Goal: Task Accomplishment & Management: Manage account settings

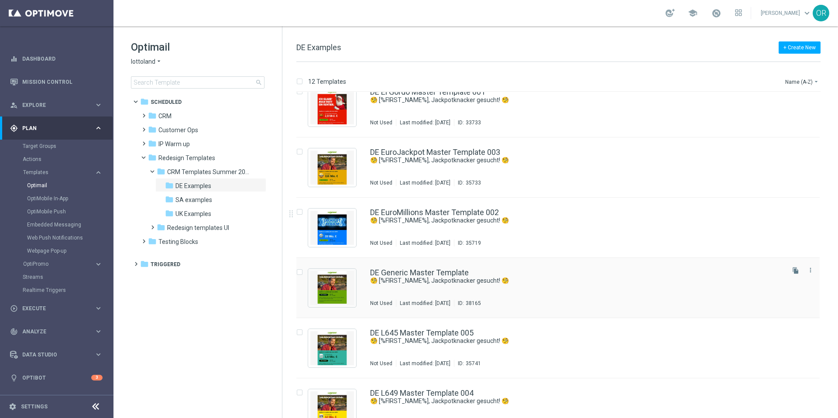
scroll to position [79, 0]
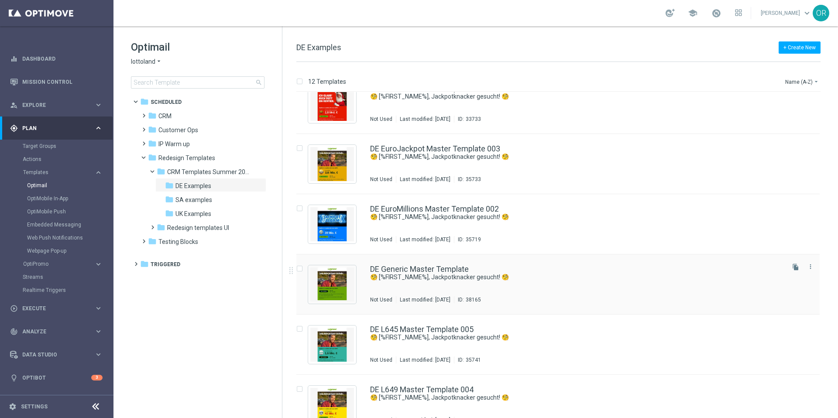
click at [299, 269] on input "Press SPACE to select this row." at bounding box center [299, 270] width 6 height 6
checkbox input "true"
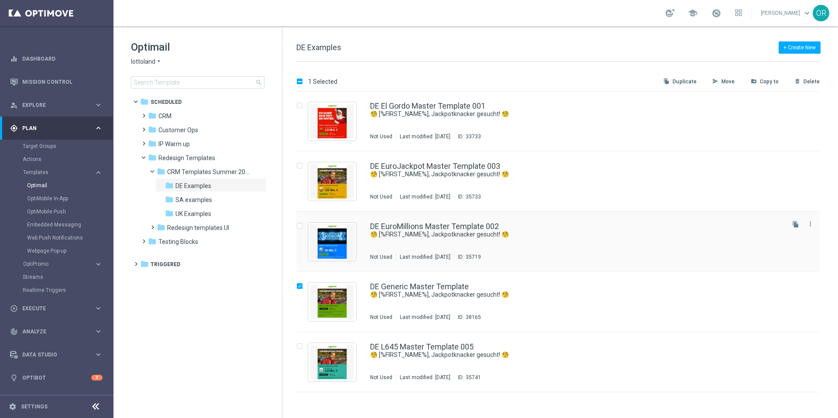
scroll to position [0, 0]
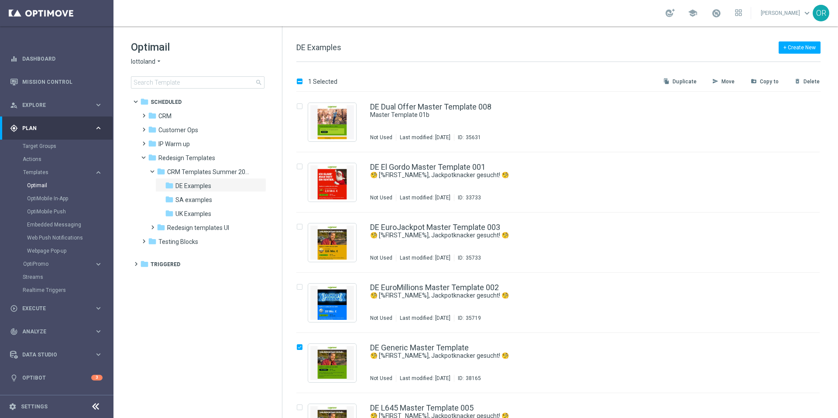
click at [768, 82] on p "Copy to" at bounding box center [769, 81] width 19 height 7
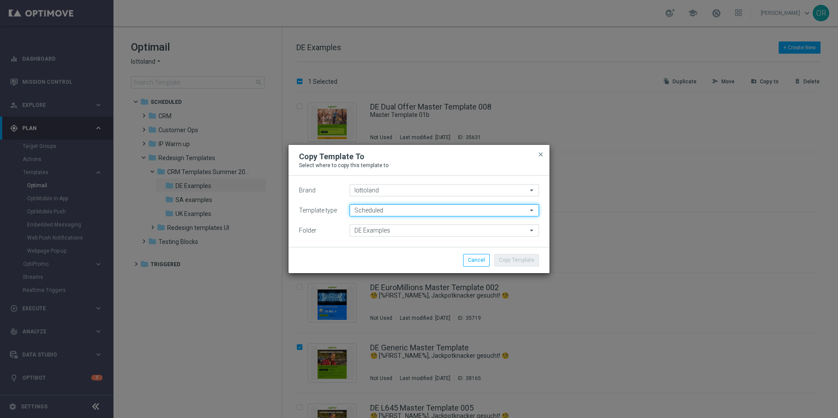
click at [399, 211] on input "Scheduled" at bounding box center [444, 210] width 189 height 12
click at [372, 221] on div "Scheduled" at bounding box center [368, 224] width 26 height 8
type input "Scheduled"
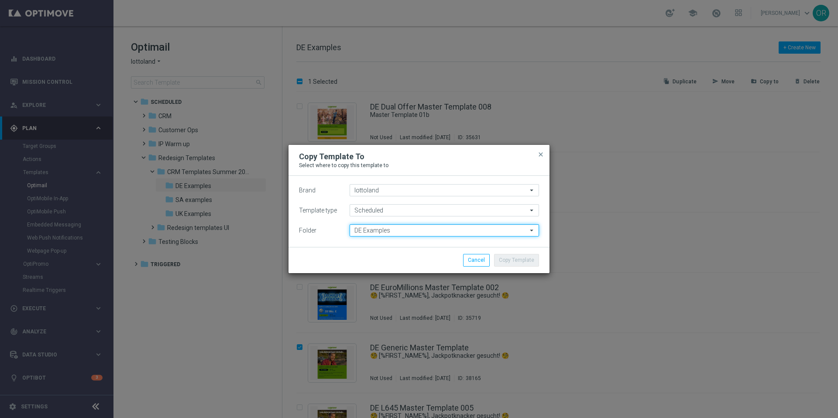
click at [389, 231] on input "DE Examples" at bounding box center [444, 230] width 189 height 12
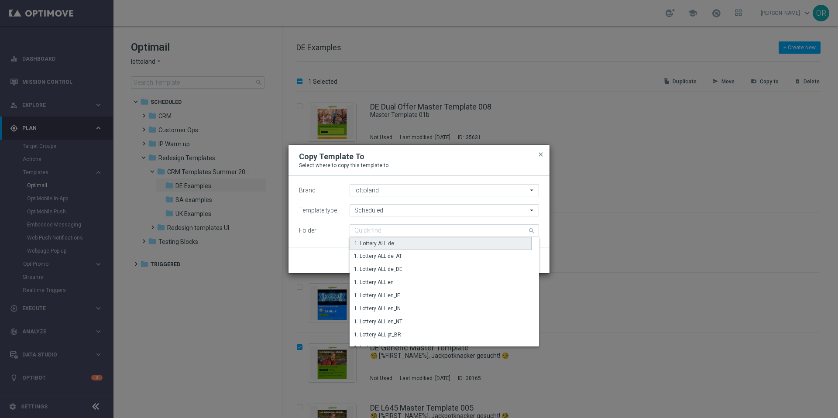
click at [394, 243] on div "1. Lottery ALL de" at bounding box center [375, 244] width 40 height 8
type input "1. Lottery ALL de"
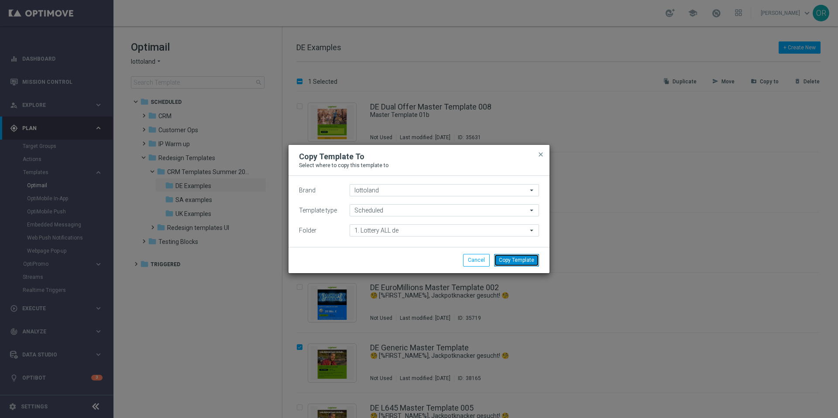
click at [518, 261] on button "Copy Template" at bounding box center [516, 260] width 45 height 12
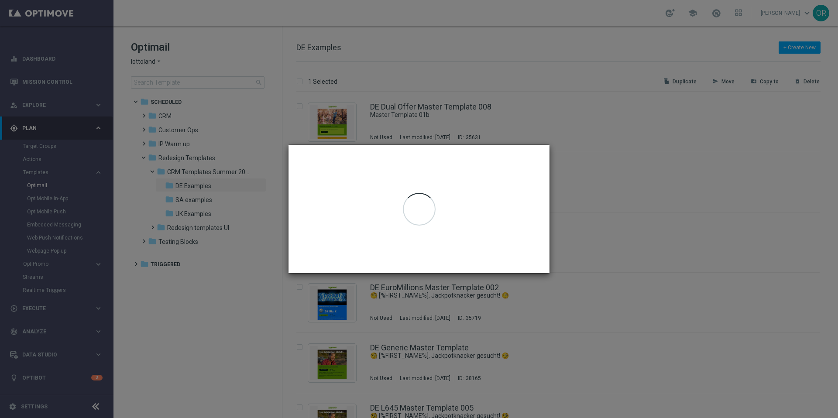
checkbox input "false"
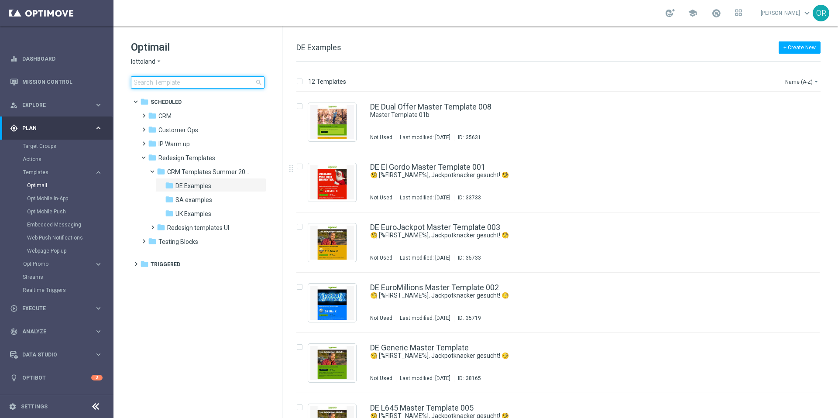
click at [217, 85] on input at bounding box center [198, 82] width 134 height 12
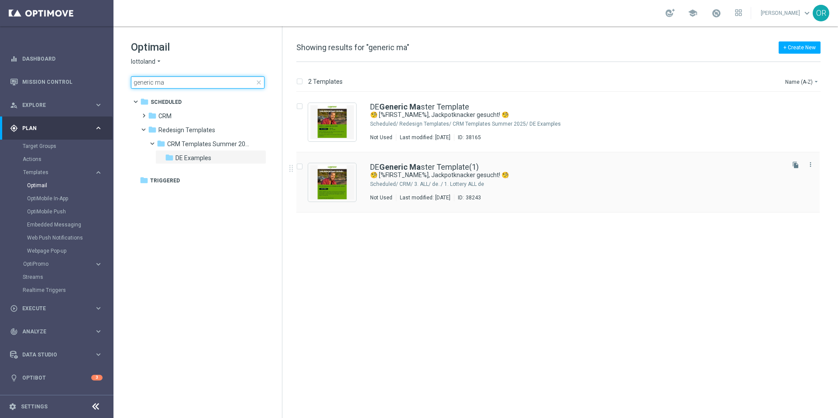
type input "generic ma"
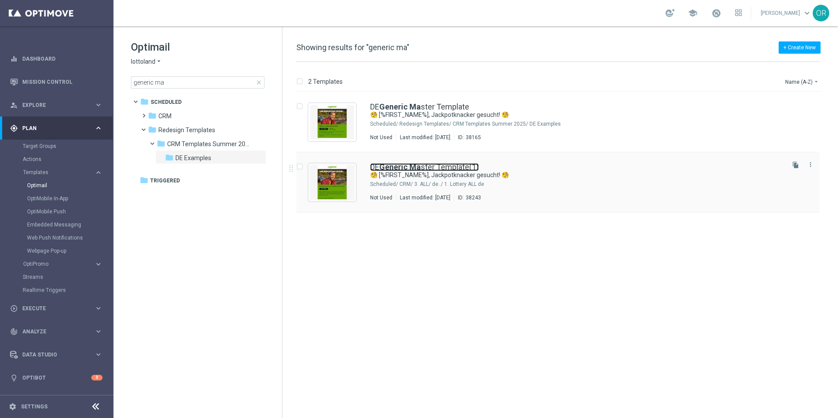
click at [429, 169] on link "DE Generic Ma ster Template(1)" at bounding box center [424, 167] width 109 height 8
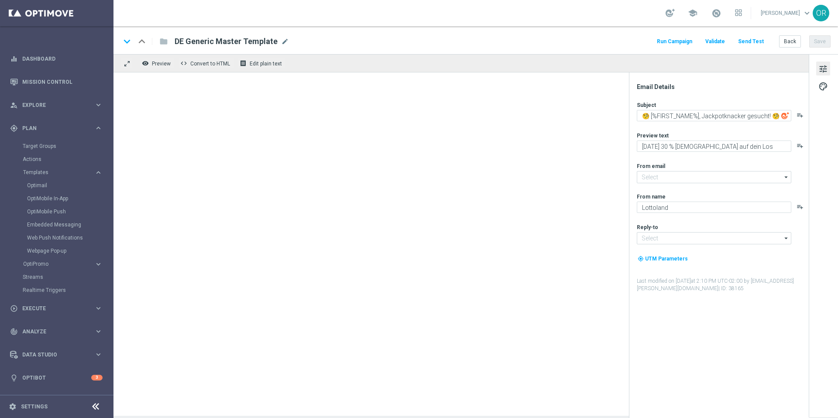
type input "mail@crm.lottoland.com"
type input "service@lottoland.com"
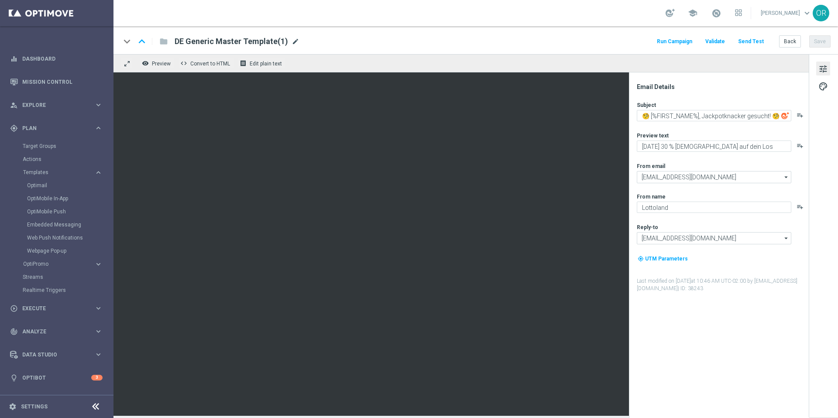
click at [293, 41] on span "mode_edit" at bounding box center [296, 42] width 8 height 8
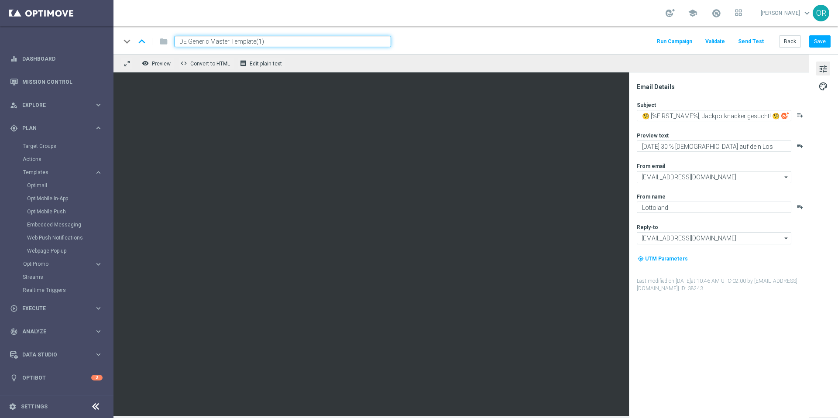
click at [290, 41] on input "DE Generic Master Template(1)" at bounding box center [283, 41] width 217 height 11
paste input "_ALL__ONB_GENERIC_LOTTO__NVIP_EMA_T&T_LT"
type input "DE_ALL__ONB_GENERIC_LOTTO__NVIP_EMA_T&T_LT"
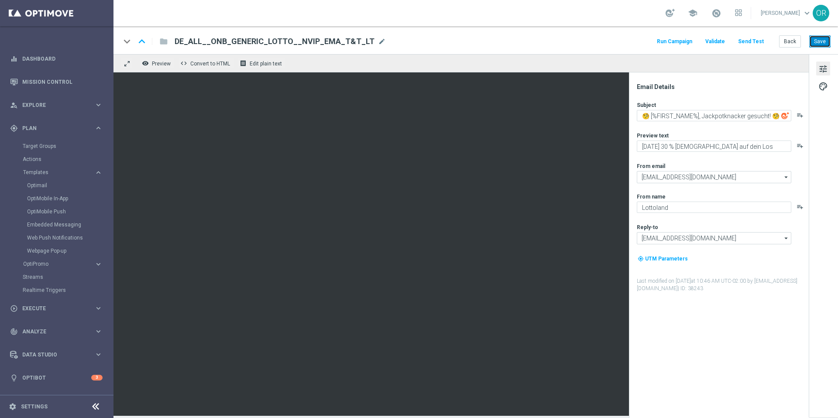
click at [824, 46] on button "Save" at bounding box center [819, 41] width 21 height 12
drag, startPoint x: 770, startPoint y: 117, endPoint x: 651, endPoint y: 116, distance: 118.3
click at [651, 116] on textarea "🧐 [%FIRST_NAME%], Jackpotknacker gesucht! 🧐" at bounding box center [714, 115] width 155 height 11
paste textarea "Dein Glücksmoment: 20 % Rabatt auf alle Lotterien"
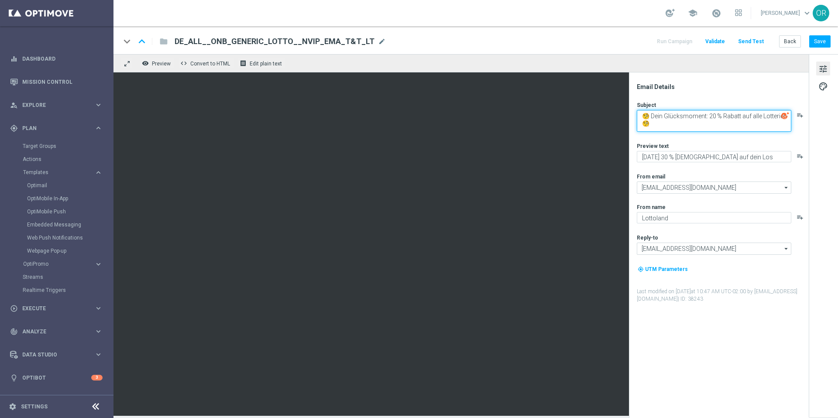
scroll to position [3, 0]
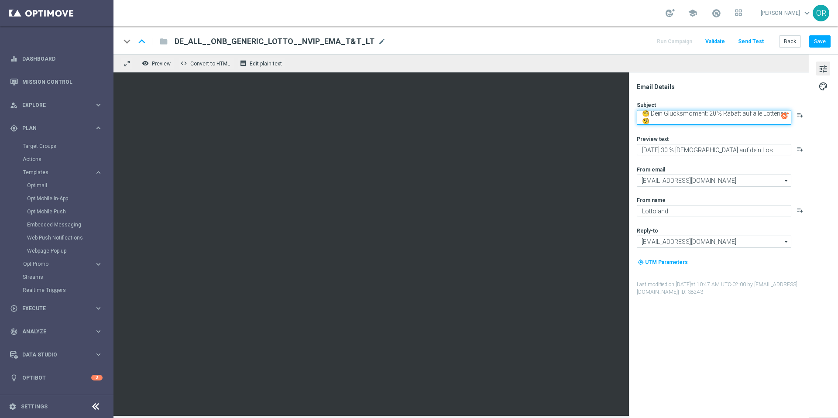
click at [656, 123] on textarea "🧐 Dein Glücksmoment: 20 % Rabatt auf alle Lotterien 🧐" at bounding box center [714, 117] width 155 height 15
click at [651, 114] on textarea "🧐 Dein Glücksmoment: 20 % Rabatt auf alle Lotterien" at bounding box center [714, 117] width 155 height 15
type textarea "Dein Glücksmoment: 20 % Rabatt auf alle Lotterien"
click at [786, 115] on img at bounding box center [786, 116] width 8 height 8
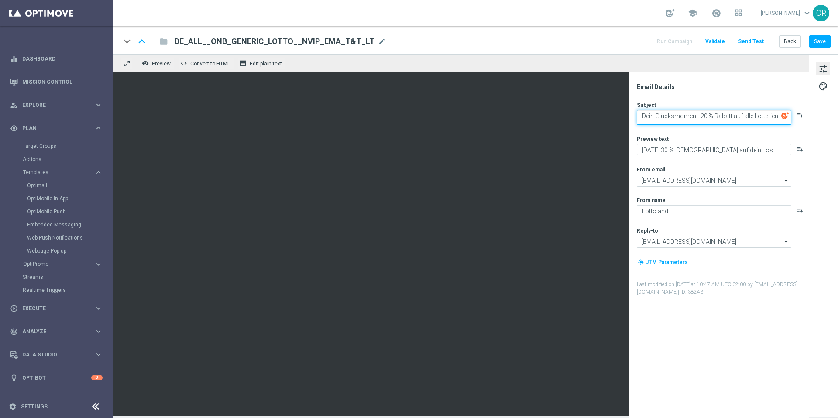
click at [640, 115] on textarea "Dein Glücksmoment: 20 % Rabatt auf alle Lotterien" at bounding box center [714, 117] width 155 height 15
click at [802, 116] on icon "playlist_add" at bounding box center [800, 115] width 7 height 7
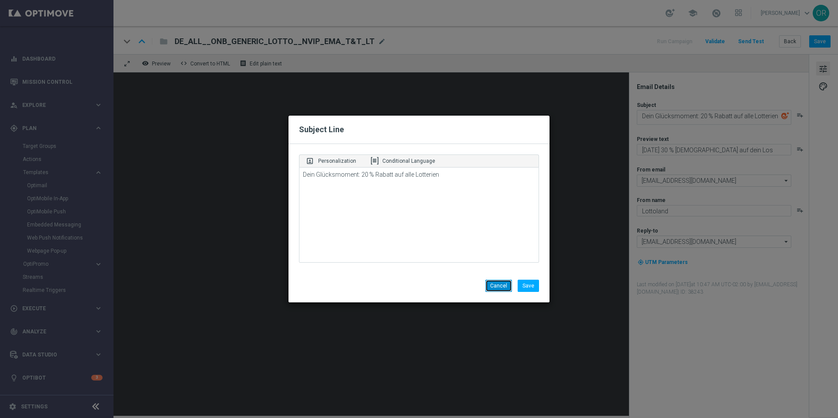
click at [493, 282] on button "Cancel" at bounding box center [499, 286] width 27 height 12
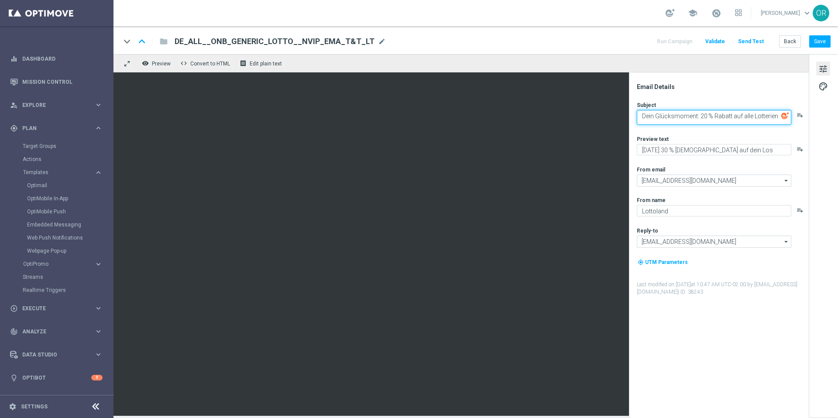
click at [643, 114] on textarea "Dein Glücksmoment: 20 % Rabatt auf alle Lotterien" at bounding box center [714, 117] width 155 height 15
click at [829, 84] on button "palette" at bounding box center [823, 86] width 14 height 14
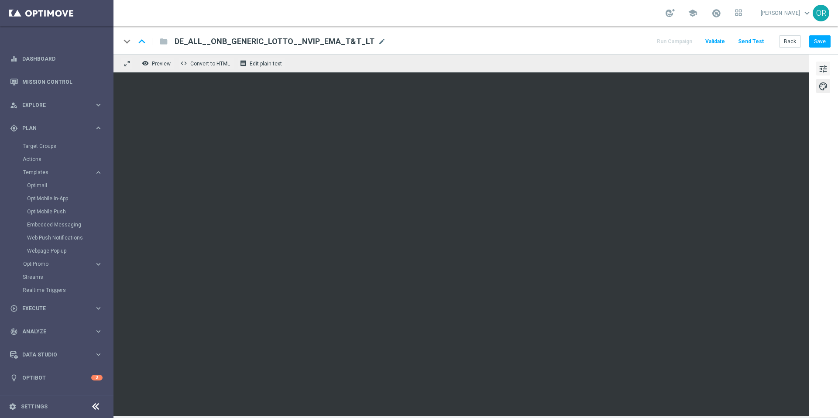
click at [821, 70] on span "tune" at bounding box center [824, 68] width 10 height 11
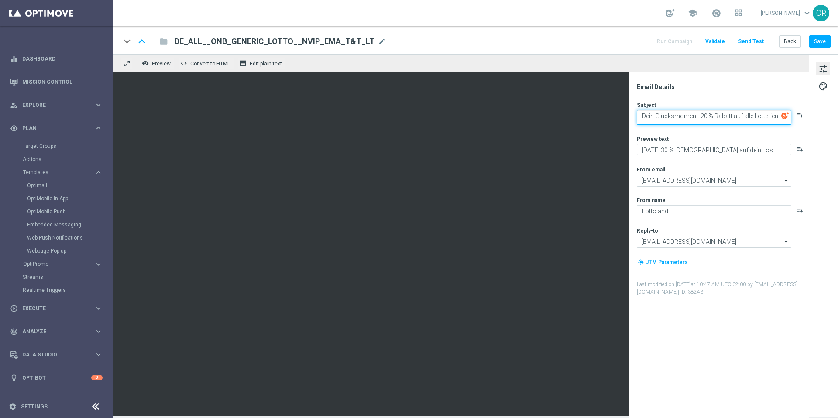
click at [641, 113] on textarea "Dein Glücksmoment: 20 % Rabatt auf alle Lotterien" at bounding box center [714, 117] width 155 height 15
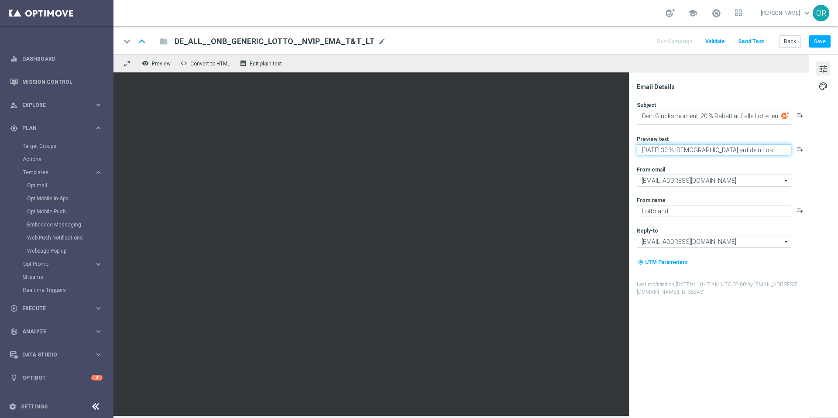
click at [747, 149] on textarea "Heute 30 % Rabatt auf dein Los" at bounding box center [714, 149] width 155 height 11
drag, startPoint x: 747, startPoint y: 149, endPoint x: 640, endPoint y: 151, distance: 107.0
click at [640, 151] on textarea "Heute 30 % Rabatt auf dein Los" at bounding box center [714, 149] width 155 height 11
paste textarea "wird dein Tipp günstiger: Spare 20 % auf alle Lotterieprodukte und hol dir dein…"
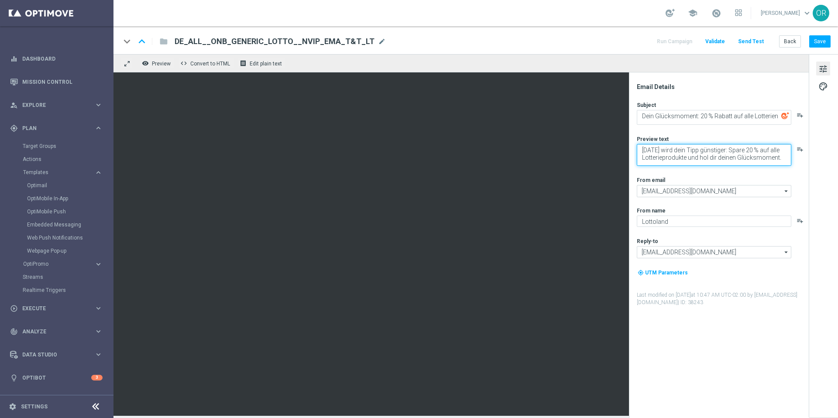
scroll to position [3, 0]
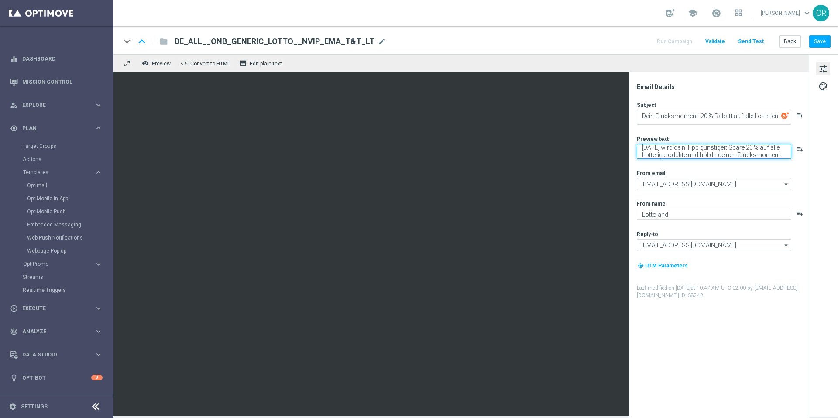
type textarea "Heute wird dein Tipp günstiger: Spare 20 % auf alle Lotterieprodukte und hol di…"
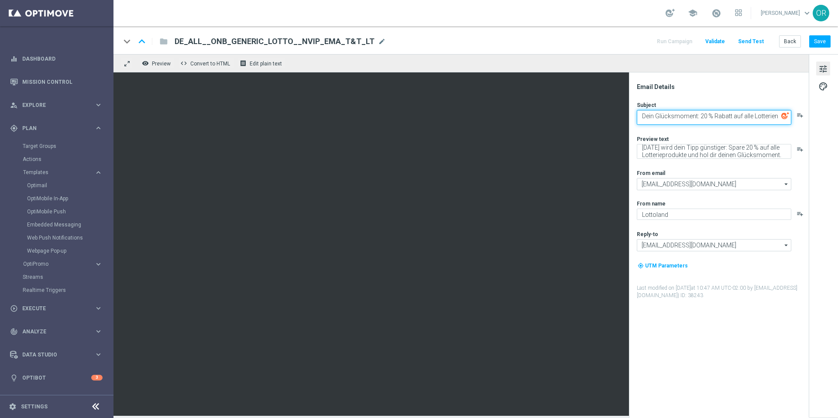
click at [642, 114] on textarea "Dein Glücksmoment: 20 % Rabatt auf alle Lotterien" at bounding box center [714, 117] width 155 height 15
click at [688, 118] on textarea "Dein Glücksmoment: 20 % Rabatt auf alle Lotterien" at bounding box center [714, 117] width 155 height 15
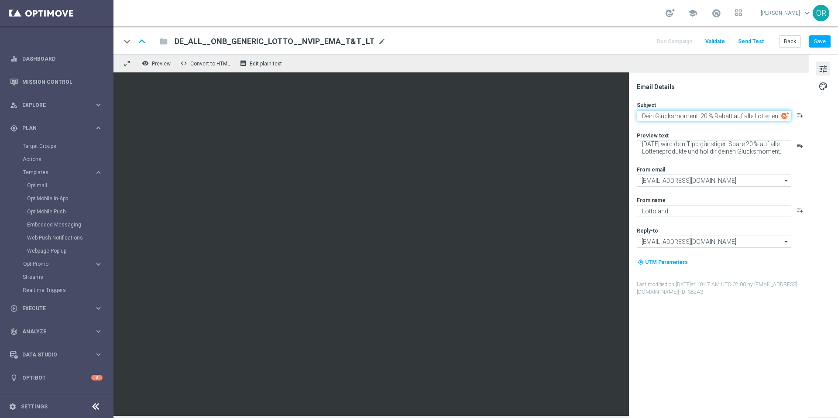
click at [642, 115] on textarea "Dein Glücksmoment: 20 % Rabatt auf alle Lotterien" at bounding box center [714, 115] width 155 height 11
paste textarea ":green_heart:"
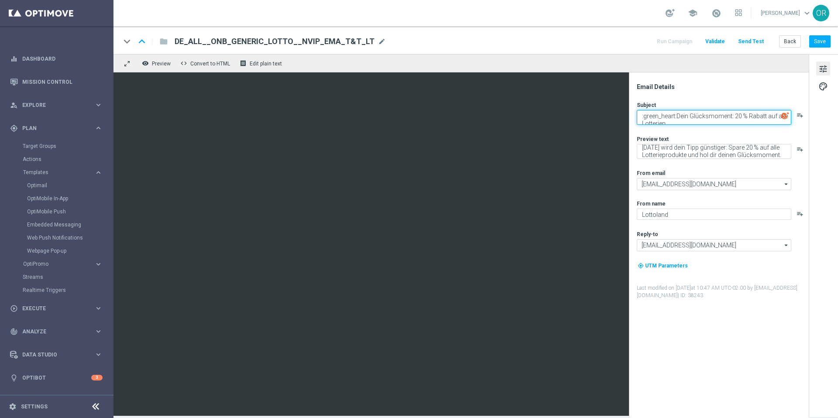
click at [678, 121] on textarea ":green_heart:Dein Glücksmoment: 20 % Rabatt auf alle Lotterien" at bounding box center [714, 117] width 155 height 15
paste textarea ":green_heart:"
click at [826, 42] on button "Save" at bounding box center [819, 41] width 21 height 12
click at [708, 122] on textarea ":green_heart:Dein Glücksmoment: 20 % Rabatt auf alle Lotterien:green_heart:" at bounding box center [714, 117] width 155 height 15
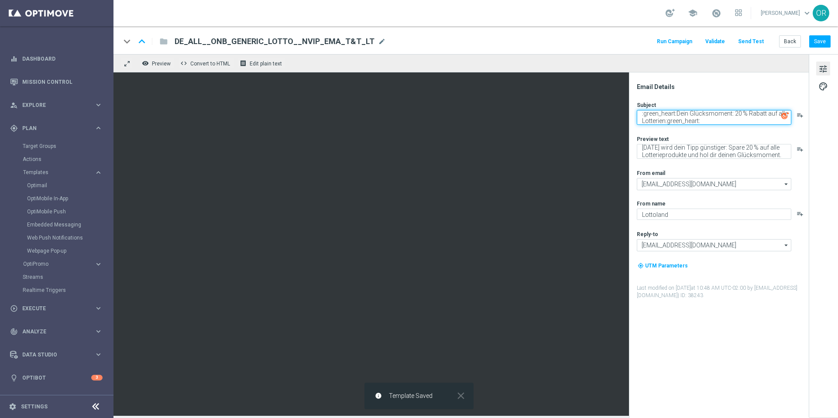
drag, startPoint x: 708, startPoint y: 122, endPoint x: 668, endPoint y: 122, distance: 39.7
click at [668, 122] on textarea ":green_heart:Dein Glücksmoment: 20 % Rabatt auf alle Lotterien:green_heart:" at bounding box center [714, 117] width 155 height 15
drag, startPoint x: 678, startPoint y: 114, endPoint x: 677, endPoint y: 126, distance: 11.8
click at [678, 114] on textarea ":green_heart:Dein Glücksmoment: 20 % Rabatt auf alle Lotterien" at bounding box center [714, 117] width 155 height 15
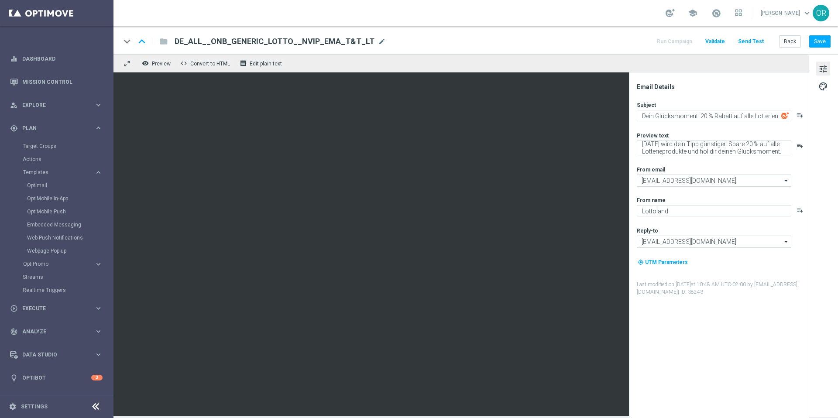
click at [785, 114] on img at bounding box center [786, 116] width 8 height 8
click at [643, 114] on textarea "Dein Glücksmoment: 20 % Rabatt auf alle Lotterien" at bounding box center [714, 115] width 155 height 11
click at [814, 39] on button "Save" at bounding box center [819, 41] width 21 height 12
click at [641, 116] on textarea "Dein Glücksmoment: 20 % Rabatt auf alle Lotterien" at bounding box center [714, 115] width 155 height 11
paste textarea "🍀"
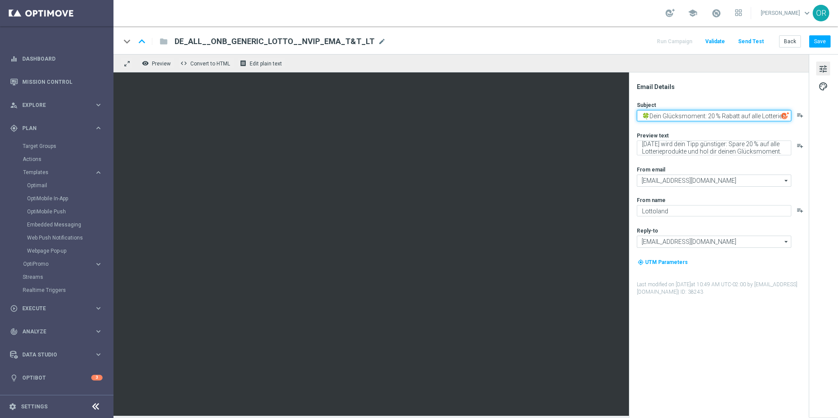
click at [772, 117] on textarea "🍀Dein Glücksmoment: 20 % Rabatt auf alle Lotterien" at bounding box center [714, 115] width 155 height 11
paste textarea "🍀"
click at [663, 112] on textarea "🍀Dein Glücksmoment: 20 % Rabatt auf alle Lotterien🍀" at bounding box center [714, 115] width 155 height 11
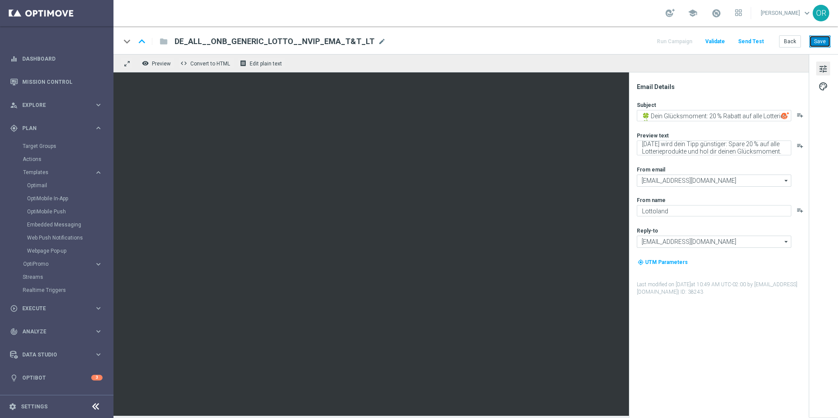
click at [826, 42] on button "Save" at bounding box center [819, 41] width 21 height 12
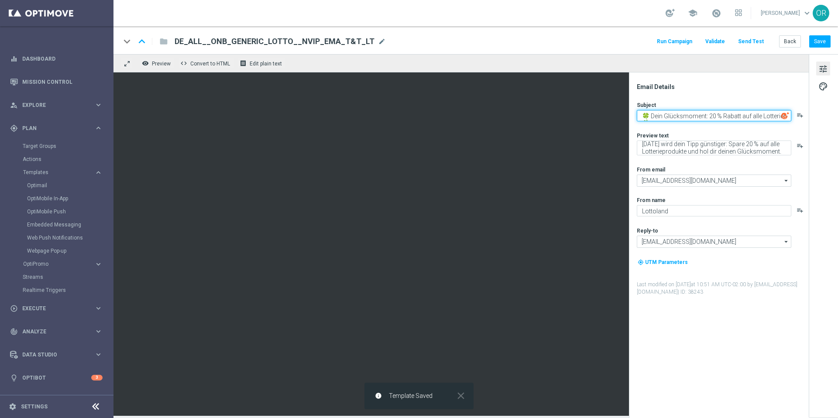
click at [686, 116] on textarea "🍀 Dein Glücksmoment: 20 % Rabatt auf alle Lotterien🍀" at bounding box center [714, 115] width 155 height 11
click at [679, 114] on textarea "🍀 Dein Glücksmoment: 20 % Rabatt auf alle Lotterien🍀" at bounding box center [714, 115] width 155 height 11
click at [709, 117] on textarea "🍀 Dein Glücksmoment: 20 % Rabatt auf alle Lotterien🍀" at bounding box center [714, 115] width 155 height 11
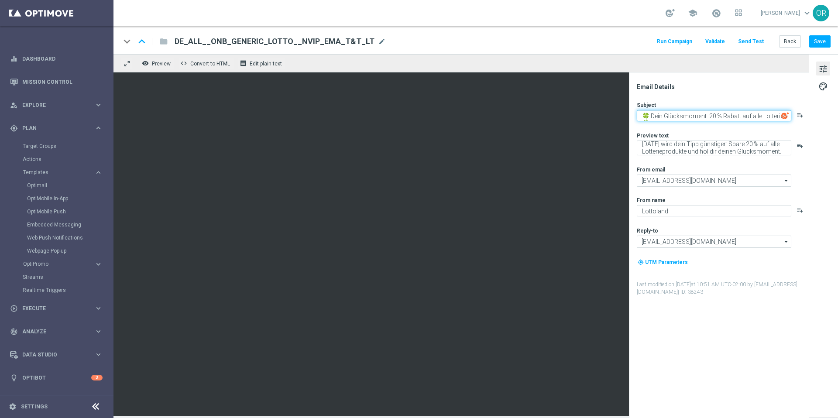
drag, startPoint x: 709, startPoint y: 117, endPoint x: 652, endPoint y: 115, distance: 57.6
click at [652, 115] on textarea "🍀 Dein Glücksmoment: 20 % Rabatt auf alle Lotterien🍀" at bounding box center [714, 115] width 155 height 11
paste textarea "[%FIRST_NAME%],"
type textarea "🍀 [%FIRST_NAME%], 20 % Rabatt auf alle Lotterien🍀"
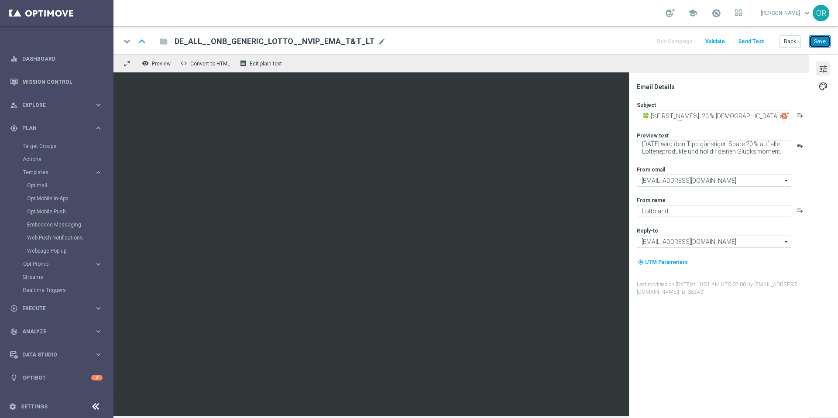
click at [820, 39] on button "Save" at bounding box center [819, 41] width 21 height 12
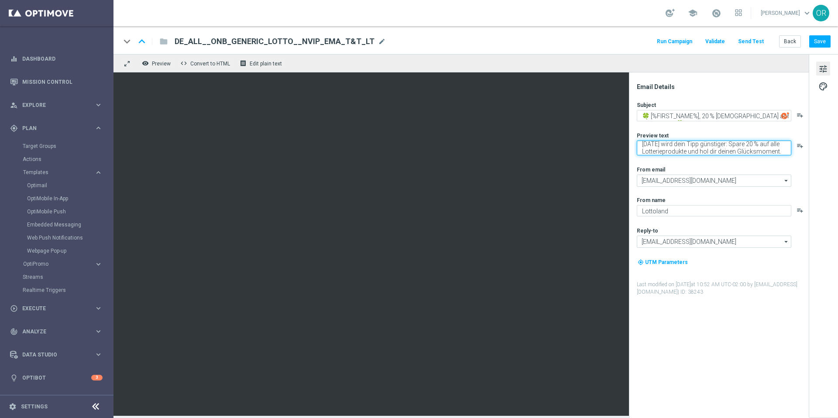
click at [729, 149] on textarea "Heute wird dein Tipp günstiger: Spare 20 % auf alle Lotterieprodukte und hol di…" at bounding box center [714, 148] width 155 height 15
paste textarea "20 % Rabatt auf alle Lotterien – dein Glücksmoment wartet."
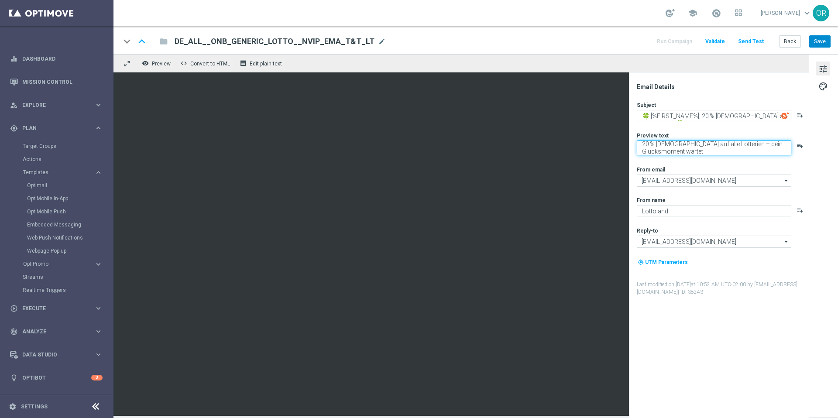
type textarea "20 % Rabatt auf alle Lotterien – dein Glücksmoment wartet"
click at [820, 41] on button "Save" at bounding box center [819, 41] width 21 height 12
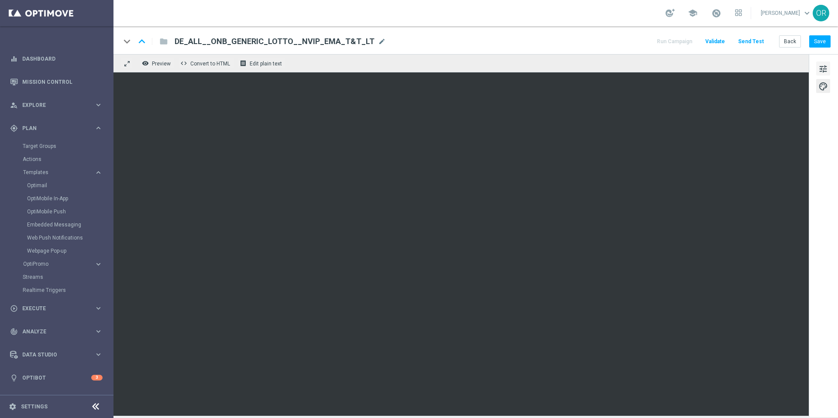
click at [817, 68] on button "tune" at bounding box center [823, 69] width 14 height 14
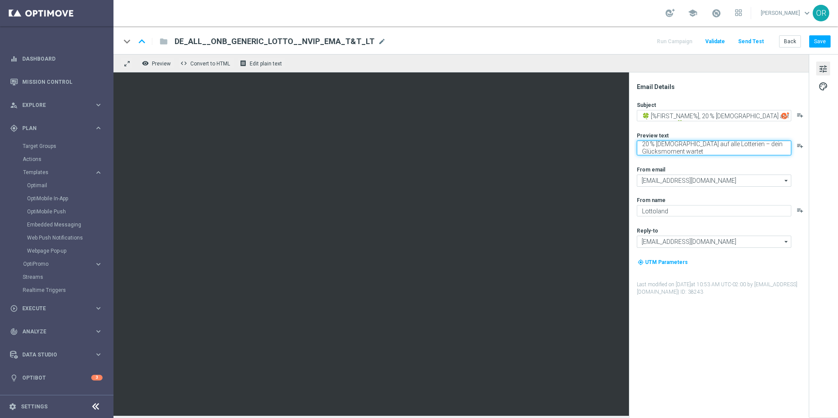
drag, startPoint x: 675, startPoint y: 145, endPoint x: 638, endPoint y: 145, distance: 37.5
click at [638, 145] on textarea "20 % Rabatt auf alle Lotterien – dein Glücksmoment wartet" at bounding box center [714, 148] width 155 height 15
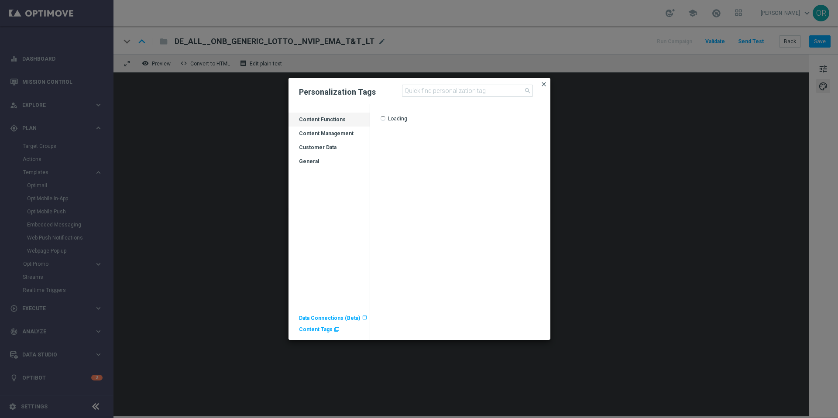
click at [542, 83] on span "close" at bounding box center [544, 84] width 7 height 7
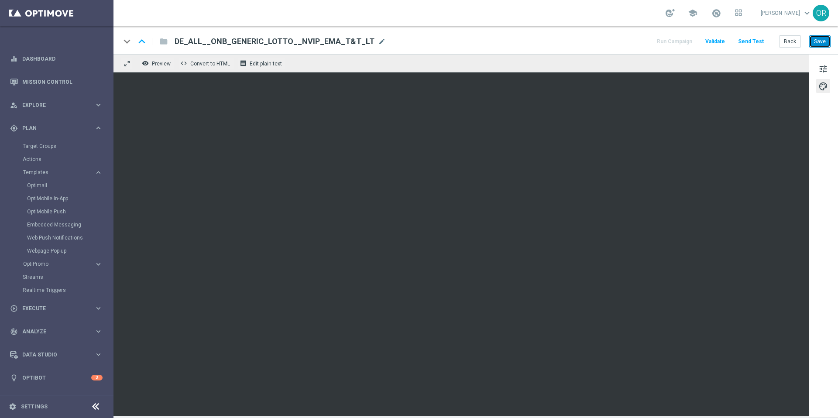
click at [821, 36] on button "Save" at bounding box center [819, 41] width 21 height 12
click at [826, 69] on span "tune" at bounding box center [824, 68] width 10 height 11
click at [818, 41] on button "Save" at bounding box center [819, 41] width 21 height 12
click at [819, 39] on button "Save" at bounding box center [819, 41] width 21 height 12
click at [317, 39] on span "DE_ALL__ONB_GENERIC_LOTTO__NVIP_EMA_T&T_LT" at bounding box center [275, 41] width 200 height 10
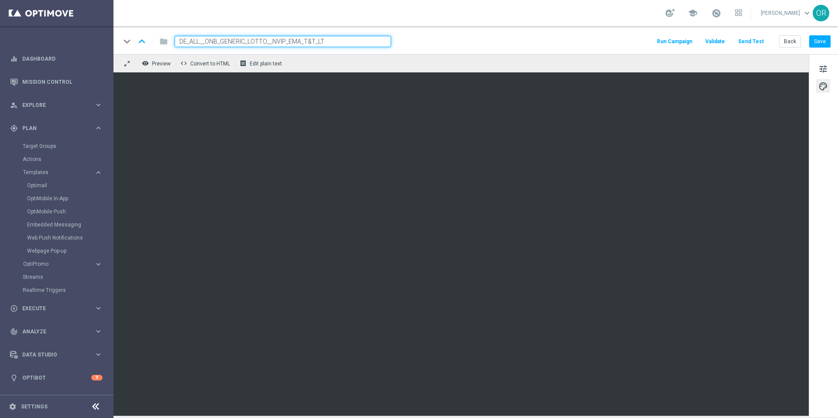
click at [317, 39] on input "DE_ALL__ONB_GENERIC_LOTTO__NVIP_EMA_T&T_LT" at bounding box center [283, 41] width 217 height 11
click at [162, 43] on div "folder" at bounding box center [158, 41] width 17 height 14
click at [48, 172] on span "Templates" at bounding box center [54, 172] width 62 height 5
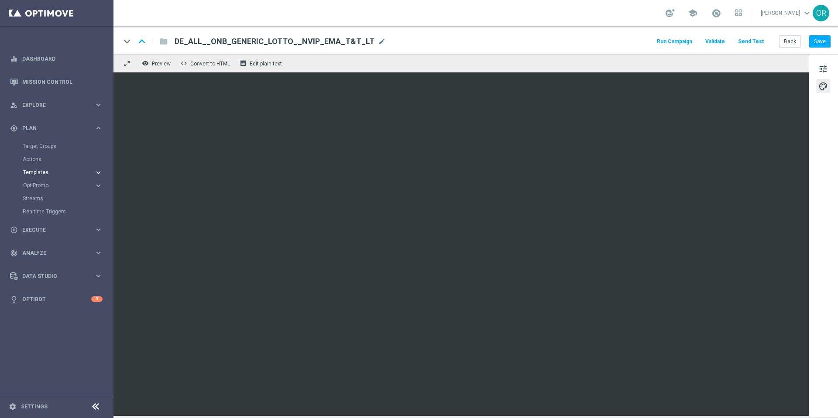
click at [48, 172] on span "Templates" at bounding box center [54, 172] width 62 height 5
click at [48, 185] on link "Optimail" at bounding box center [59, 185] width 64 height 7
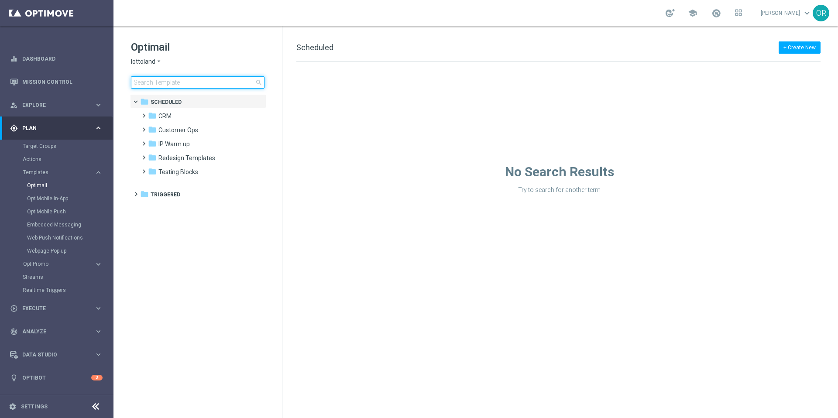
click at [171, 84] on input at bounding box center [198, 82] width 134 height 12
click at [187, 82] on input at bounding box center [198, 82] width 134 height 12
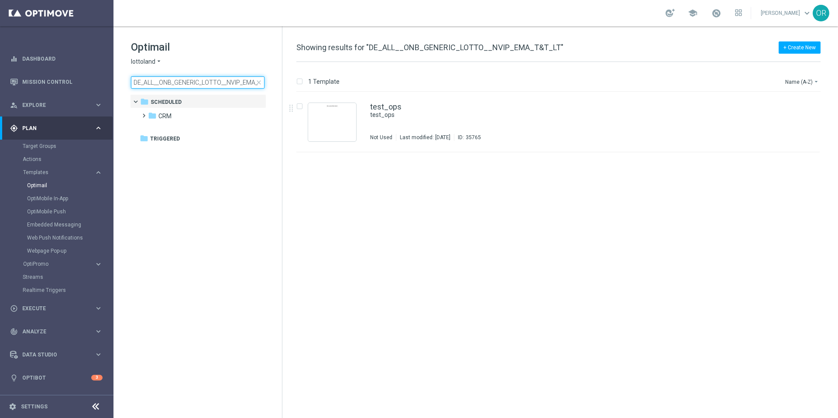
scroll to position [0, 19]
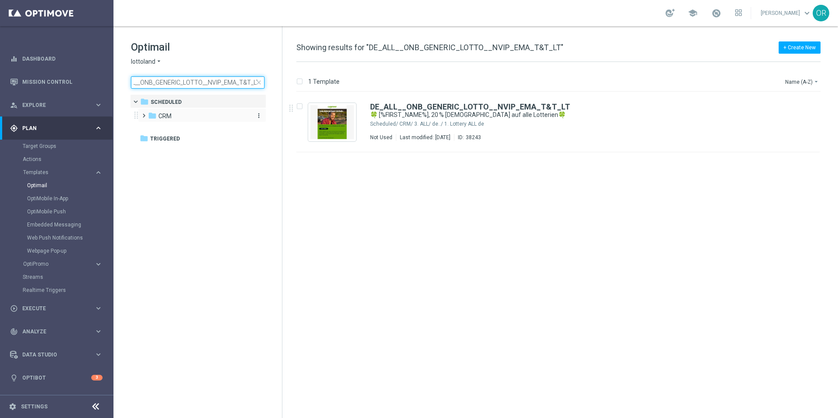
type input "DE_ALL__ONB_GENERIC_LOTTO__NVIP_EMA_T&T_LT"
click at [173, 114] on div "folder CRM" at bounding box center [198, 116] width 100 height 10
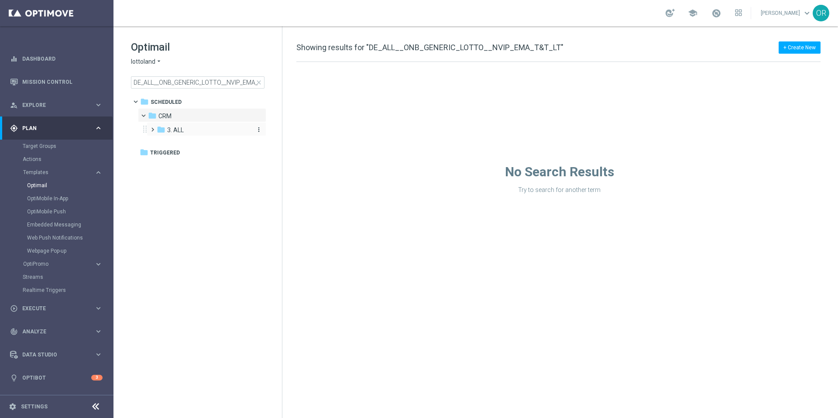
click at [187, 131] on div "folder 3. ALL" at bounding box center [203, 130] width 93 height 10
click at [189, 145] on div "folder de.." at bounding box center [208, 144] width 86 height 10
click at [204, 161] on span "1. Lottery ALL de" at bounding box center [207, 158] width 46 height 8
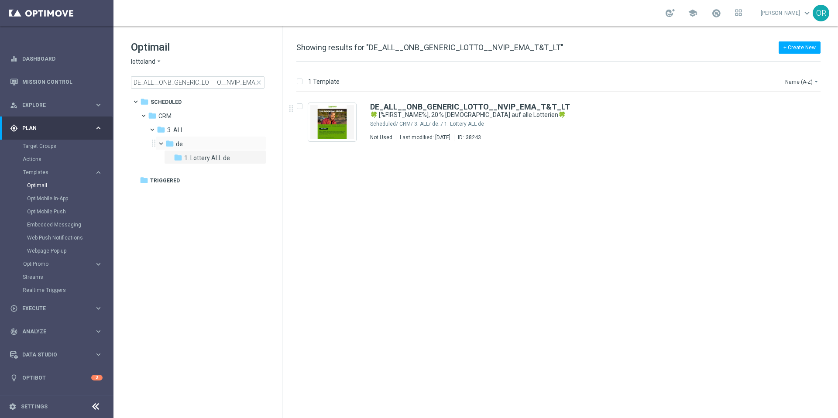
click at [163, 142] on span at bounding box center [164, 142] width 3 height 4
click at [473, 48] on span "Showing results for "DE_ALL__ONB_GENERIC_LOTTO__NVIP_EMA_T&T_LT"" at bounding box center [429, 47] width 267 height 9
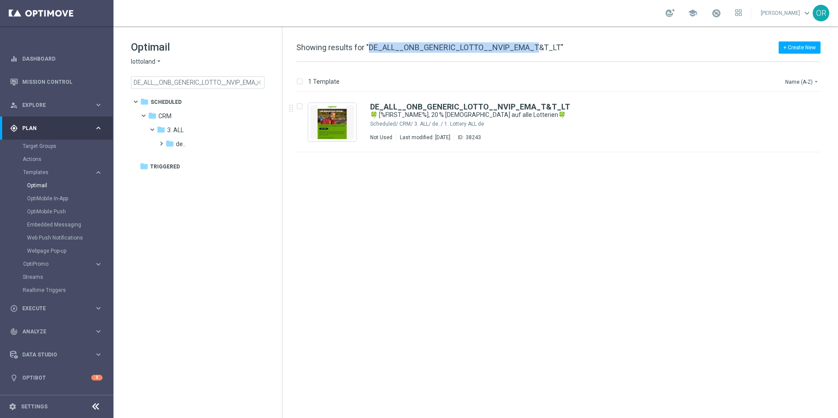
click at [473, 48] on span "Showing results for "DE_ALL__ONB_GENERIC_LOTTO__NVIP_EMA_T&T_LT"" at bounding box center [429, 47] width 267 height 9
click at [542, 48] on span "Showing results for "DE_ALL__ONB_GENERIC_LOTTO__NVIP_EMA_T&T_LT"" at bounding box center [429, 47] width 267 height 9
click at [298, 105] on input "Press SPACE to select this row." at bounding box center [299, 108] width 6 height 6
checkbox input "true"
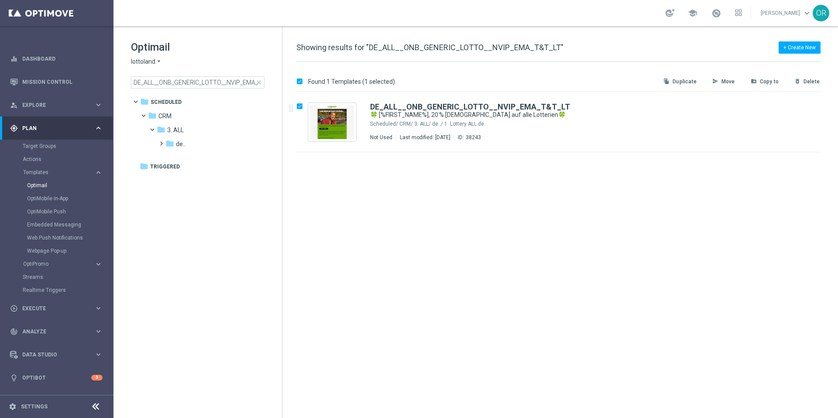
click at [760, 81] on p "Copy to" at bounding box center [769, 81] width 19 height 7
checkbox input "false"
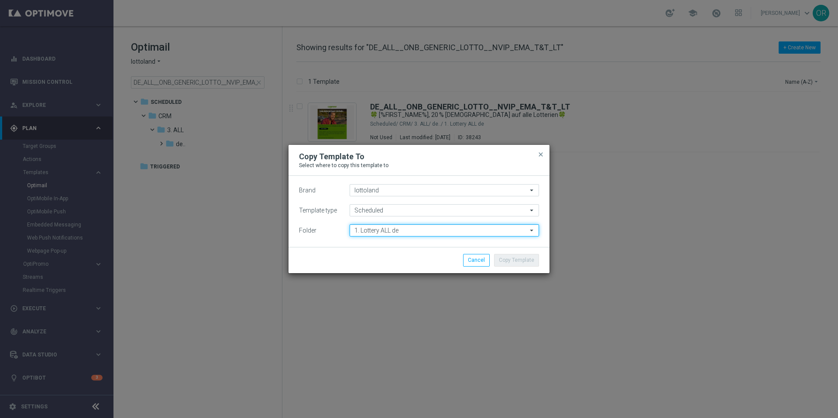
click at [413, 231] on input "1. Lottery ALL de" at bounding box center [444, 230] width 189 height 12
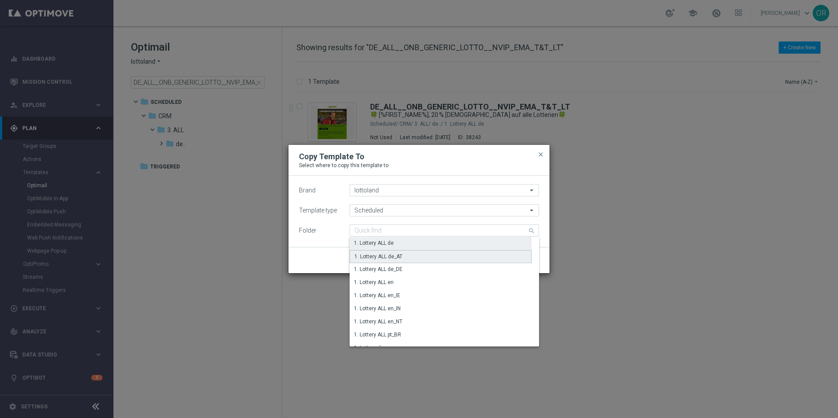
click at [403, 257] on div "1. Lottery ALL de_AT" at bounding box center [379, 257] width 48 height 8
type input "1. Lottery ALL de_AT"
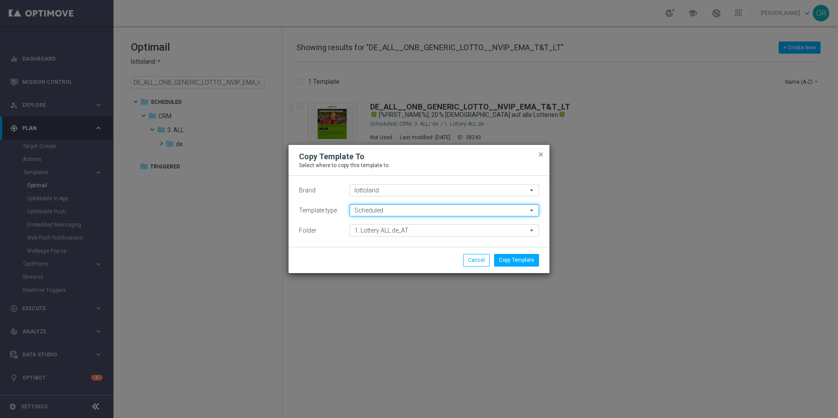
click at [453, 213] on input "Scheduled" at bounding box center [444, 210] width 189 height 12
click at [451, 222] on div "Scheduled" at bounding box center [444, 223] width 189 height 12
type input "Scheduled"
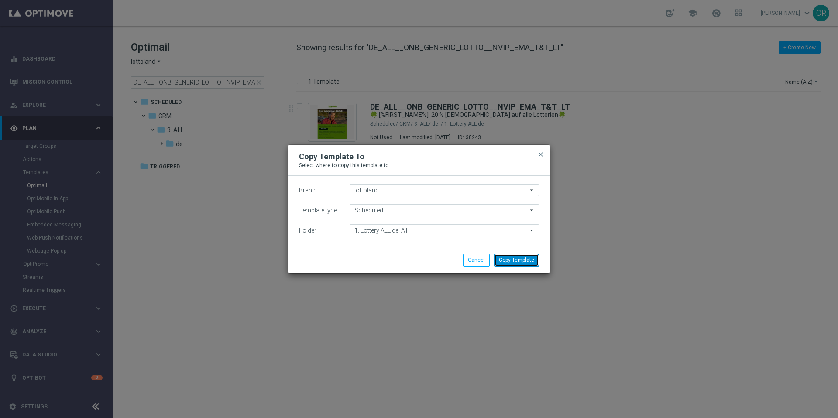
click at [529, 258] on button "Copy Template" at bounding box center [516, 260] width 45 height 12
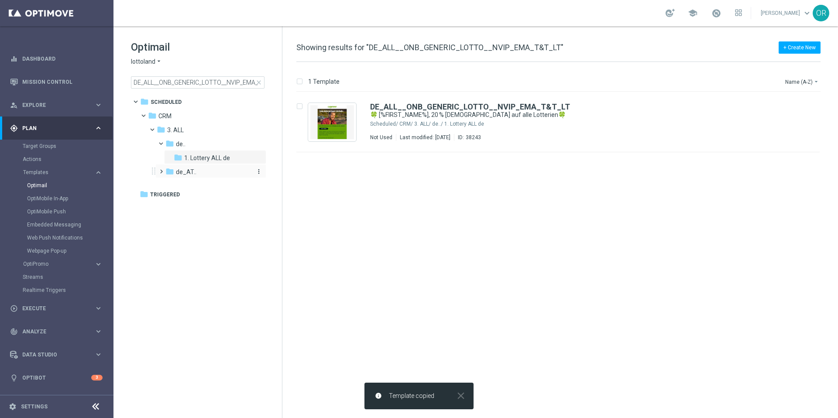
click at [184, 173] on span "de_AT.." at bounding box center [186, 172] width 21 height 8
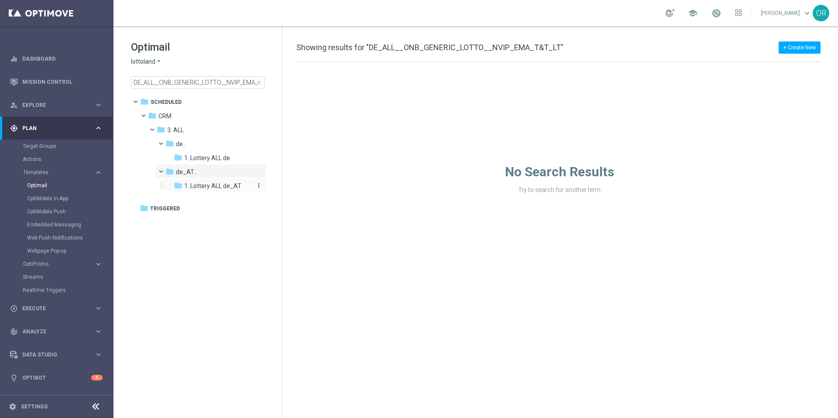
click at [220, 187] on span "1. Lottery ALL de_AT" at bounding box center [212, 186] width 57 height 8
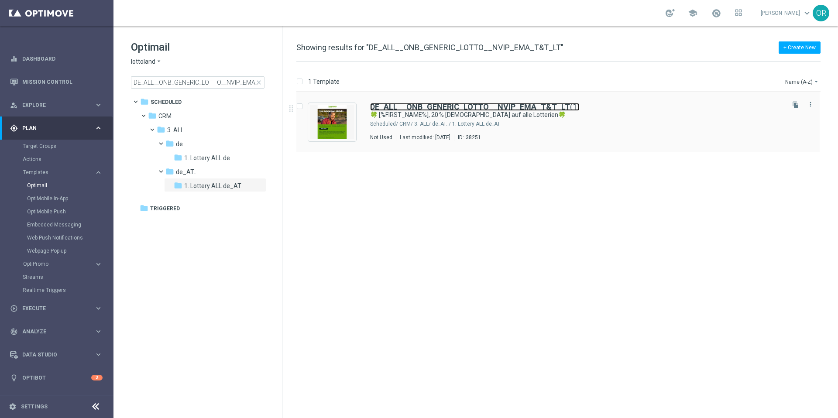
click at [554, 109] on b "DE_ALL__ONB_GENERIC_LOTTO__NVIP_EMA_T&T_LT" at bounding box center [470, 106] width 200 height 9
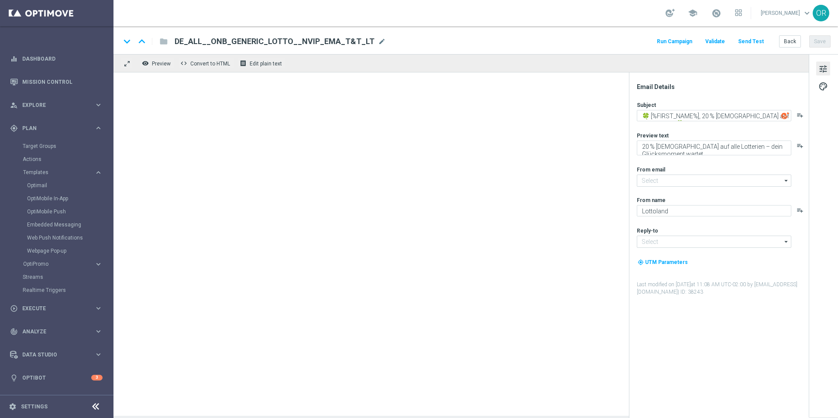
type input "mail@crm.lottoland.com"
type input "service@lottoland.com"
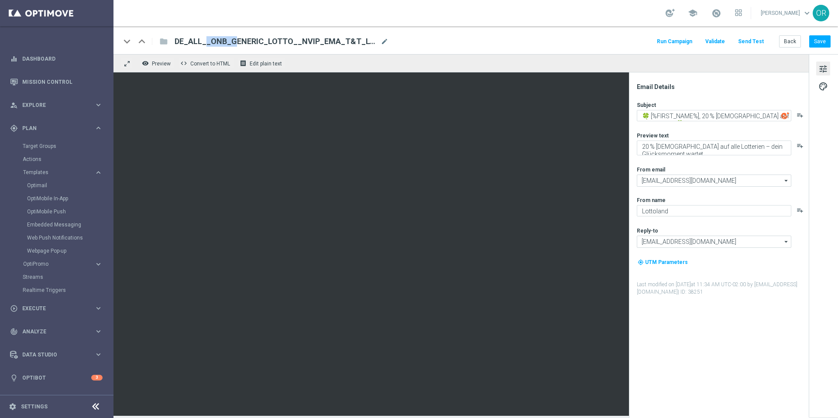
drag, startPoint x: 201, startPoint y: 42, endPoint x: 173, endPoint y: 42, distance: 27.9
click at [173, 42] on div "DE_ALL__ONB_GENERIC_LOTTO__NVIP_EMA_T&T_LT(1) DE_ALL__ONB_GENERIC_LOTTO__NVIP_E…" at bounding box center [278, 41] width 221 height 11
click at [381, 41] on span "mode_edit" at bounding box center [385, 42] width 8 height 8
drag, startPoint x: 199, startPoint y: 42, endPoint x: 176, endPoint y: 42, distance: 22.7
click at [176, 42] on input "DE_ALL__ONB_GENERIC_LOTTO__NVIP_EMA_T&T_LT(1)" at bounding box center [283, 41] width 217 height 11
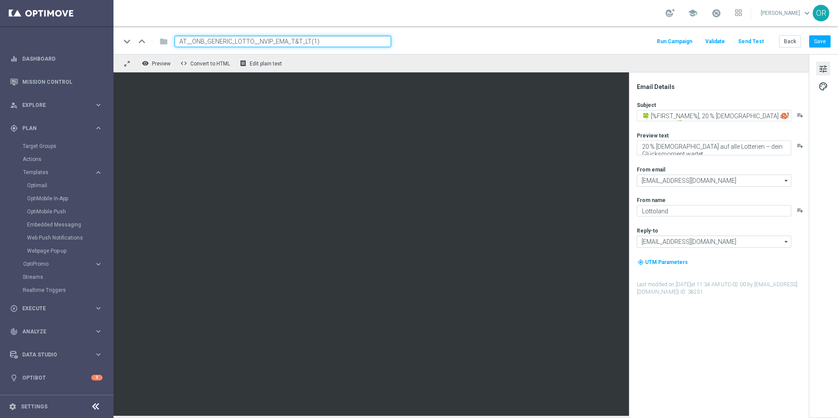
click at [329, 39] on input "AT__ONB_GENERIC_LOTTO__NVIP_EMA_T&T_LT(1)" at bounding box center [283, 41] width 217 height 11
type input "AT__ONB_GENERIC_LOTTO__NVIP_EMA_T&T_LT"
click at [296, 43] on input "AT__ONB_GENERIC_LOTTO__NVIP_EMA_T&T_LT" at bounding box center [283, 41] width 217 height 11
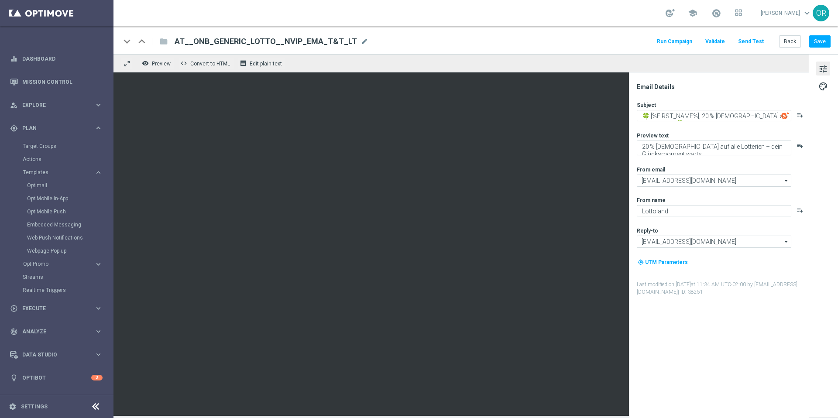
click at [433, 41] on div "keyboard_arrow_down keyboard_arrow_up folder AT__ONB_GENERIC_LOTTO__NVIP_EMA_T&…" at bounding box center [476, 41] width 710 height 11
click at [821, 45] on button "Save" at bounding box center [819, 41] width 21 height 12
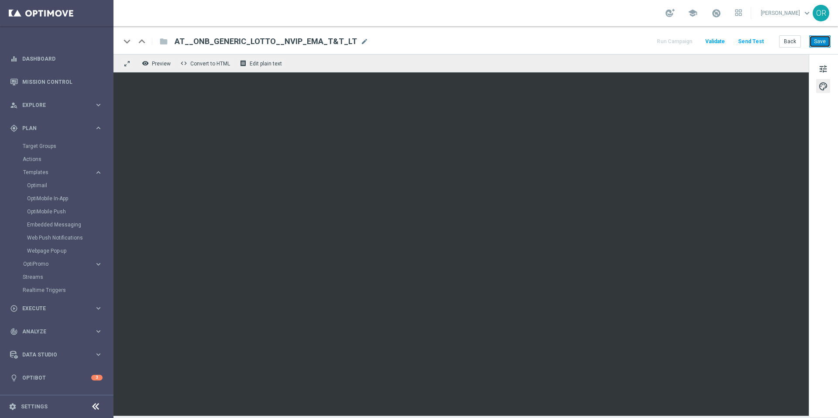
click at [820, 43] on button "Save" at bounding box center [819, 41] width 21 height 12
click at [822, 43] on button "Save" at bounding box center [819, 41] width 21 height 12
click at [823, 43] on button "Save" at bounding box center [819, 41] width 21 height 12
click at [822, 42] on button "Save" at bounding box center [819, 41] width 21 height 12
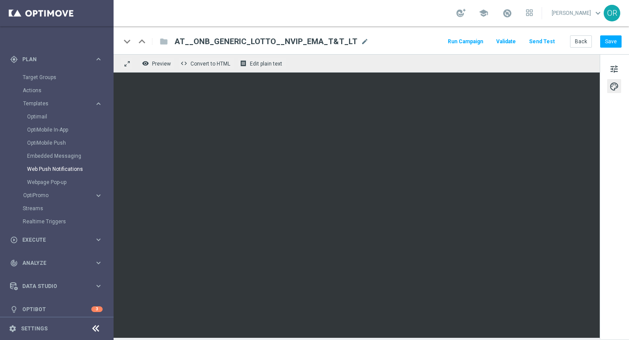
scroll to position [75, 0]
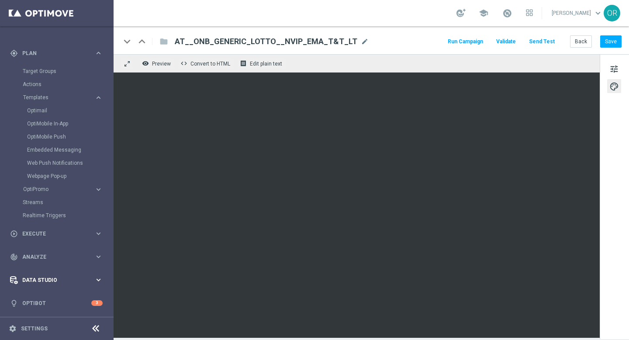
click at [60, 278] on span "Data Studio" at bounding box center [58, 279] width 72 height 5
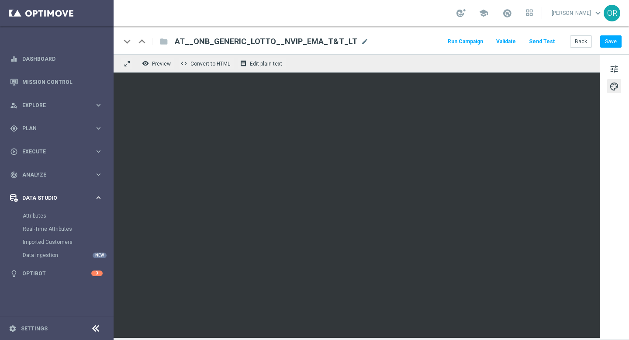
scroll to position [0, 0]
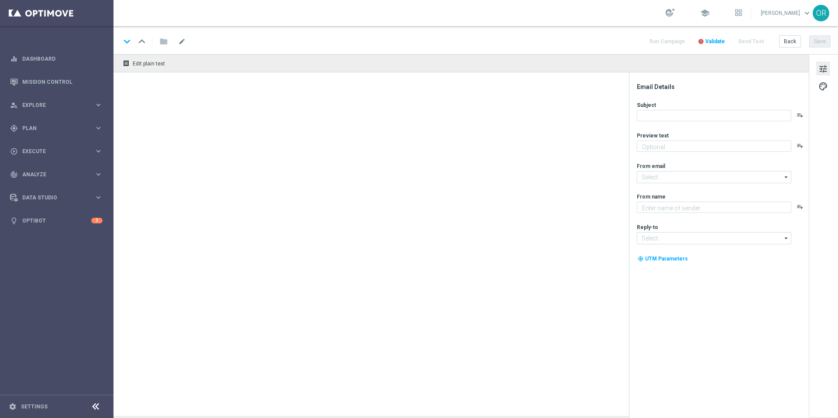
type textarea "Heute wird dein Tipp günstiger: Spare 20 % auf alle Lotterieprodukte und hol di…"
type input "[EMAIL_ADDRESS][DOMAIN_NAME]"
type textarea "Lottoland"
type input "[EMAIL_ADDRESS][DOMAIN_NAME]"
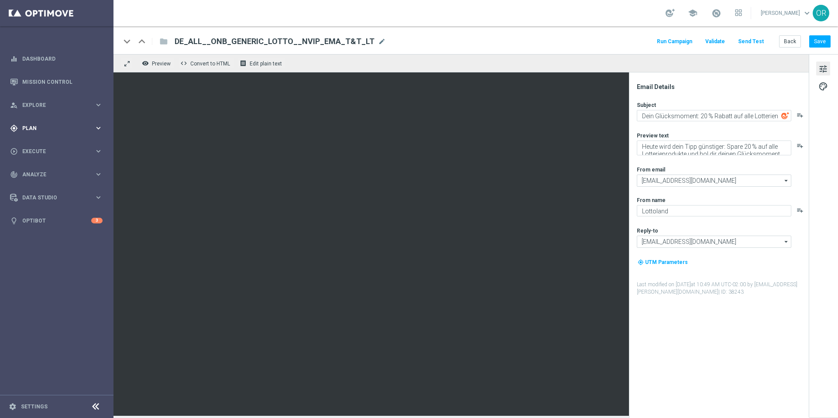
click at [40, 127] on span "Plan" at bounding box center [58, 128] width 72 height 5
click at [46, 173] on span "Templates" at bounding box center [54, 172] width 62 height 5
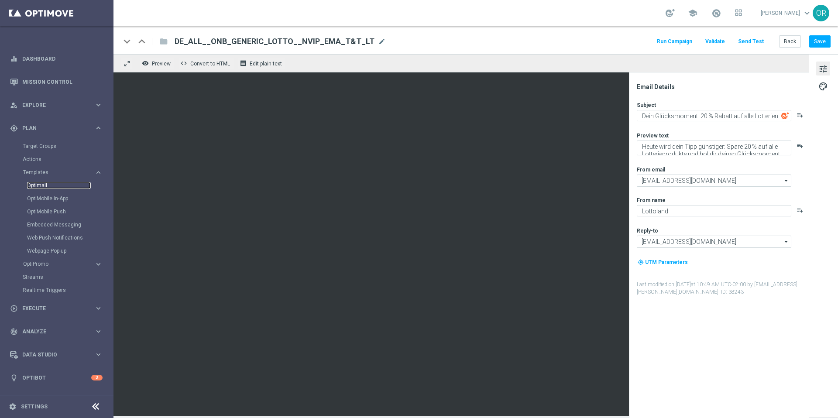
click at [50, 185] on link "Optimail" at bounding box center [59, 185] width 64 height 7
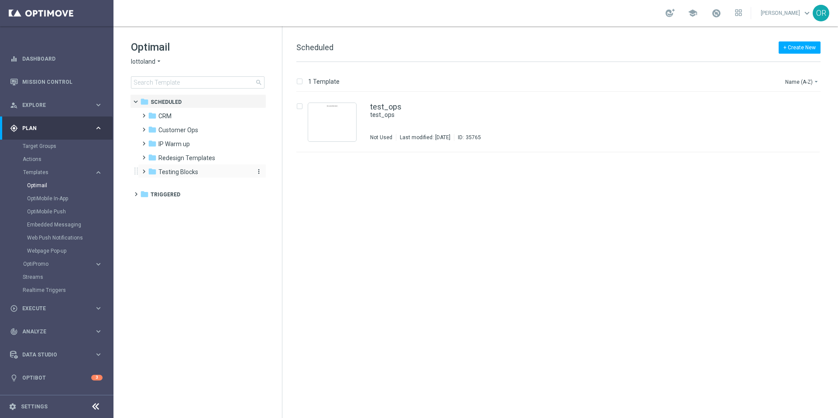
click at [179, 169] on span "Testing Blocks" at bounding box center [178, 172] width 40 height 8
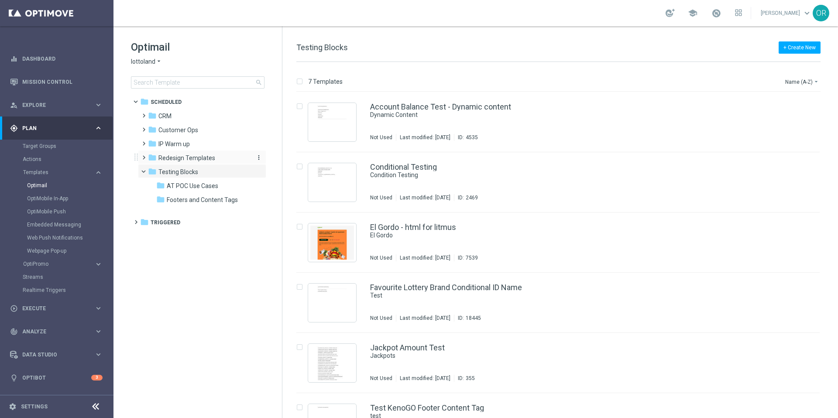
click at [177, 157] on span "Redesign Templates" at bounding box center [186, 158] width 57 height 8
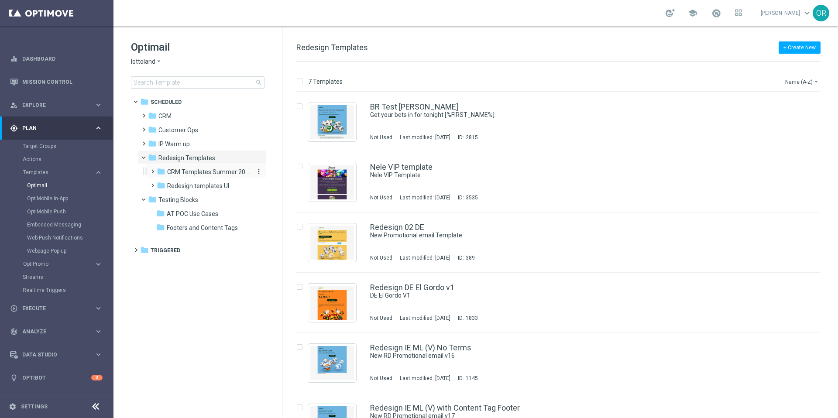
click at [192, 175] on span "CRM Templates Summer 2025" at bounding box center [208, 172] width 83 height 8
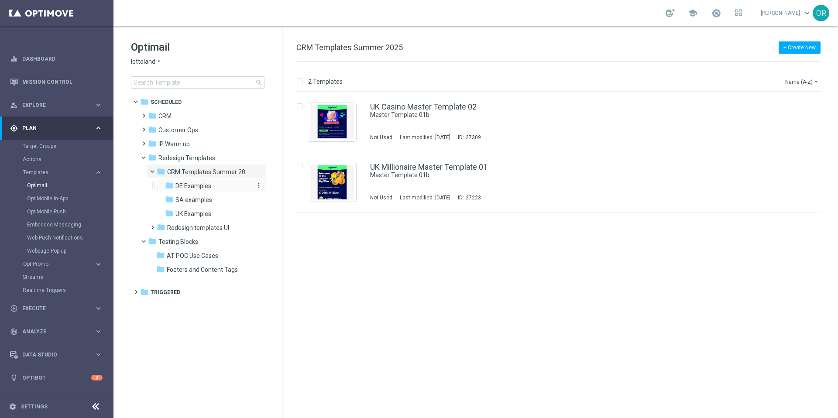
click at [195, 186] on span "DE Examples" at bounding box center [194, 186] width 36 height 8
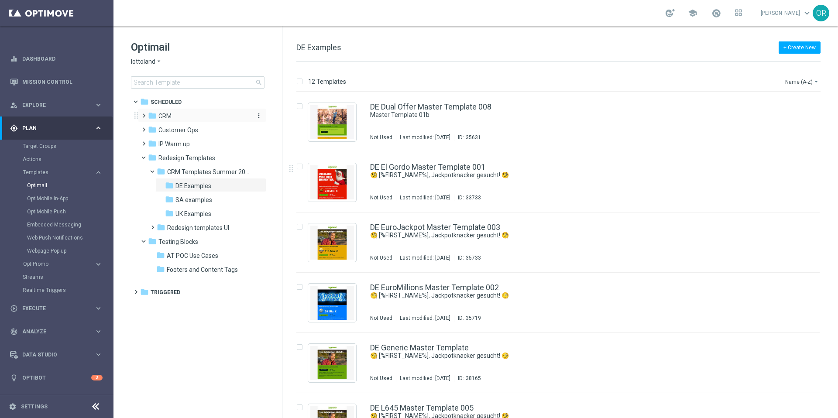
click at [176, 116] on div "folder CRM" at bounding box center [198, 116] width 100 height 10
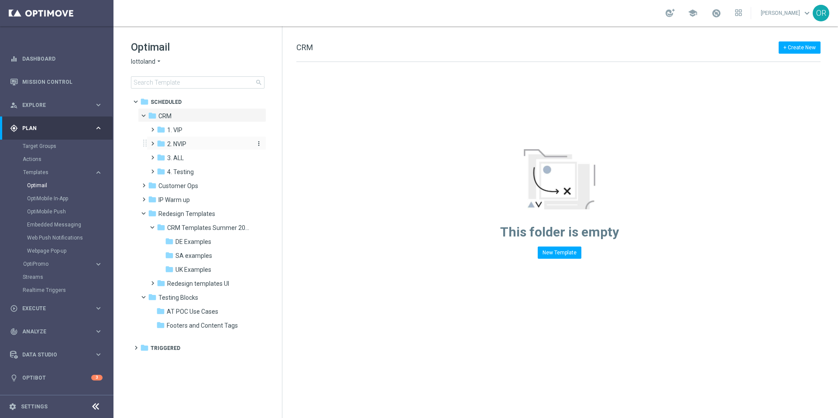
click at [186, 146] on span "2. NVIP" at bounding box center [176, 144] width 19 height 8
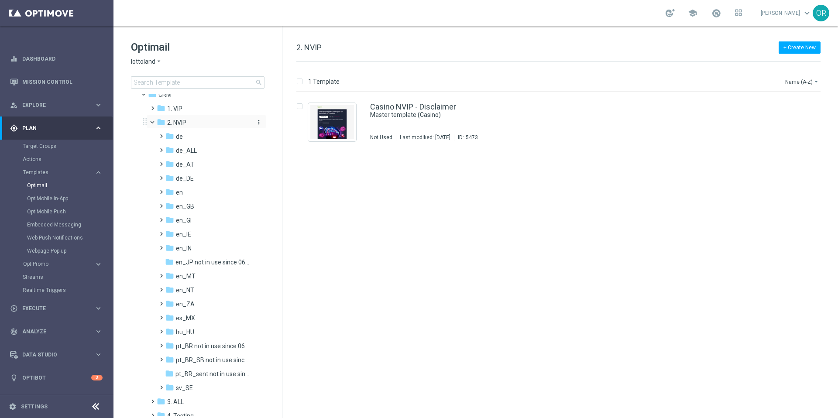
scroll to position [22, 0]
click at [193, 153] on span "de_ALL" at bounding box center [186, 150] width 21 height 8
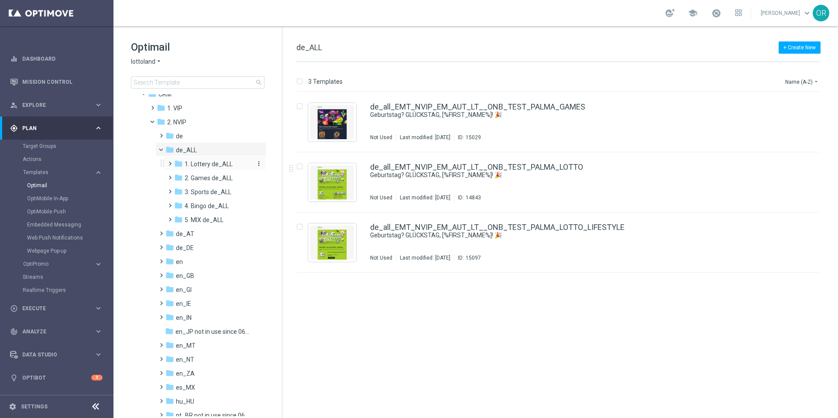
click at [213, 162] on span "1. Lottery de_ALL" at bounding box center [209, 164] width 48 height 8
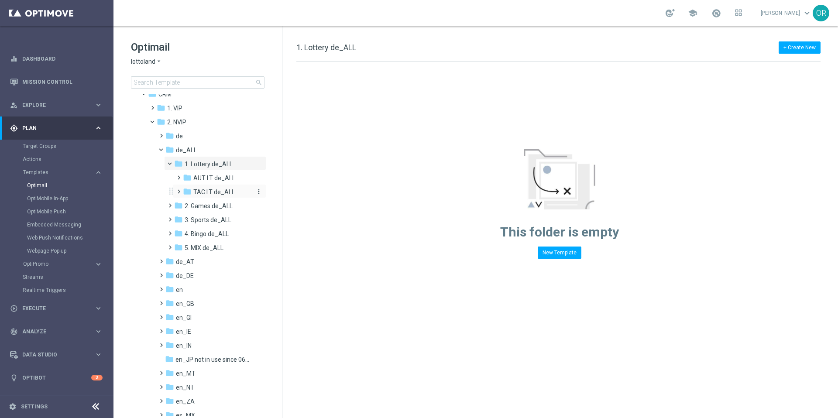
click at [210, 192] on span "TAC LT de_ALL" at bounding box center [213, 192] width 41 height 8
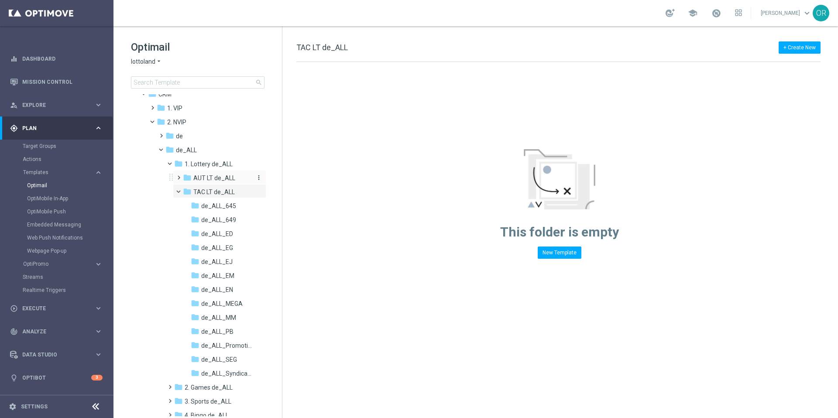
click at [207, 179] on span "AUT LT de_ALL" at bounding box center [214, 178] width 42 height 8
click at [227, 221] on span "LIB_LT_de_ALL" at bounding box center [222, 220] width 42 height 8
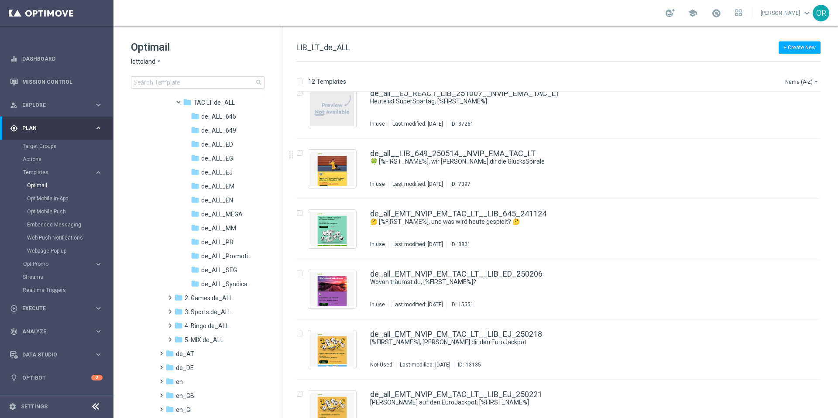
scroll to position [169, 0]
click at [224, 255] on span "de_ALL_Promotions" at bounding box center [226, 255] width 51 height 8
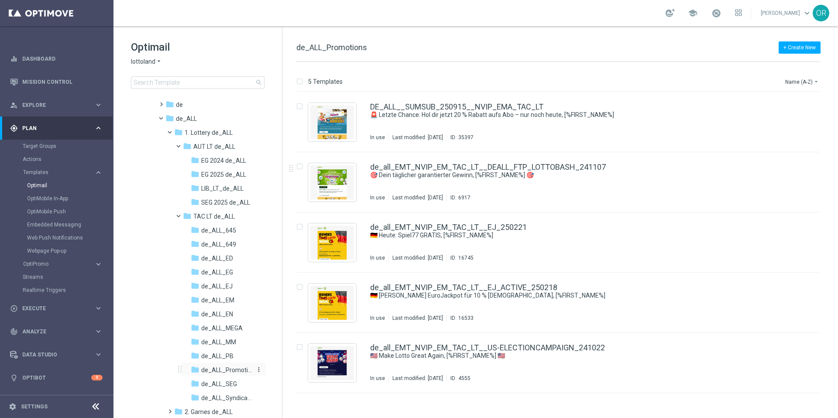
scroll to position [49, 0]
click at [213, 234] on span "de_ALL_645" at bounding box center [218, 235] width 35 height 8
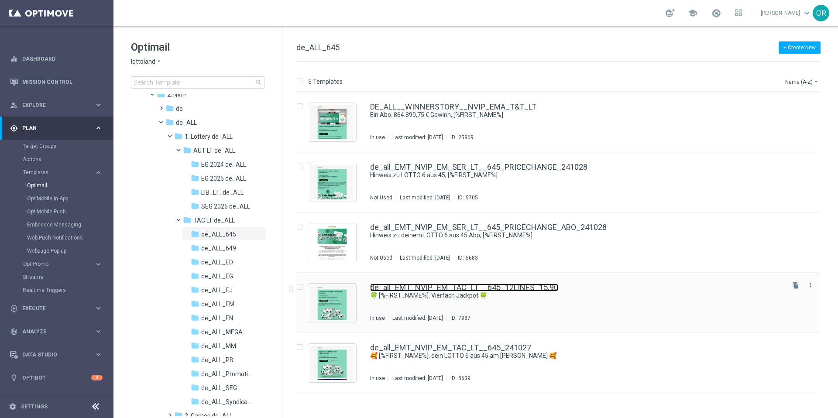
click at [414, 286] on link "de_all_EMT_NVIP_EM_TAC_LT__645_12LINES_15.90" at bounding box center [464, 288] width 188 height 8
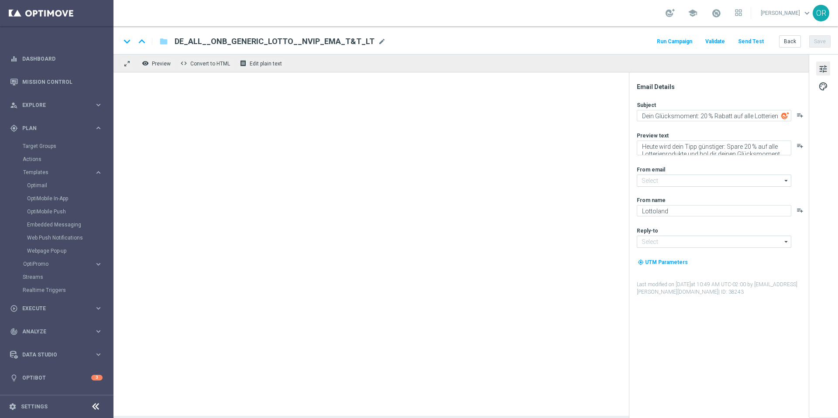
type textarea "🍀 [%FIRST_NAME%], Vierfach Jackpot 🍀"
type textarea "Deine Chance auf [%AUSTRIALOTTO_JACKPOT%] mit Rabatt."
type input "mail@crm.lottoland.com"
type input "service@lottoland.com"
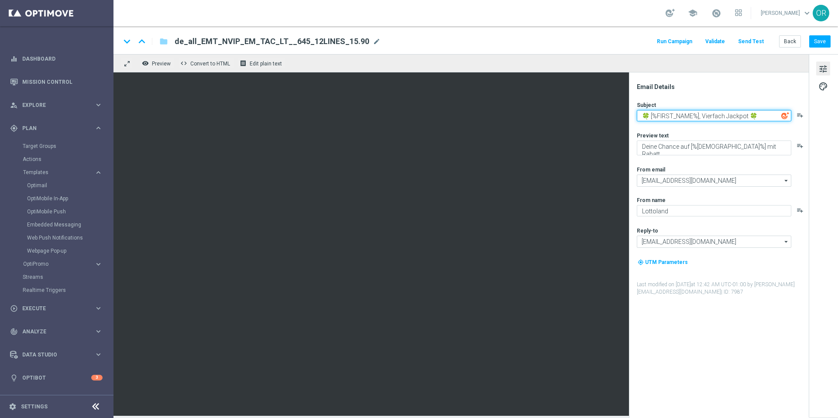
drag, startPoint x: 758, startPoint y: 117, endPoint x: 748, endPoint y: 116, distance: 10.5
click at [748, 116] on textarea "🍀 [%FIRST_NAME%], Vierfach Jackpot 🍀" at bounding box center [714, 115] width 155 height 11
drag, startPoint x: 702, startPoint y: 118, endPoint x: 649, endPoint y: 114, distance: 53.4
click at [649, 114] on textarea "🍀 [%FIRST_NAME%], Vierfach Jackpot 🍀" at bounding box center [714, 115] width 155 height 11
click at [691, 116] on textarea "🍀 [%FIRST_NAME%], Vierfach Jackpot 🍀" at bounding box center [714, 115] width 155 height 11
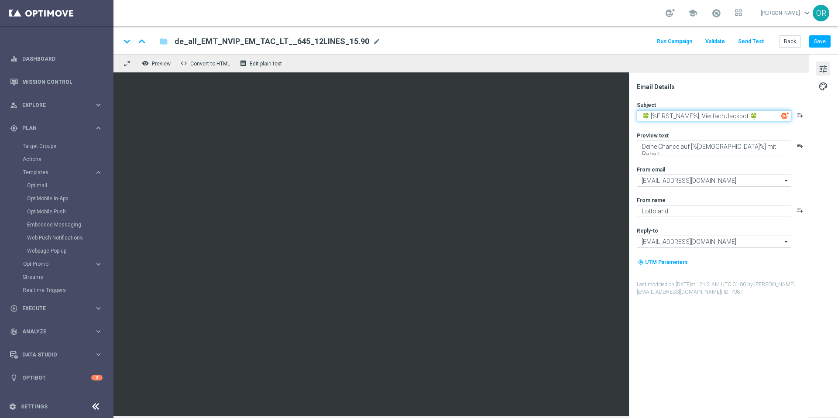
drag, startPoint x: 701, startPoint y: 116, endPoint x: 651, endPoint y: 115, distance: 50.6
click at [651, 115] on textarea "🍀 [%FIRST_NAME%], Vierfach Jackpot 🍀" at bounding box center [714, 115] width 155 height 11
click at [48, 147] on link "Target Groups" at bounding box center [57, 146] width 68 height 7
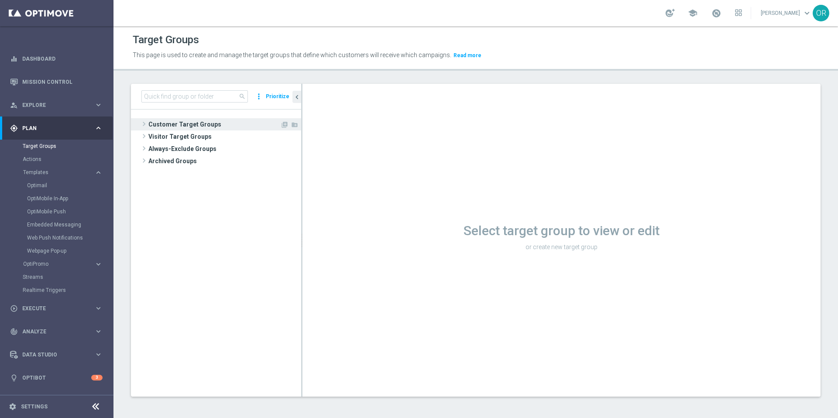
click at [208, 127] on span "Customer Target Groups" at bounding box center [214, 124] width 132 height 12
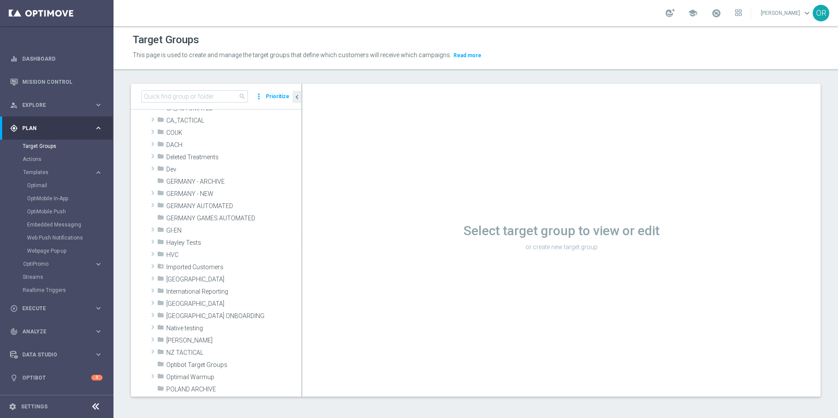
scroll to position [250, 0]
click at [203, 188] on span "GERMANY - NEW" at bounding box center [213, 189] width 94 height 7
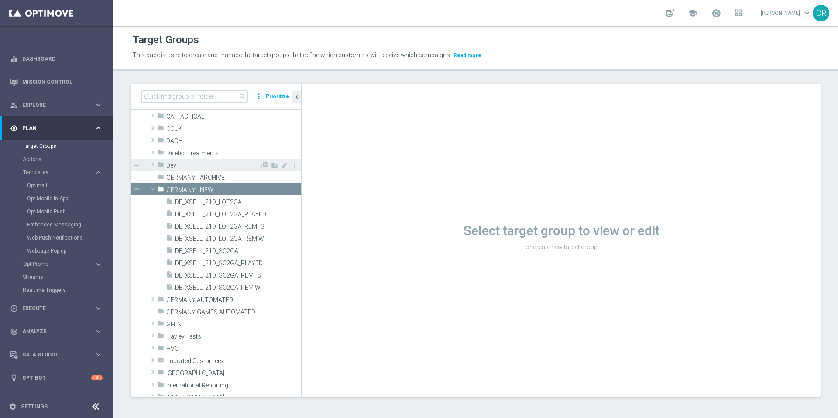
click at [152, 164] on span at bounding box center [152, 164] width 9 height 10
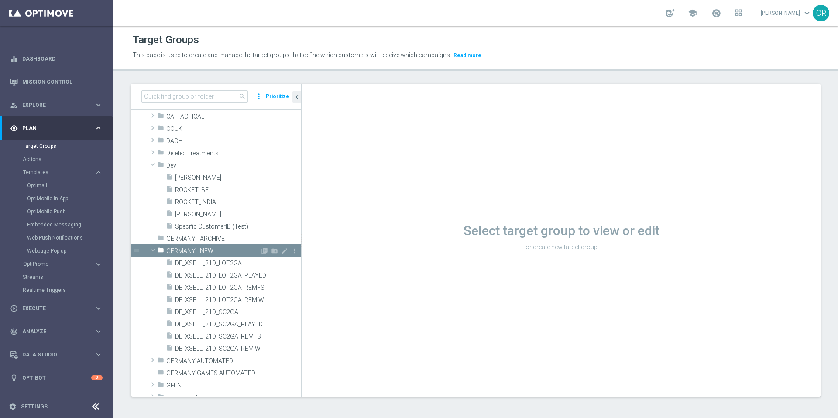
click at [153, 249] on span at bounding box center [153, 250] width 10 height 9
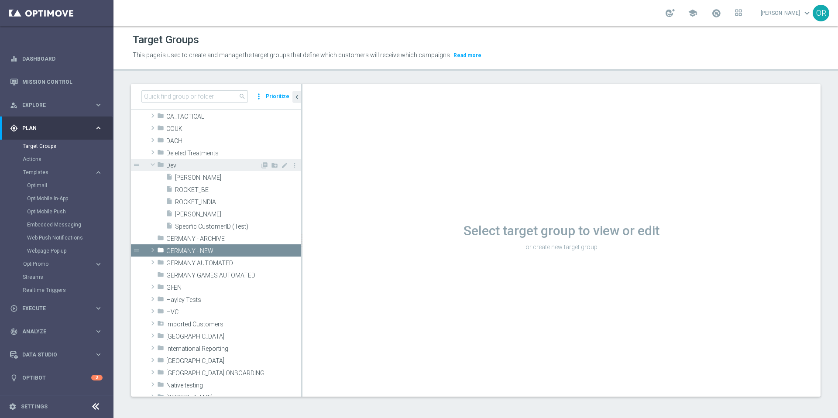
click at [155, 162] on span at bounding box center [153, 164] width 10 height 9
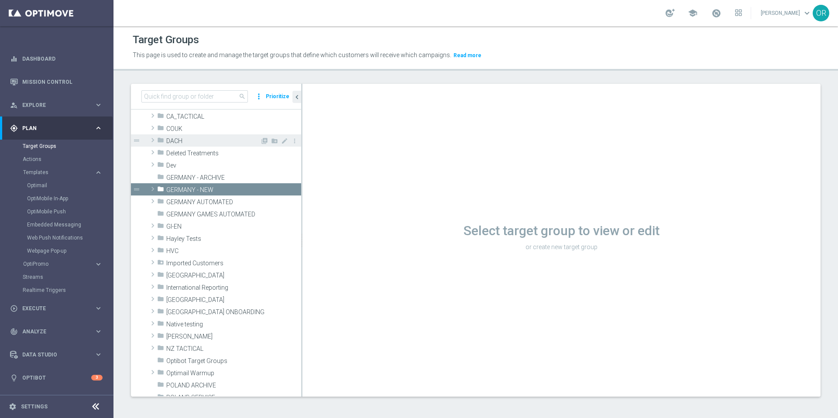
click at [152, 139] on span at bounding box center [152, 140] width 9 height 10
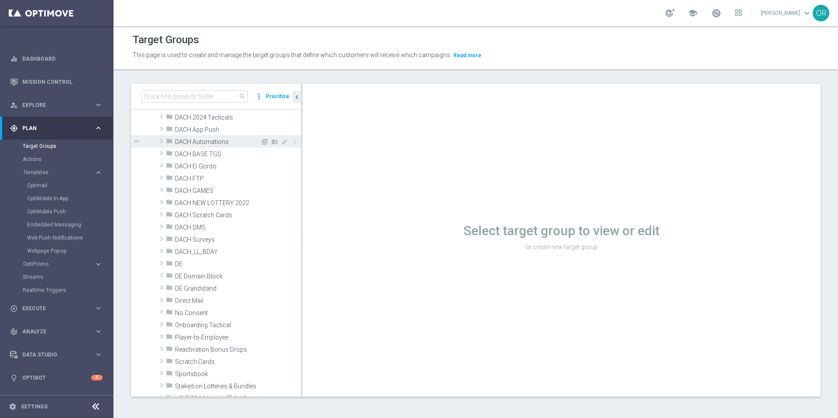
scroll to position [388, 0]
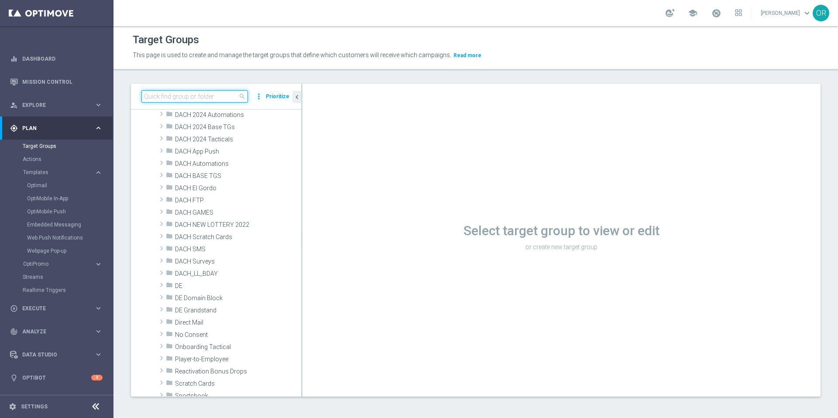
click at [195, 97] on input at bounding box center [194, 96] width 107 height 12
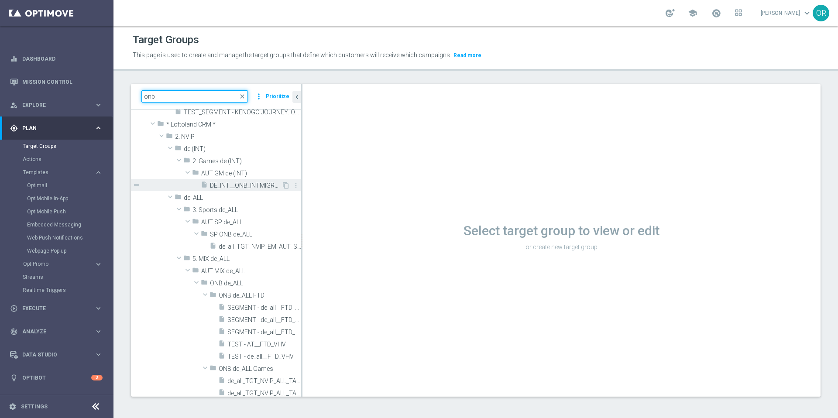
scroll to position [102, 0]
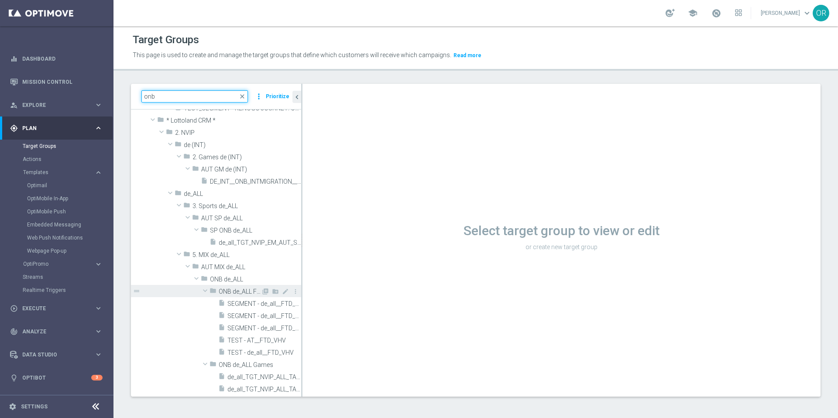
type input "onb"
click at [205, 289] on span at bounding box center [205, 290] width 10 height 9
click at [205, 289] on span at bounding box center [205, 291] width 9 height 10
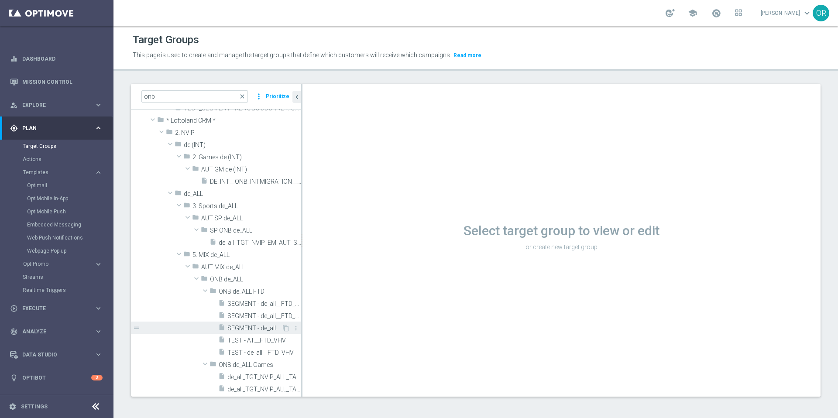
click at [247, 327] on span "SEGMENT - de_all__FTD_MV__NVIP_EMA_AUT_MIX" at bounding box center [254, 328] width 54 height 7
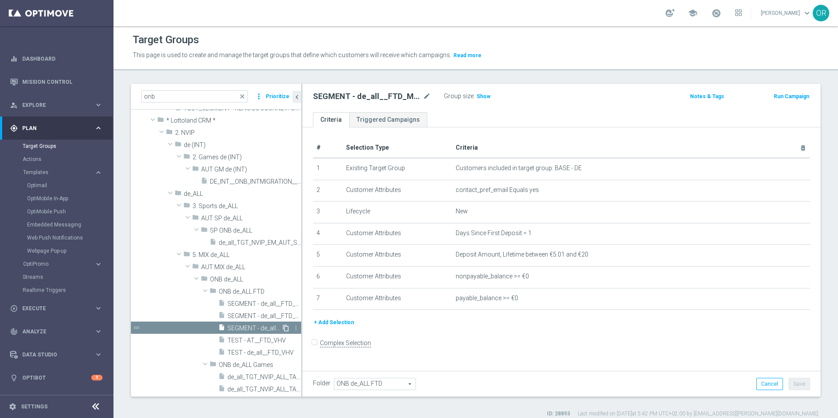
click at [282, 328] on icon "content_copy" at bounding box center [285, 328] width 7 height 7
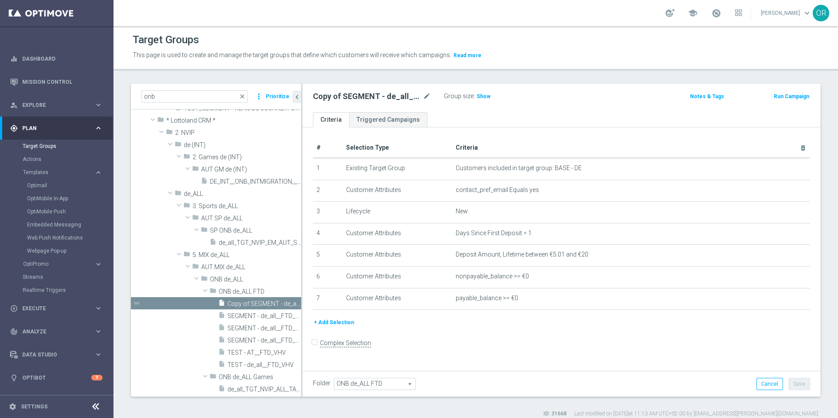
scroll to position [152, 0]
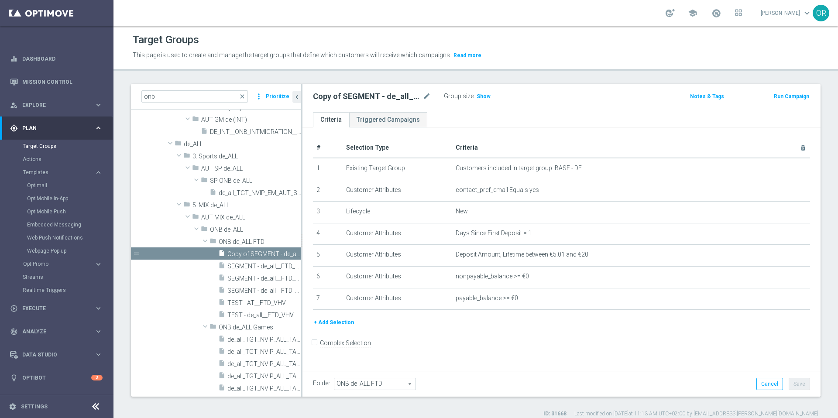
click at [386, 95] on h2 "Copy of SEGMENT - de_all__FTD_MV__NVIP_EMA_AUT_MIX" at bounding box center [367, 96] width 108 height 10
click at [384, 96] on h2 "Copy of SEGMENT - de_all__FTD_MV__NVIP_EMA_AUT_MIX" at bounding box center [367, 96] width 108 height 10
click at [371, 96] on h2 "Copy of SEGMENT - de_all__FTD_MV__NVIP_EMA_AUT_MIX" at bounding box center [367, 96] width 108 height 10
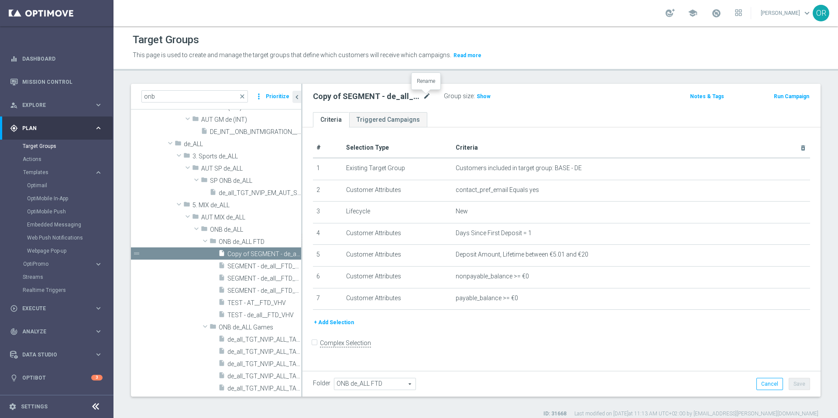
click at [426, 96] on icon "mode_edit" at bounding box center [427, 96] width 8 height 10
click at [390, 96] on input "Copy of SEGMENT - de_all__FTD_MV__NVIP_EMA_AUT_MIX" at bounding box center [372, 97] width 118 height 12
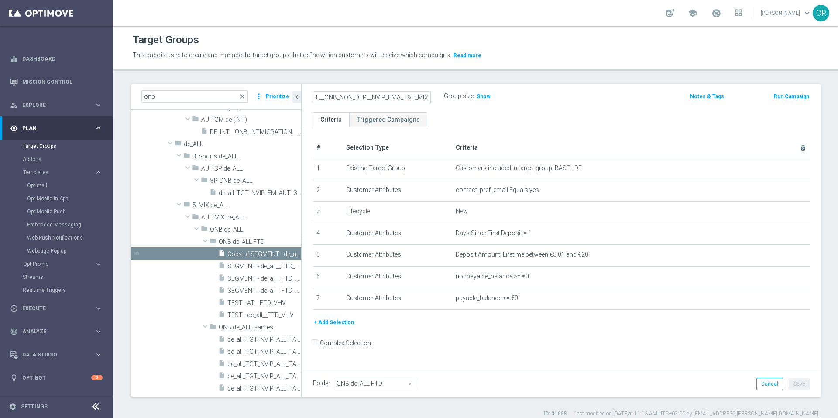
scroll to position [0, 16]
type input "DE_ALL__ONB_NON_DEP__NVIP_EMA_T&T_MIX"
click at [507, 114] on ul "Criteria Triggered Campaigns" at bounding box center [562, 119] width 518 height 15
click at [799, 385] on button "Save" at bounding box center [799, 384] width 21 height 12
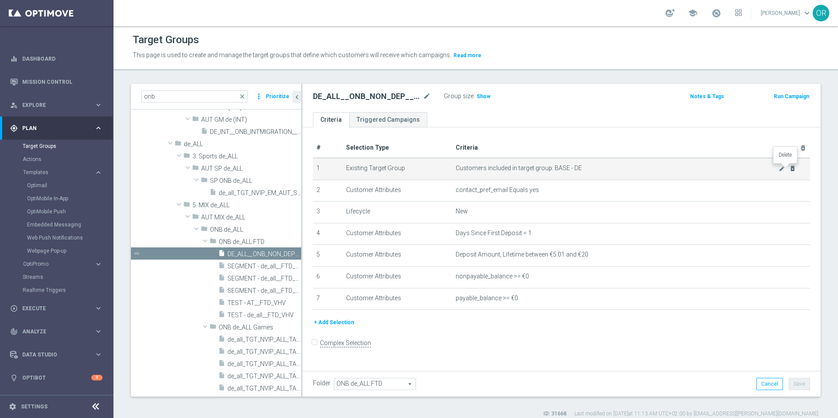
click at [789, 170] on icon "delete_forever" at bounding box center [792, 168] width 7 height 7
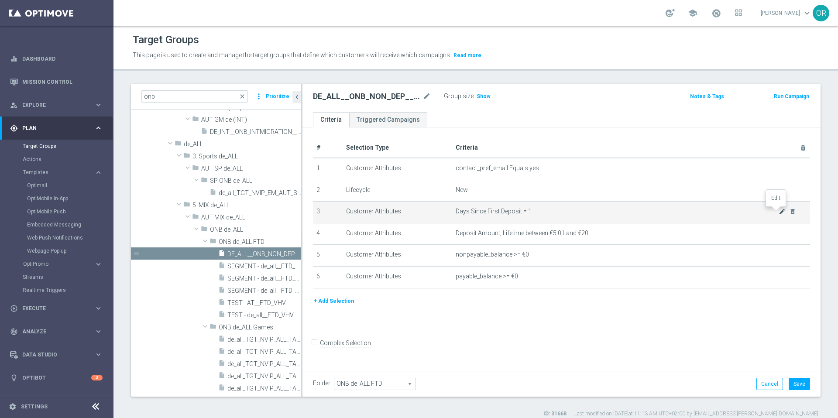
click at [779, 213] on icon "mode_edit" at bounding box center [782, 211] width 7 height 7
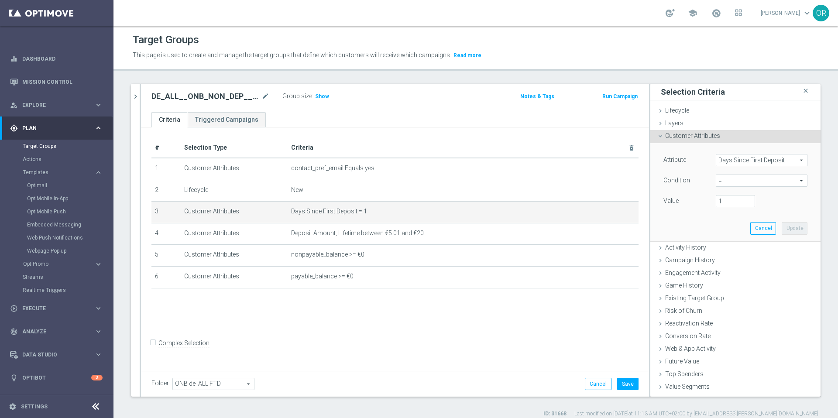
click at [752, 161] on span "Days Since First Deposit" at bounding box center [761, 160] width 91 height 11
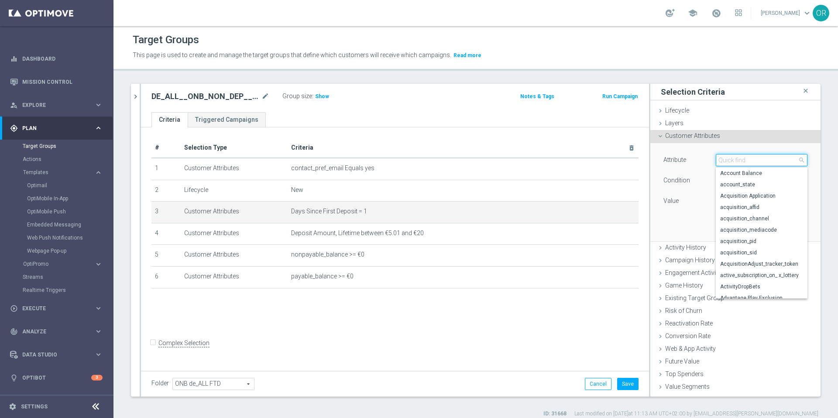
click at [752, 161] on input "search" at bounding box center [762, 160] width 92 height 12
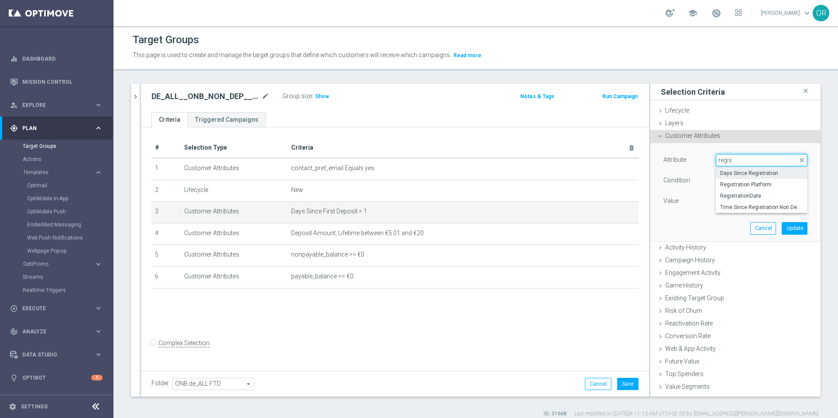
type input "regis"
click at [759, 174] on span "Days Since Registration" at bounding box center [761, 173] width 83 height 7
type input "Days Since Registration"
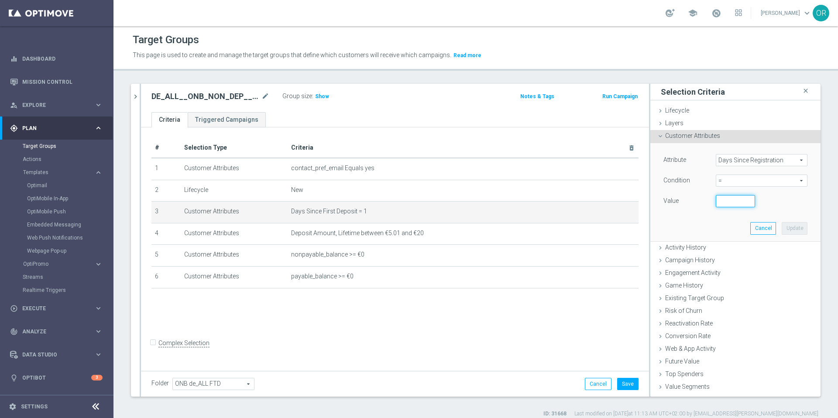
click at [722, 205] on input "number" at bounding box center [735, 201] width 39 height 12
type input "0"
click at [783, 229] on button "Update" at bounding box center [795, 228] width 26 height 12
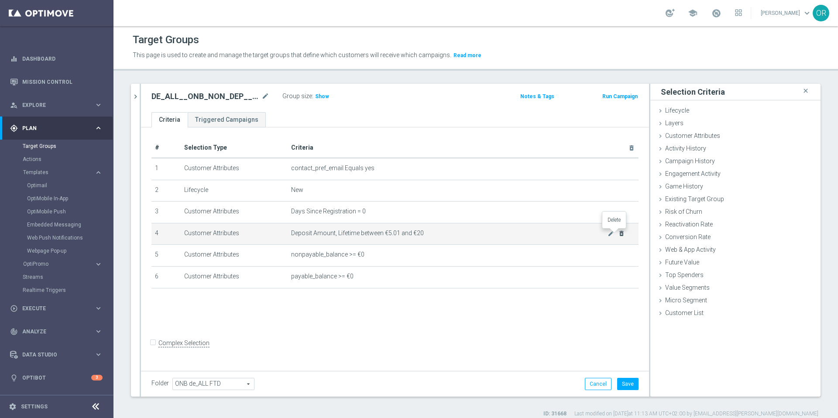
click at [618, 235] on icon "delete_forever" at bounding box center [621, 233] width 7 height 7
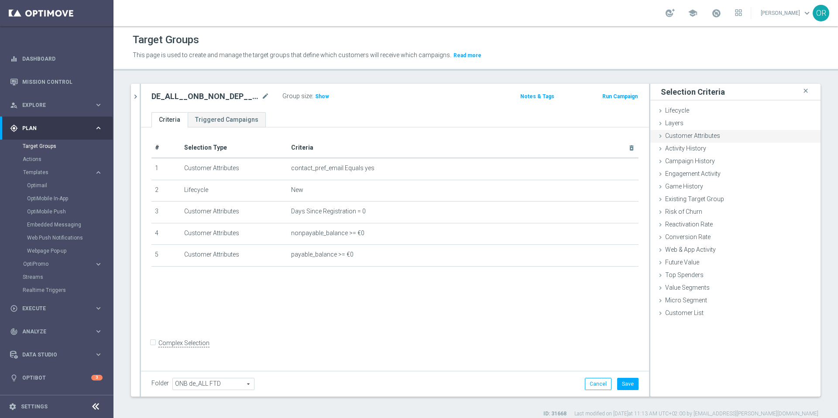
click at [657, 134] on icon at bounding box center [660, 136] width 7 height 7
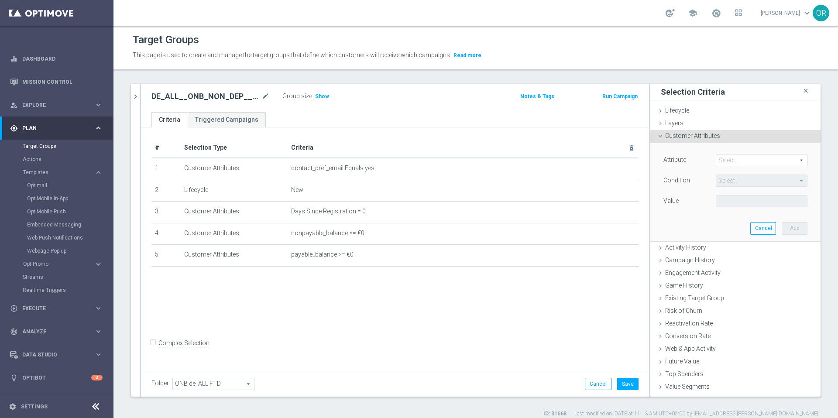
click at [727, 159] on span at bounding box center [761, 160] width 91 height 11
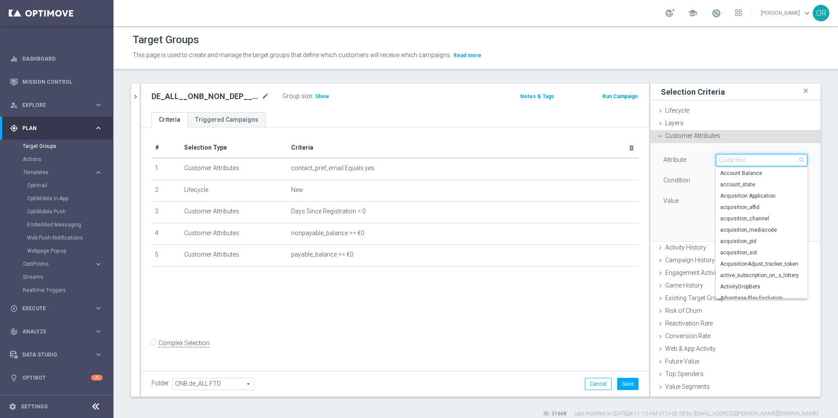
click at [727, 159] on input "search" at bounding box center [762, 160] width 92 height 12
type input "depo"
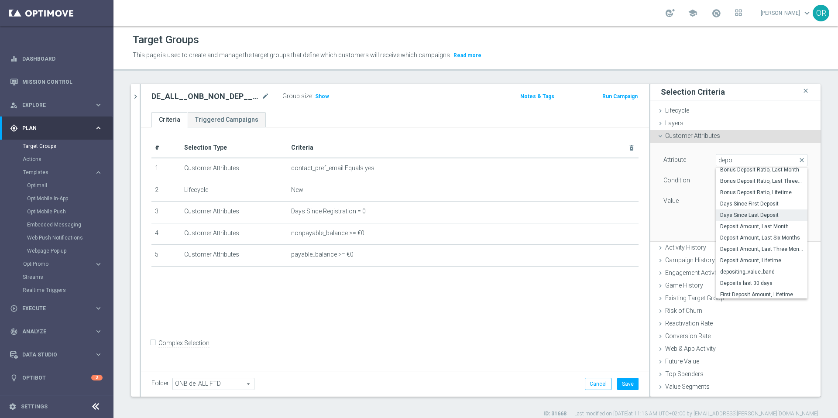
click at [741, 260] on span "Deposit Amount, Lifetime" at bounding box center [761, 260] width 83 height 7
type input "Deposit Amount, Lifetime"
type input "="
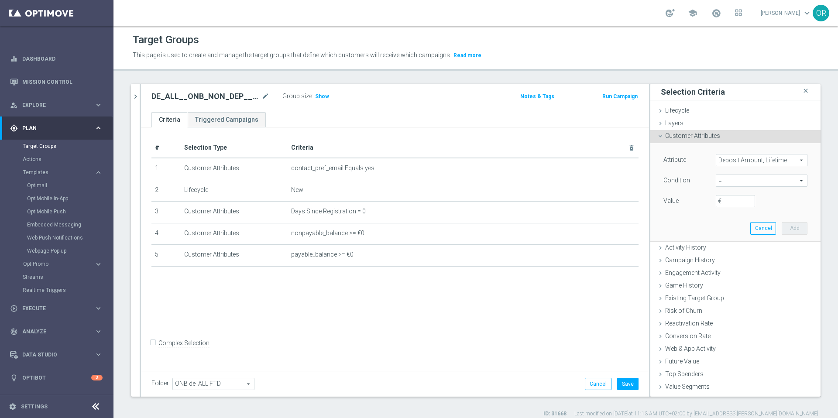
click at [750, 160] on span "Deposit Amount, Lifetime" at bounding box center [761, 160] width 91 height 11
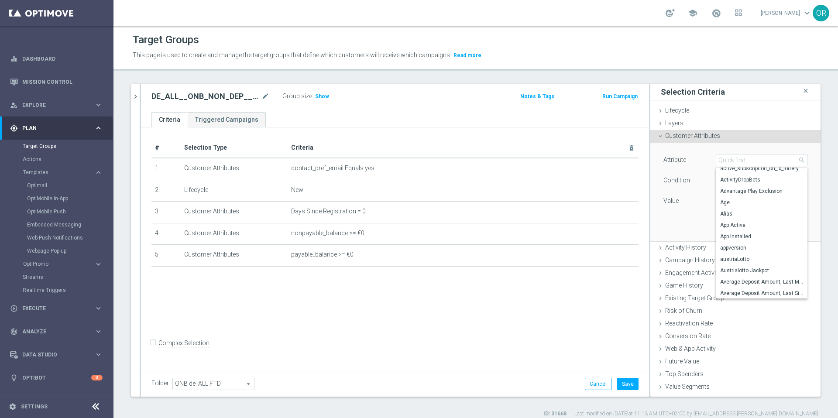
scroll to position [105, 0]
click at [728, 162] on input "search" at bounding box center [762, 160] width 92 height 12
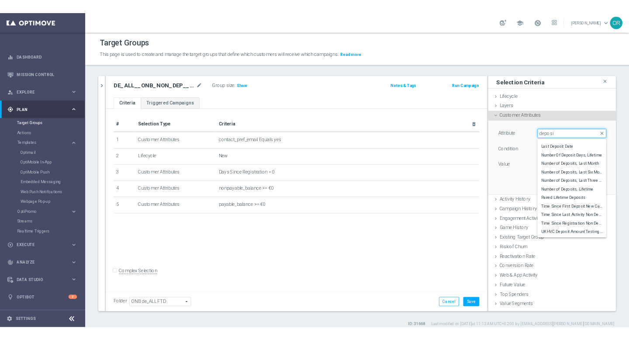
scroll to position [209, 0]
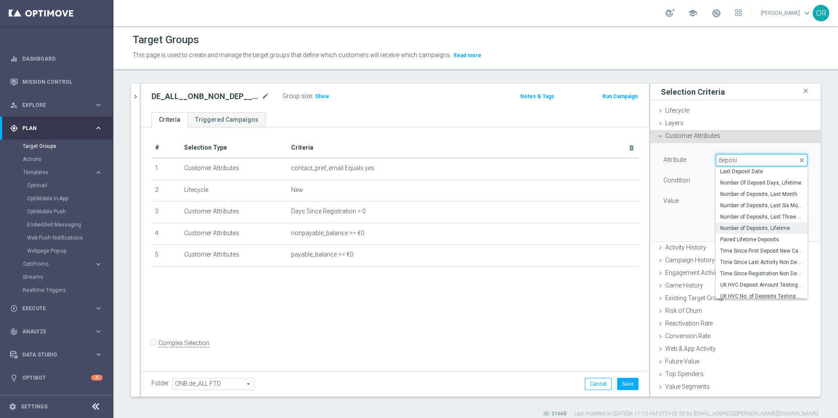
type input "deposi"
click at [747, 225] on span "Number of Deposits, Lifetime" at bounding box center [761, 228] width 83 height 7
type input "Number of Deposits, Lifetime"
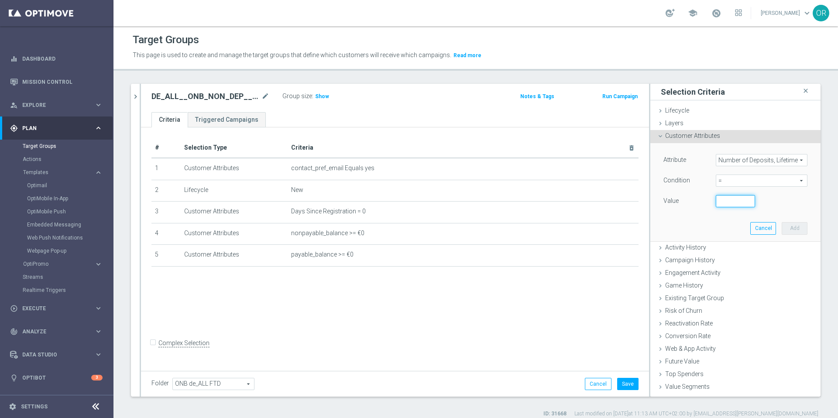
click at [720, 203] on input "number" at bounding box center [735, 201] width 39 height 12
type input "0"
click at [789, 229] on button "Add" at bounding box center [795, 228] width 26 height 12
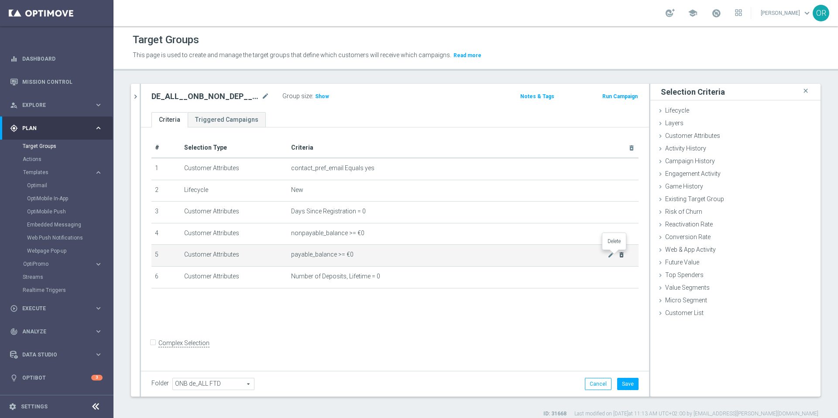
click at [618, 255] on icon "delete_forever" at bounding box center [621, 254] width 7 height 7
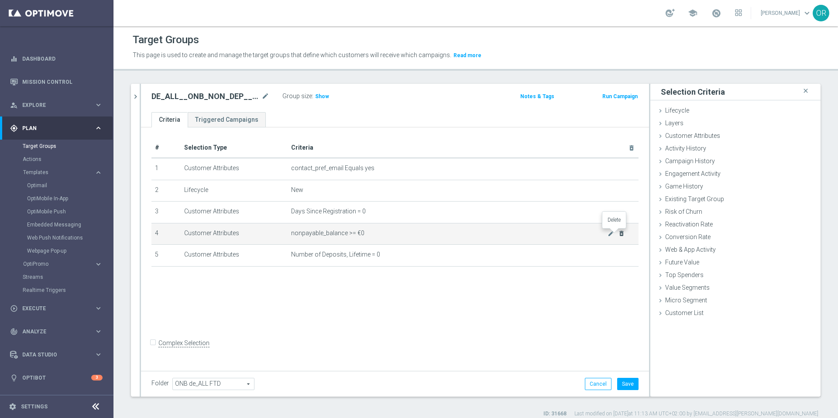
click at [618, 234] on icon "delete_forever" at bounding box center [621, 233] width 7 height 7
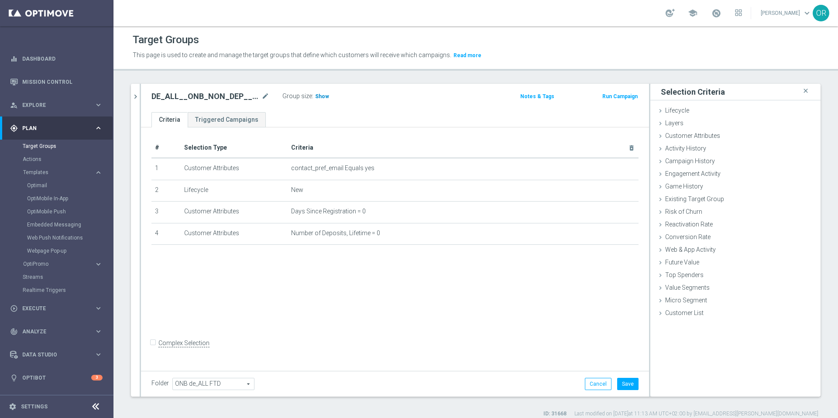
click at [317, 97] on span "Show" at bounding box center [322, 96] width 14 height 6
click at [227, 96] on h2 "DE_ALL__ONB_NON_DEP__NVIP_EMA_T&T_MIX" at bounding box center [206, 96] width 108 height 10
copy div "DE_ALL__ONB_NON_DEP__NVIP_EMA_T&T_MIX"
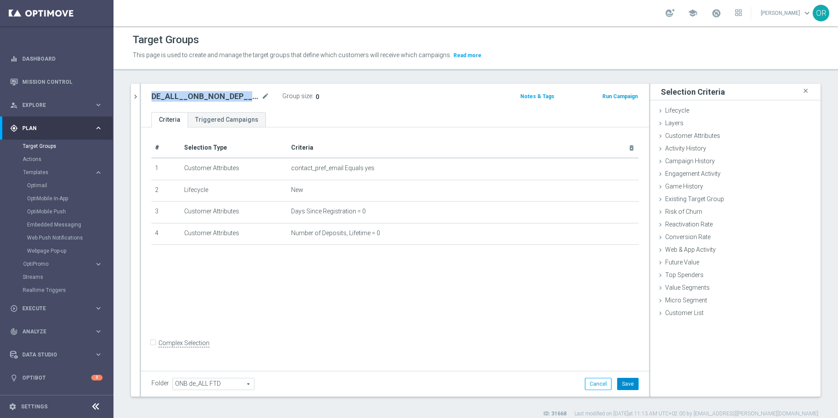
click at [624, 386] on button "Save" at bounding box center [627, 384] width 21 height 12
click at [687, 132] on span "Customer Attributes" at bounding box center [692, 135] width 55 height 7
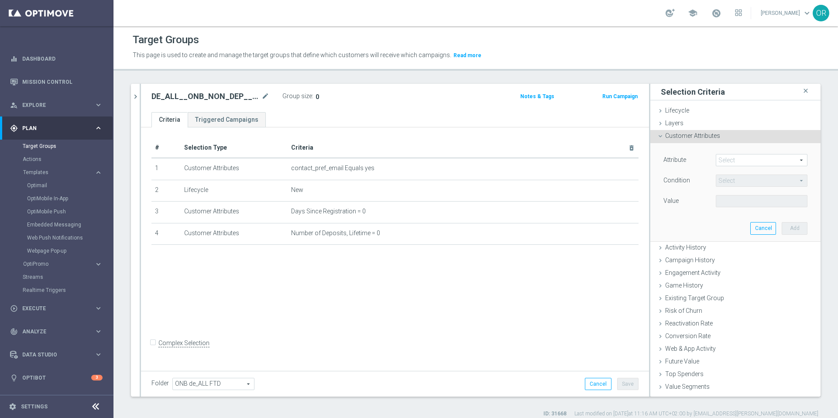
click at [728, 160] on span at bounding box center [761, 160] width 91 height 11
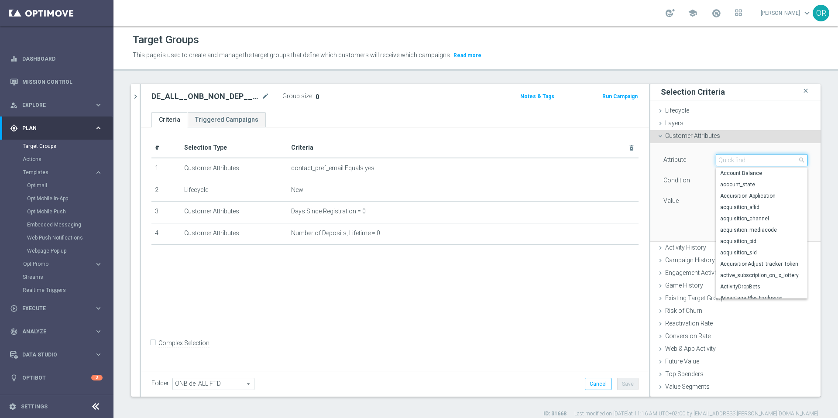
click at [728, 160] on input "search" at bounding box center [762, 160] width 92 height 12
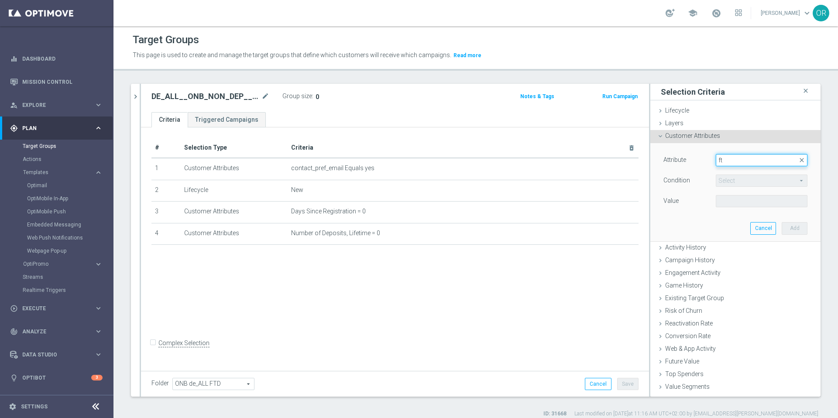
type input "f"
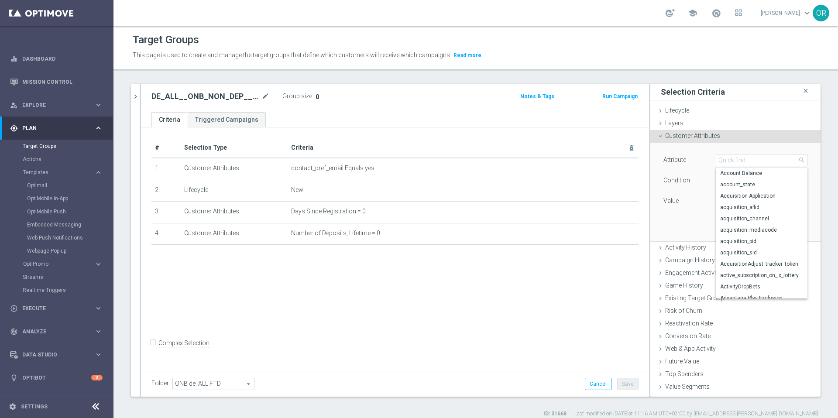
click at [620, 272] on div "# Selection Type Criteria delete_forever 1 Customer Attributes contact_pref_ema…" at bounding box center [395, 247] width 508 height 241
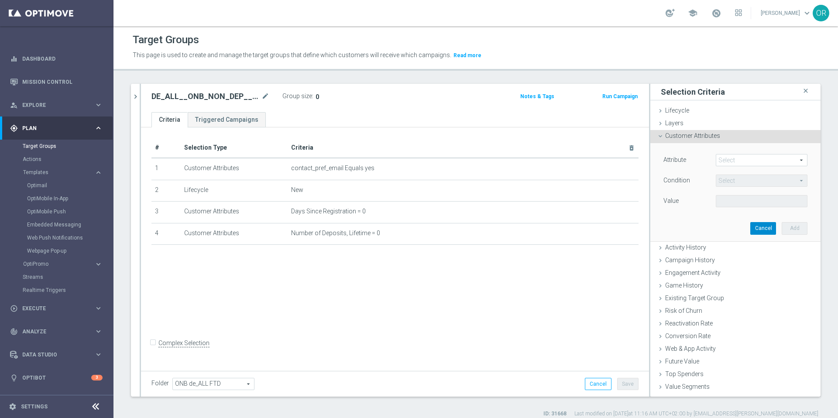
click at [751, 229] on button "Cancel" at bounding box center [764, 228] width 26 height 12
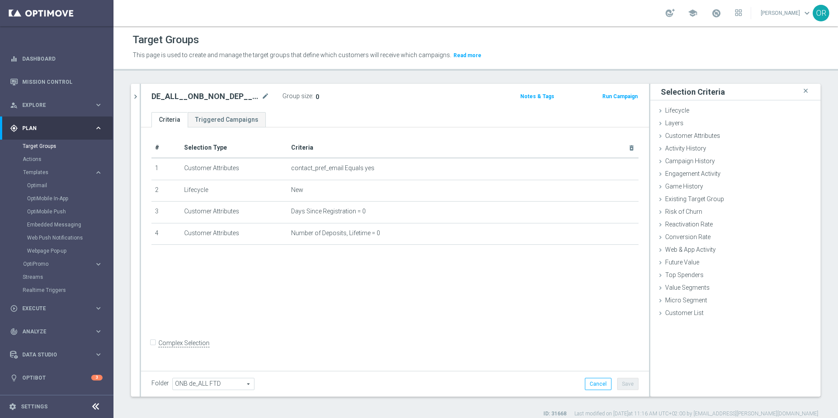
click at [523, 295] on div "# Selection Type Criteria delete_forever 1 Customer Attributes contact_pref_ema…" at bounding box center [395, 247] width 508 height 241
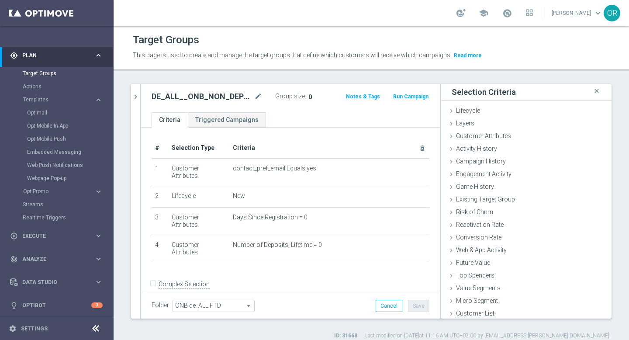
scroll to position [75, 0]
click at [44, 328] on link "Settings" at bounding box center [34, 328] width 27 height 5
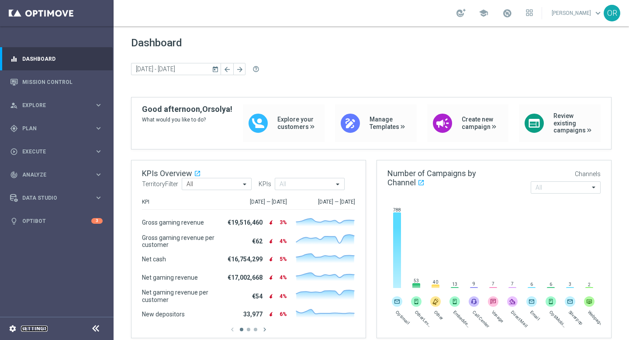
click at [35, 328] on link "Settings" at bounding box center [34, 328] width 27 height 5
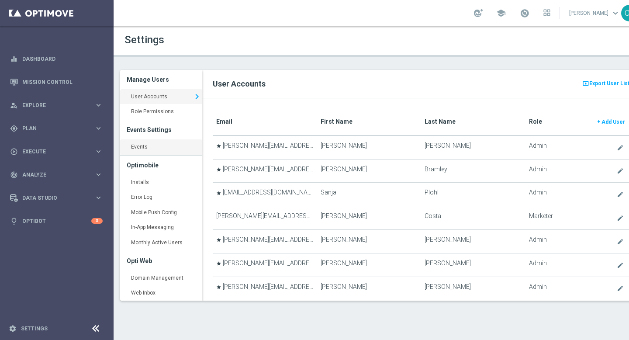
click at [161, 148] on link "Events keyboard_arrow_right" at bounding box center [161, 147] width 82 height 16
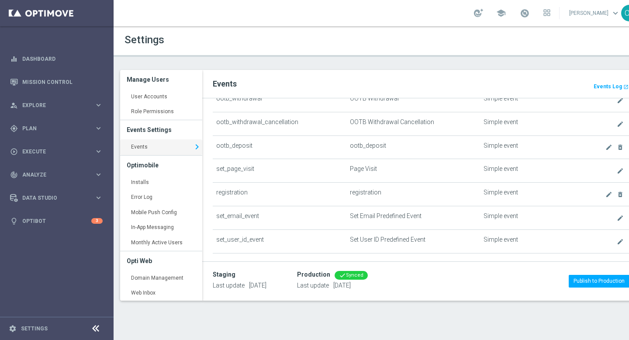
scroll to position [546, 0]
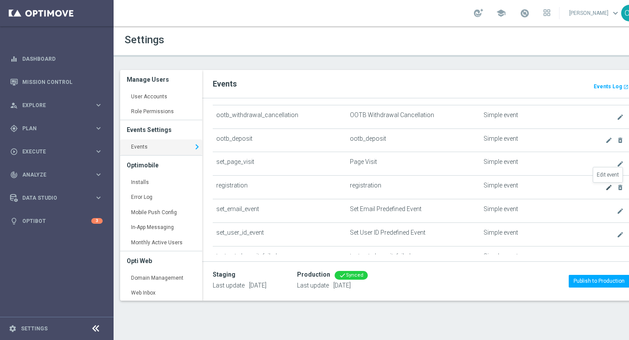
click at [610, 187] on icon "create" at bounding box center [608, 187] width 7 height 7
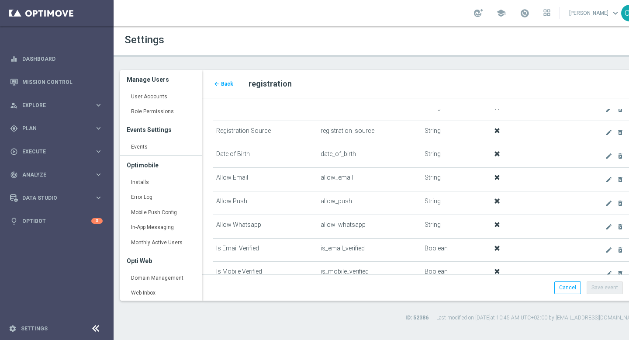
scroll to position [141, 0]
click at [39, 128] on span "Plan" at bounding box center [58, 128] width 72 height 5
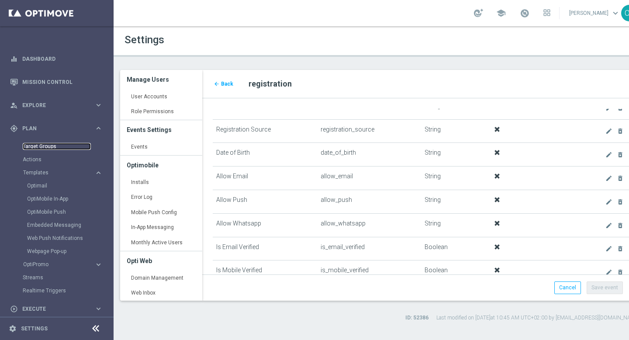
click at [52, 147] on link "Target Groups" at bounding box center [57, 146] width 68 height 7
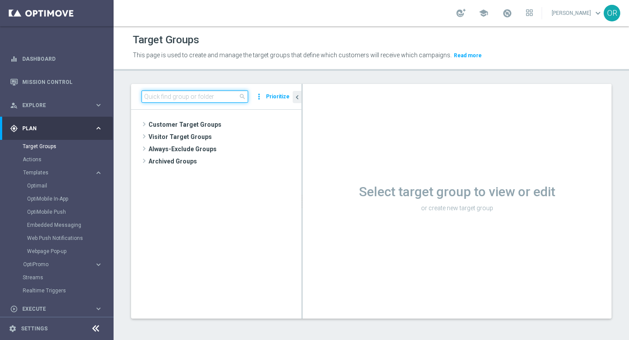
click at [176, 92] on input at bounding box center [194, 96] width 107 height 12
paste input "DE_ALL__ONB_NON_DEP__NVIP_EMA_T&T_MIX"
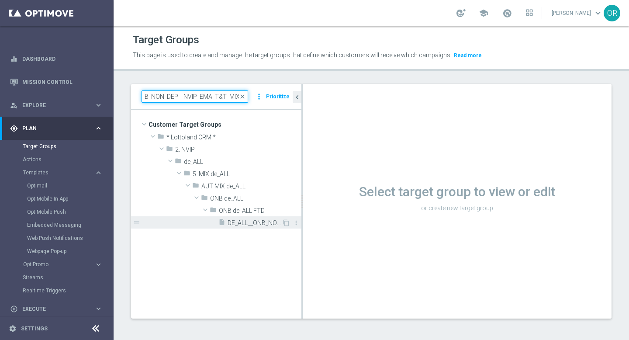
type input "DE_ALL__ONB_NON_DEP__NVIP_EMA_T&T_MIX"
click at [251, 227] on div "insert_drive_file DE_ALL__ONB_NON_DEP__NVIP_EMA_T&T_MIX" at bounding box center [249, 222] width 63 height 12
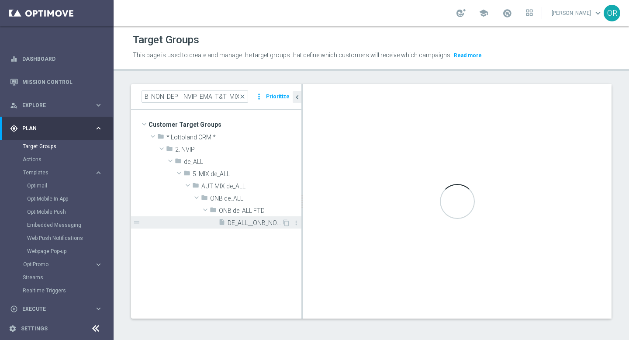
scroll to position [0, 0]
click at [251, 227] on div "insert_drive_file DE_ALL__ONB_NON_DEP__NVIP_EMA_T&T_MIX" at bounding box center [249, 222] width 63 height 12
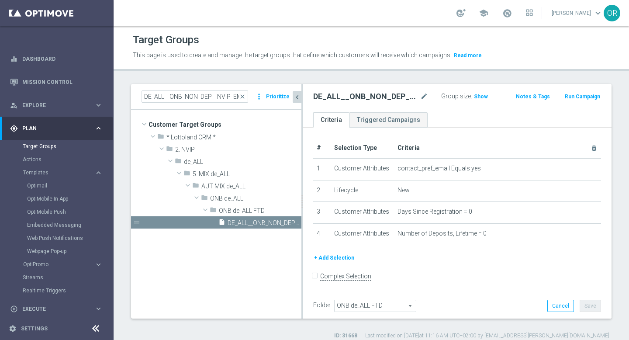
click at [297, 98] on icon "chevron_left" at bounding box center [297, 97] width 8 height 8
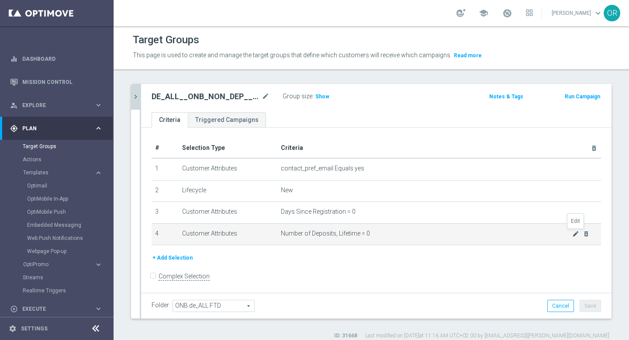
click at [574, 234] on icon "mode_edit" at bounding box center [575, 233] width 7 height 7
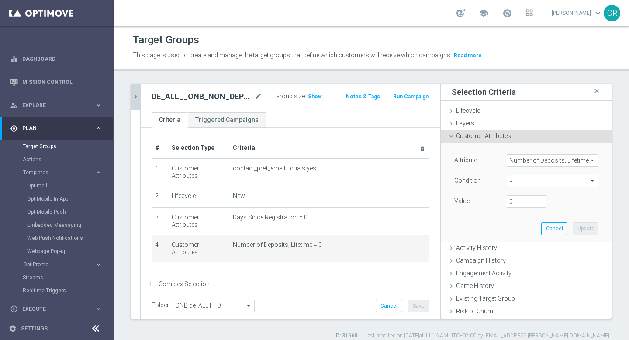
click at [568, 161] on span "Number of Deposits, Lifetime" at bounding box center [552, 160] width 91 height 11
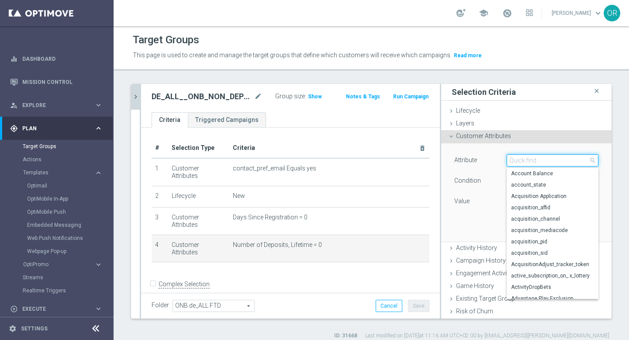
click at [568, 161] on input "search" at bounding box center [552, 160] width 92 height 12
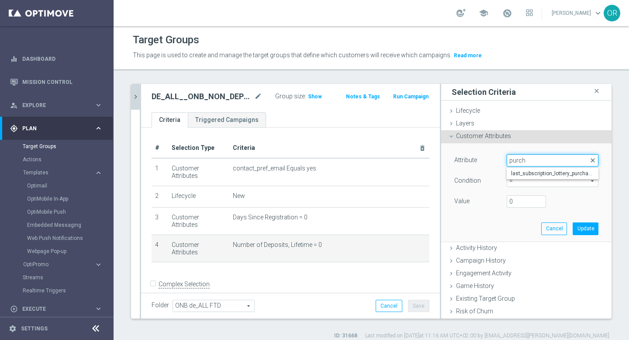
type input "purch"
click at [592, 161] on span "close" at bounding box center [592, 160] width 7 height 7
click at [454, 137] on icon at bounding box center [451, 136] width 7 height 7
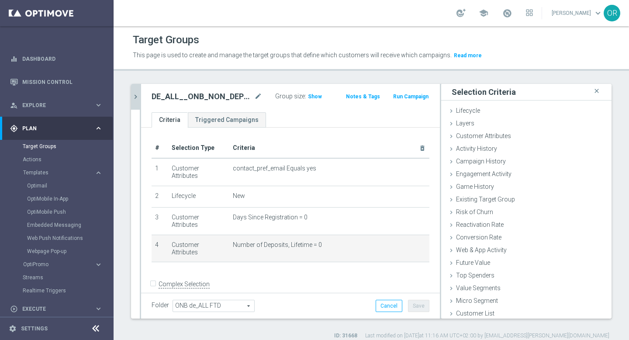
click at [285, 261] on div "# Selection Type Criteria delete_forever 1 Customer Attributes contact_pref_ema…" at bounding box center [290, 218] width 299 height 182
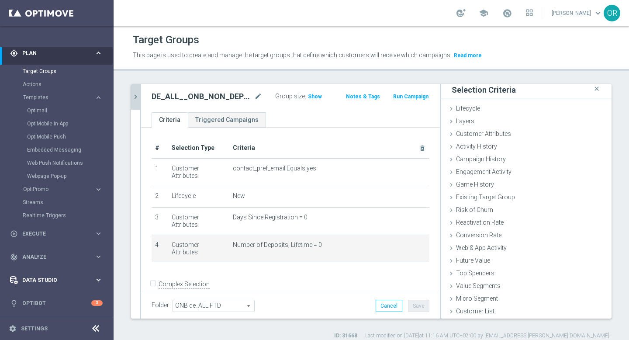
click at [46, 278] on span "Data Studio" at bounding box center [58, 279] width 72 height 5
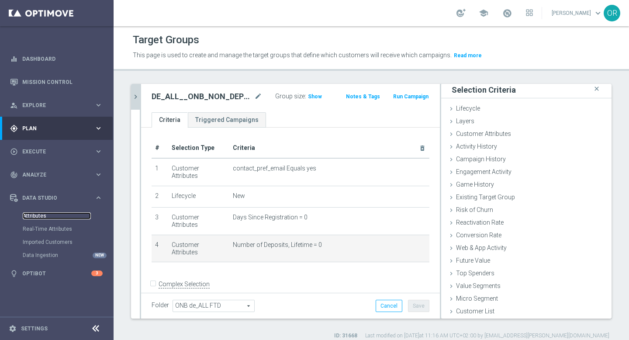
click at [42, 214] on link "Attributes" at bounding box center [57, 215] width 68 height 7
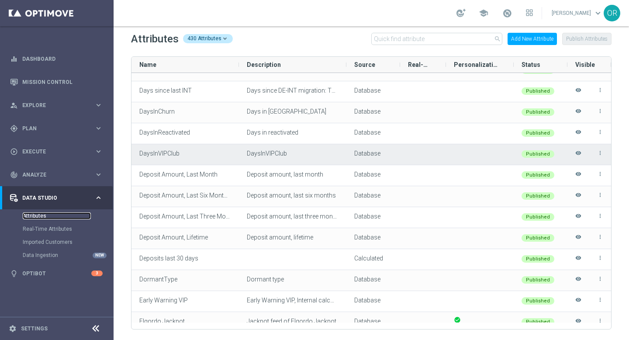
scroll to position [1544, 0]
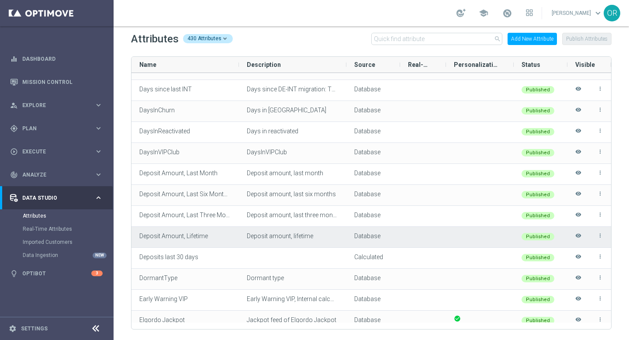
click at [599, 235] on icon "more_vert" at bounding box center [600, 235] width 6 height 6
click at [506, 232] on div at bounding box center [480, 237] width 68 height 21
click at [579, 236] on icon "visibility" at bounding box center [578, 239] width 6 height 14
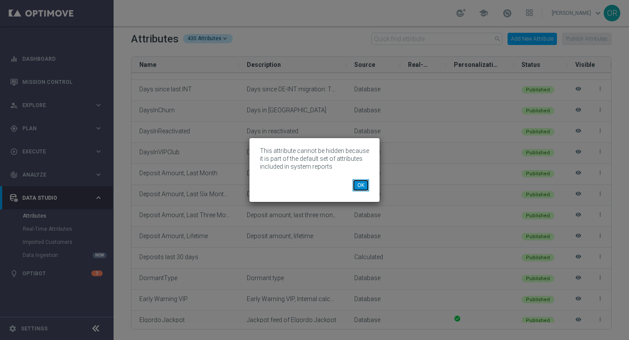
click at [362, 186] on button "OK" at bounding box center [360, 185] width 17 height 12
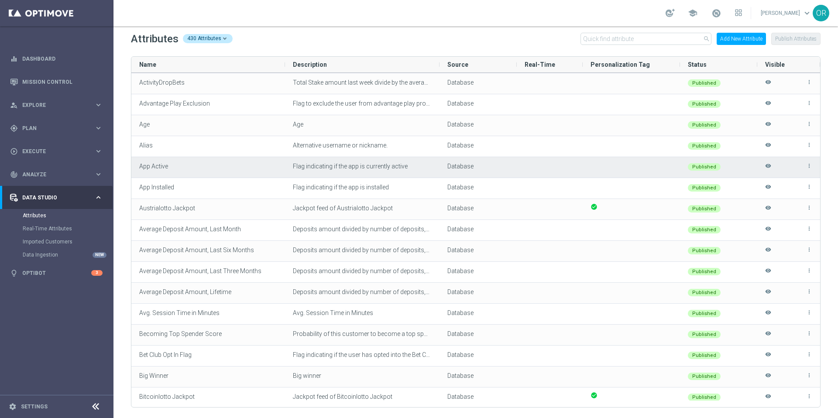
scroll to position [0, 0]
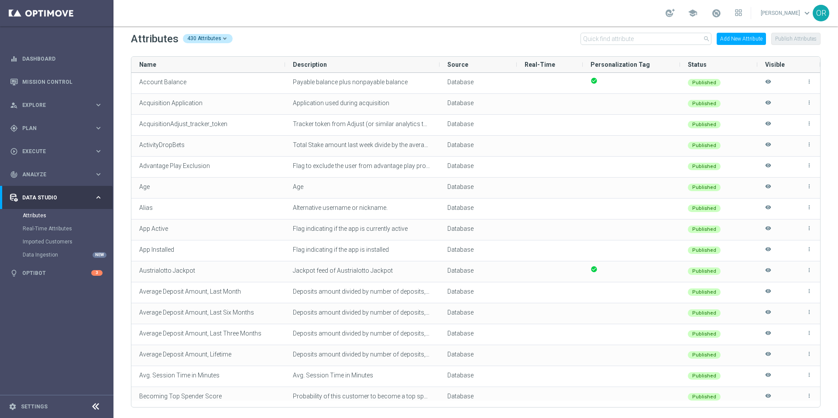
click at [220, 38] on div "430 Attributes" at bounding box center [208, 38] width 50 height 9
click at [268, 44] on div "Attributes 430 Attributes Total Attributes 430 Database Attributes 416 API Attr…" at bounding box center [476, 39] width 690 height 14
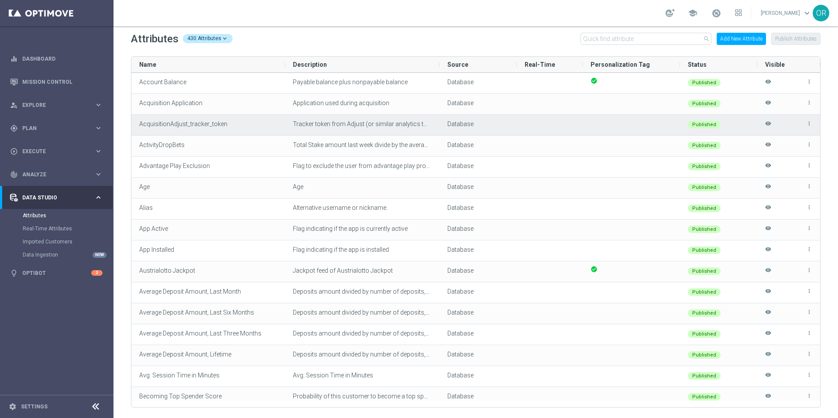
drag, startPoint x: 136, startPoint y: 86, endPoint x: 189, endPoint y: 181, distance: 108.1
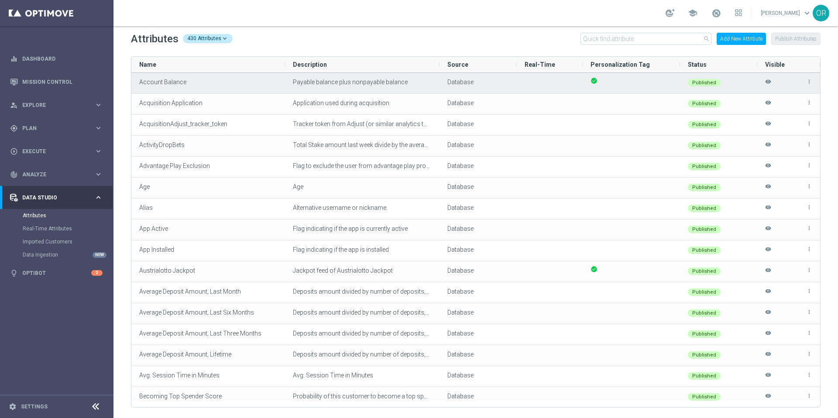
click at [163, 83] on span "Account Balance" at bounding box center [162, 82] width 47 height 7
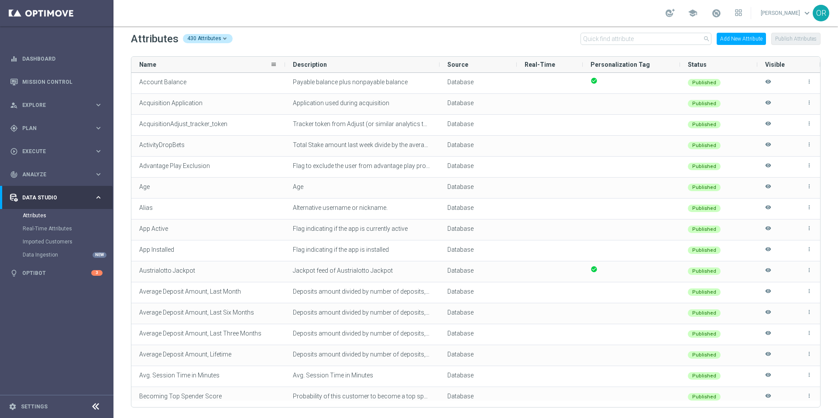
click at [136, 57] on div "Name" at bounding box center [208, 65] width 154 height 16
click at [272, 64] on span at bounding box center [273, 64] width 7 height 7
click at [213, 65] on div "Name" at bounding box center [204, 65] width 131 height 16
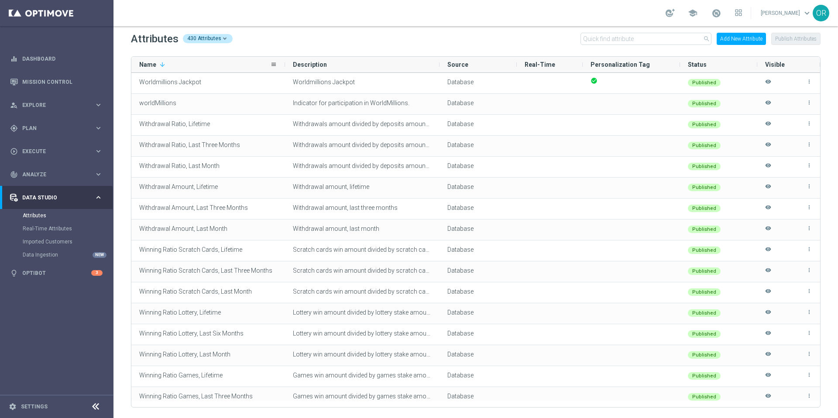
click at [213, 65] on div "Name 1" at bounding box center [204, 65] width 131 height 16
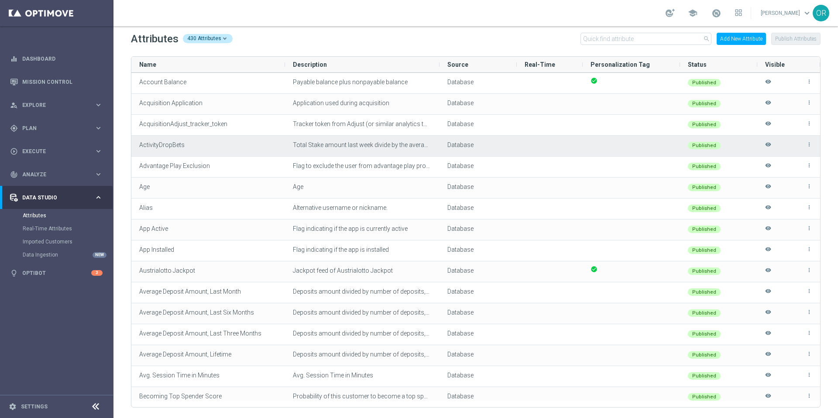
drag, startPoint x: 127, startPoint y: 77, endPoint x: 137, endPoint y: 161, distance: 84.8
click at [137, 161] on div "Attributes 430 Attributes search Add New Attribute Publish Attributes Drag here…" at bounding box center [476, 222] width 725 height 392
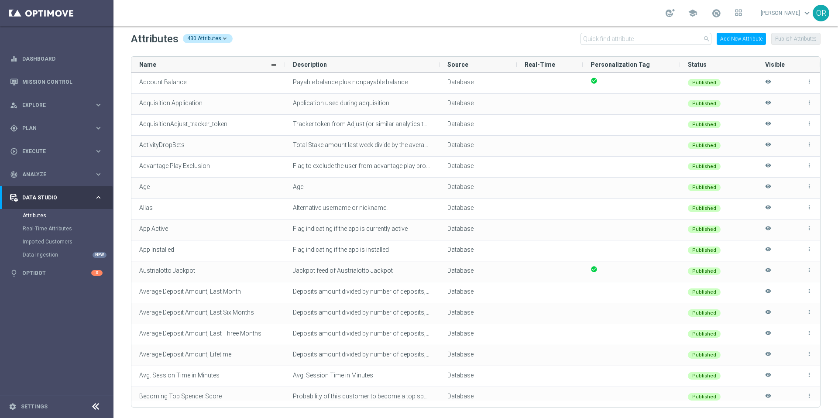
click at [131, 57] on div "Name" at bounding box center [208, 65] width 154 height 16
click at [134, 57] on div "Name" at bounding box center [208, 65] width 154 height 16
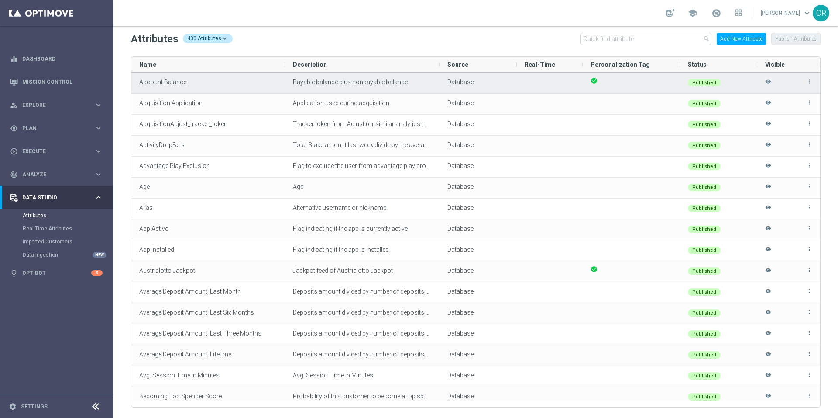
click at [176, 86] on div "Account Balance" at bounding box center [208, 83] width 154 height 21
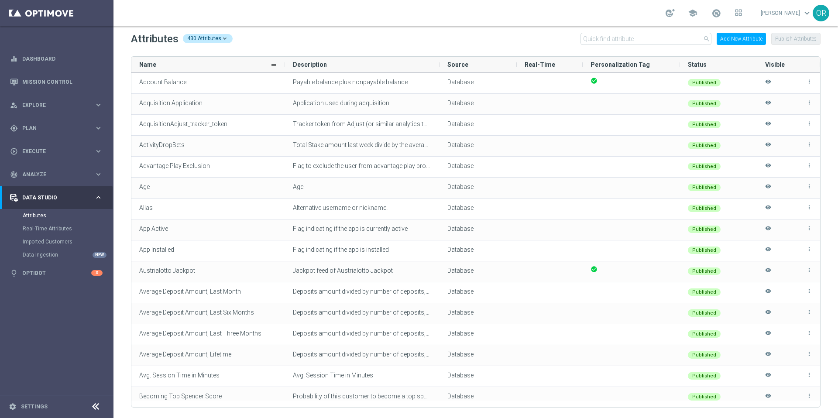
click at [160, 59] on div "Name" at bounding box center [204, 65] width 131 height 16
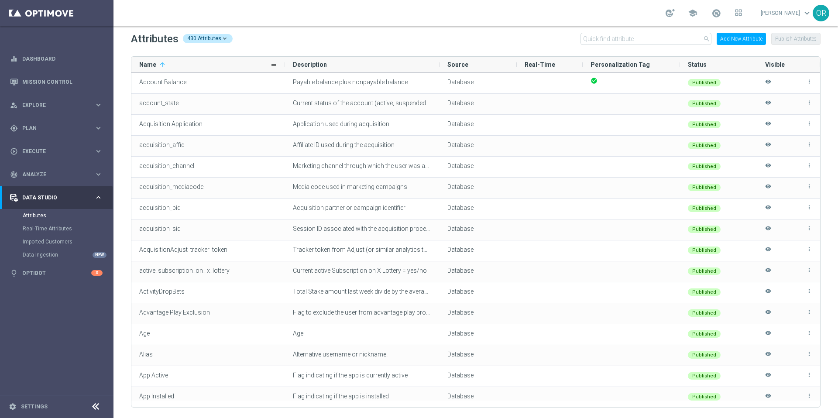
click at [160, 58] on div "Name 1" at bounding box center [204, 65] width 131 height 16
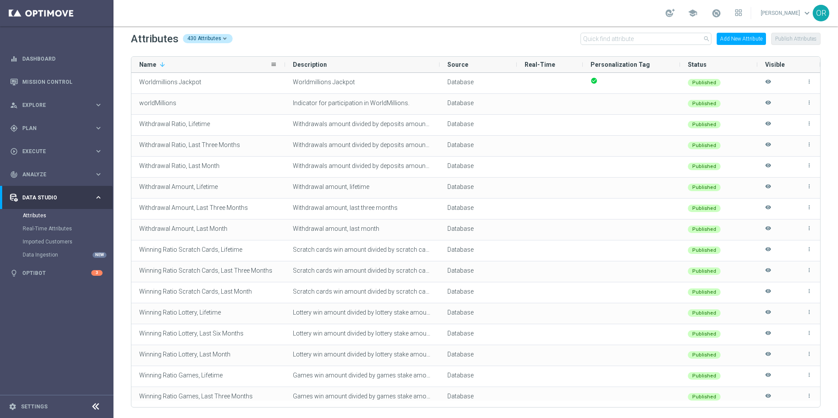
click at [160, 58] on div "Name 1" at bounding box center [204, 65] width 131 height 16
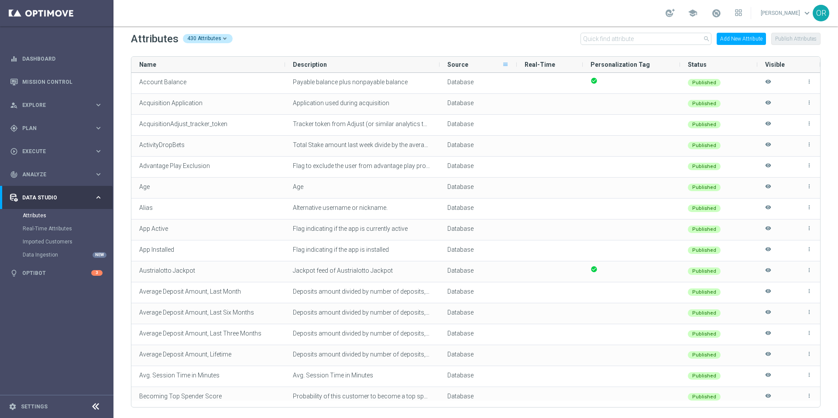
click at [506, 64] on span at bounding box center [505, 64] width 7 height 7
click at [481, 45] on div "Attributes 430 Attributes search Add New Attribute Publish Attributes" at bounding box center [476, 39] width 690 height 14
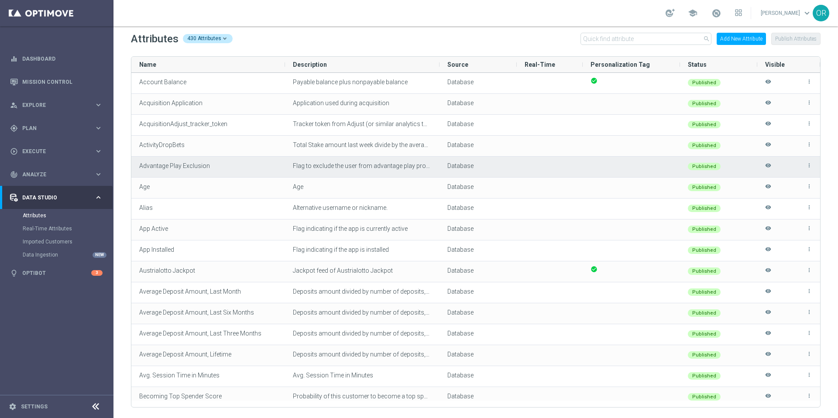
drag, startPoint x: 138, startPoint y: 81, endPoint x: 149, endPoint y: 158, distance: 77.7
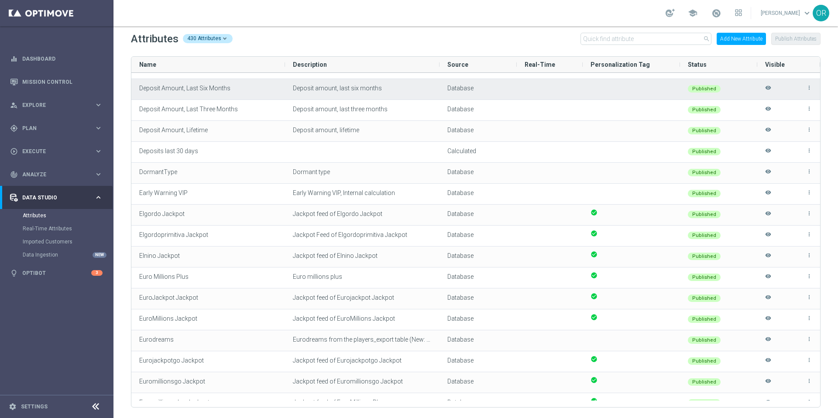
scroll to position [1653, 0]
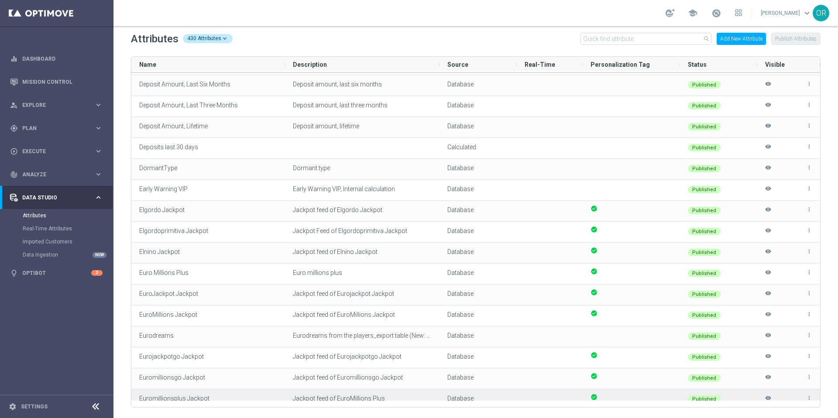
click at [778, 396] on div "more_vert visibility" at bounding box center [788, 400] width 47 height 20
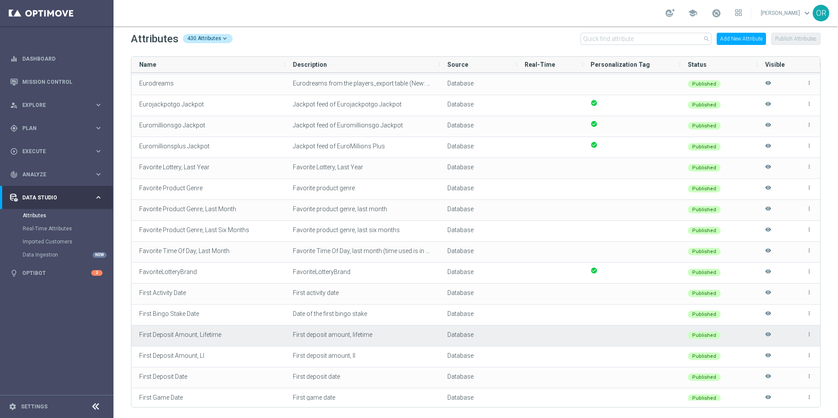
scroll to position [1907, 0]
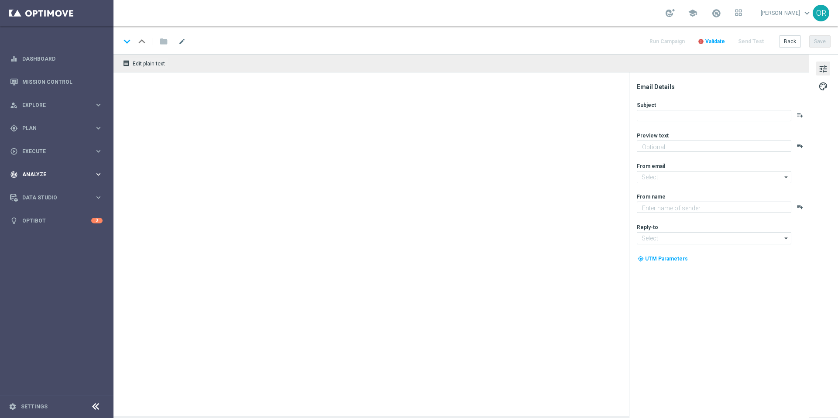
type textarea "20 % [DEMOGRAPHIC_DATA] auf alle Lotterien – dein Glücksmoment wartet"
type textarea "Lottoland"
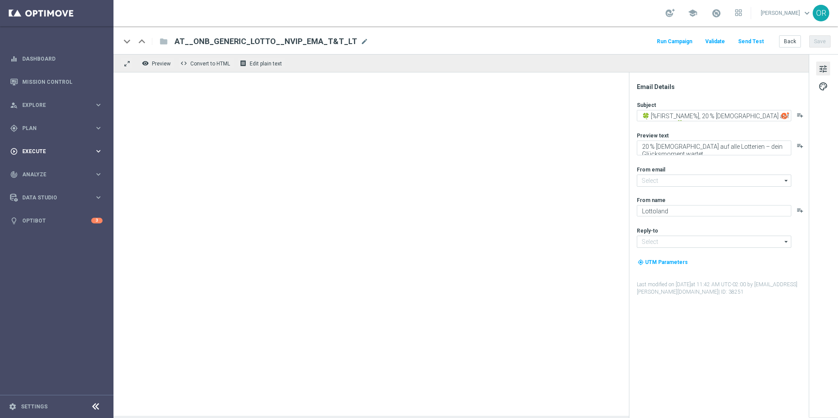
type input "[EMAIL_ADDRESS][DOMAIN_NAME]"
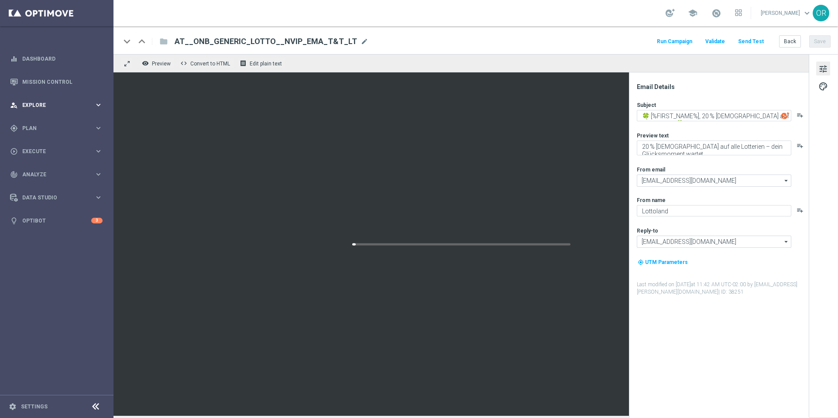
click at [48, 105] on span "Explore" at bounding box center [58, 105] width 72 height 5
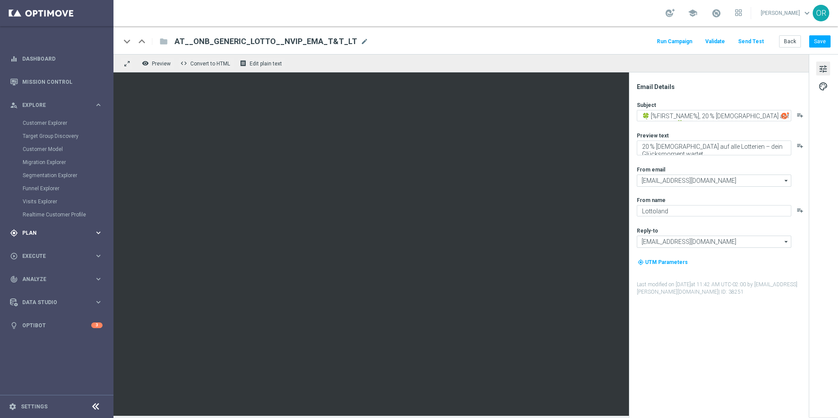
click at [49, 233] on span "Plan" at bounding box center [58, 233] width 72 height 5
click at [49, 143] on link "Target Groups" at bounding box center [57, 146] width 68 height 7
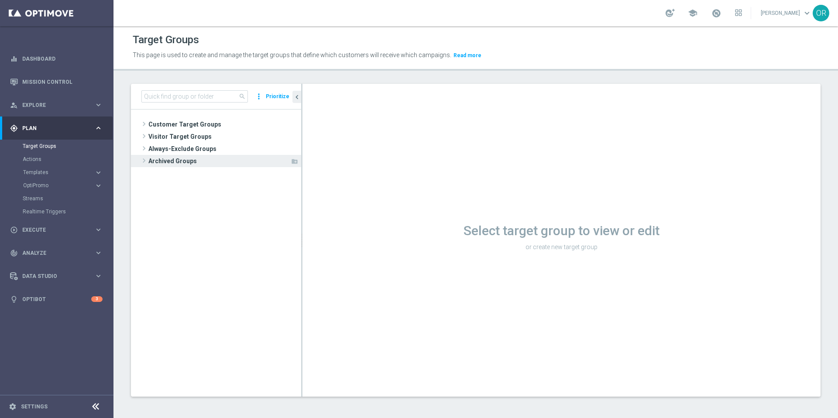
click at [189, 161] on span "Archived Groups" at bounding box center [219, 161] width 142 height 12
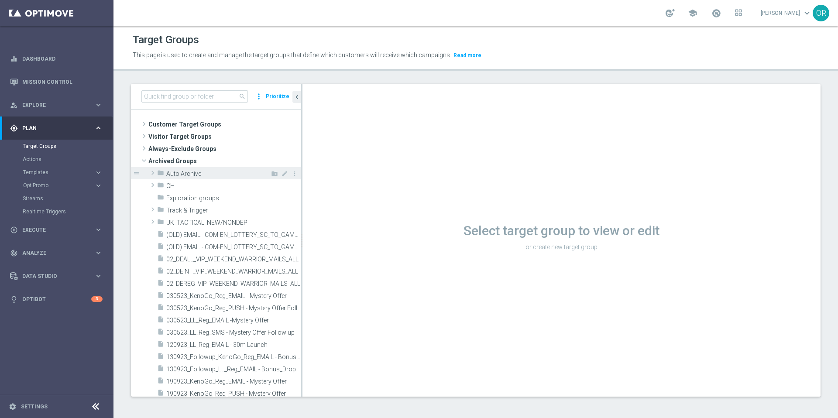
click at [192, 174] on span "Auto Archive" at bounding box center [213, 173] width 95 height 7
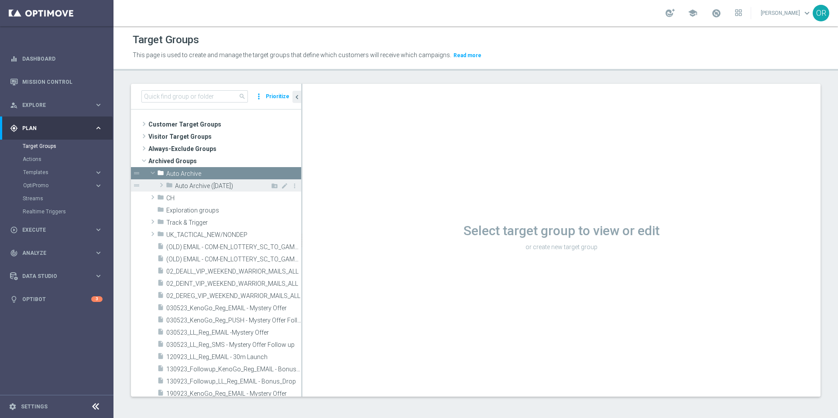
click at [228, 184] on span "Auto Archive ([DATE])" at bounding box center [218, 185] width 86 height 7
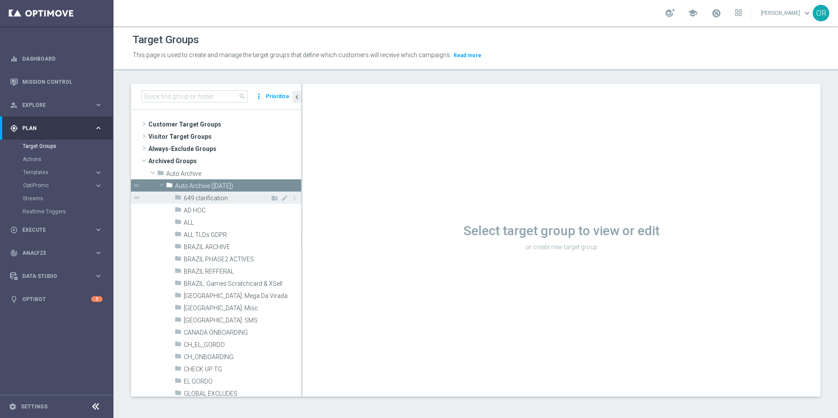
click at [210, 200] on span "649 clarification" at bounding box center [222, 198] width 77 height 7
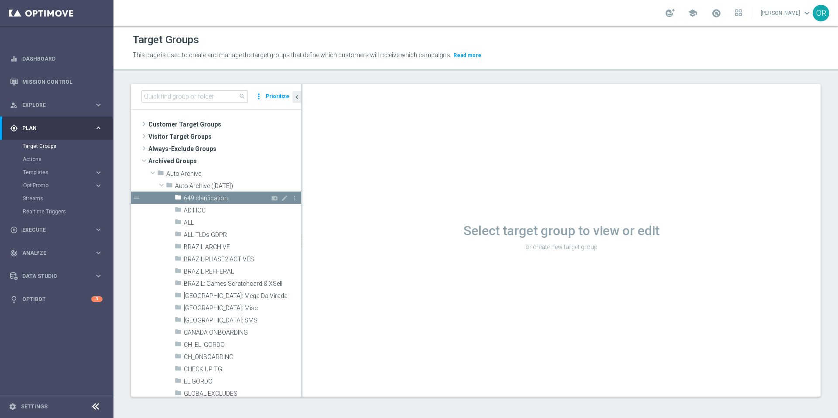
click at [211, 196] on span "649 clarification" at bounding box center [222, 198] width 77 height 7
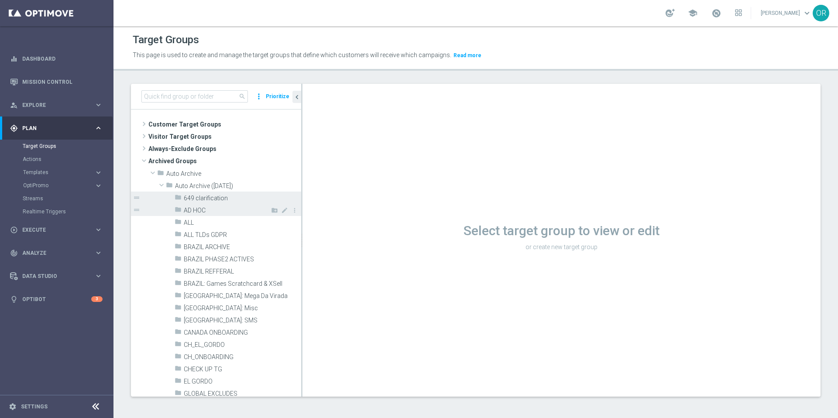
click at [202, 210] on span "AD HOC" at bounding box center [222, 210] width 77 height 7
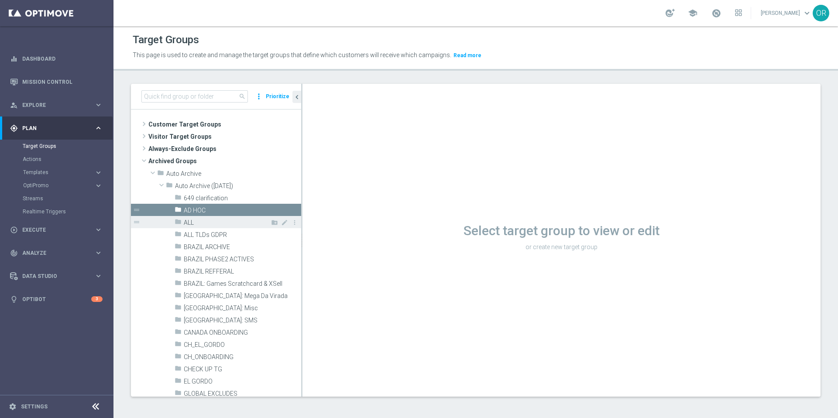
click at [194, 224] on span "ALL" at bounding box center [222, 222] width 77 height 7
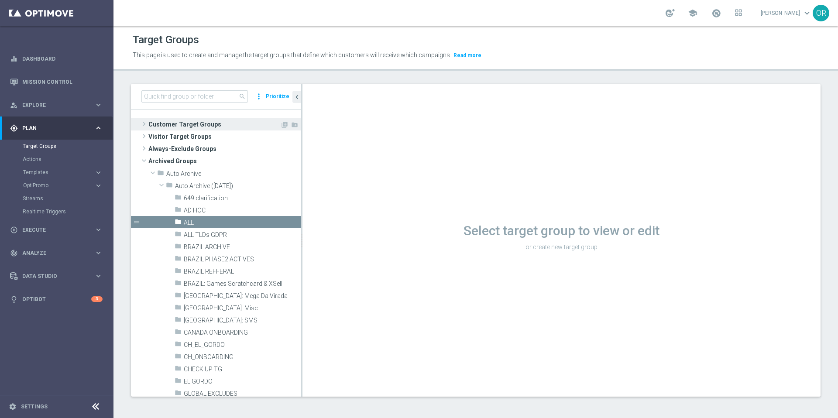
click at [176, 127] on span "Customer Target Groups" at bounding box center [214, 124] width 132 height 12
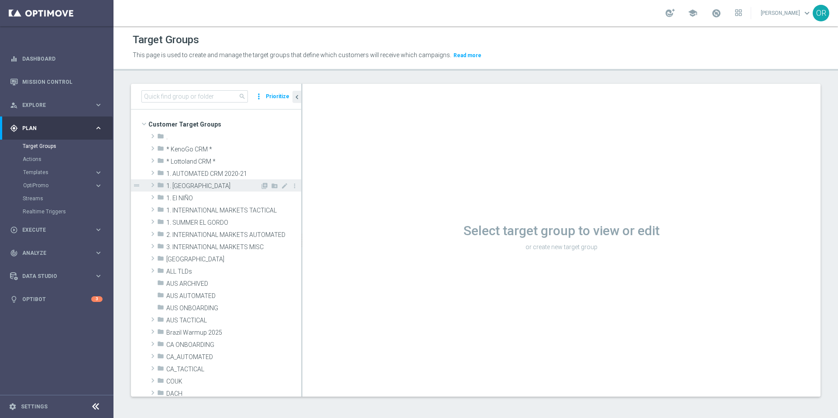
click at [195, 183] on span "1. EL GORDO" at bounding box center [213, 185] width 94 height 7
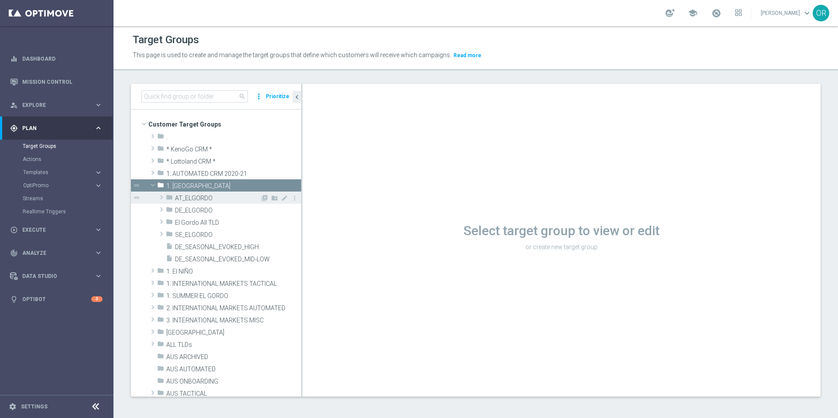
click at [202, 195] on span "AT_ELGORDO" at bounding box center [217, 198] width 85 height 7
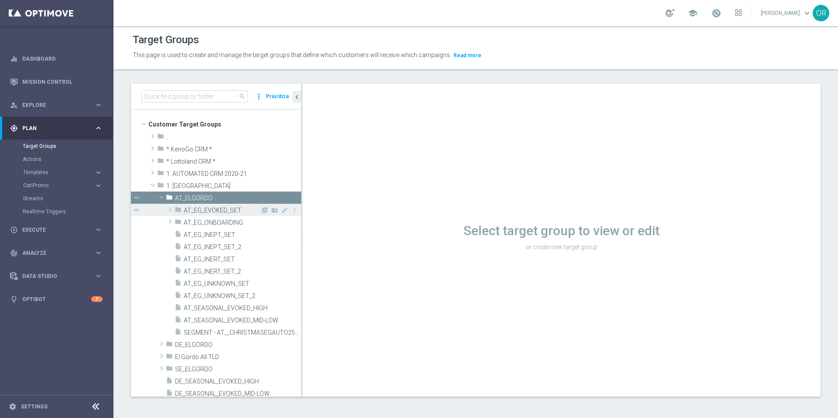
click at [229, 210] on span "AT_EG_EVOKED_SET" at bounding box center [222, 210] width 76 height 7
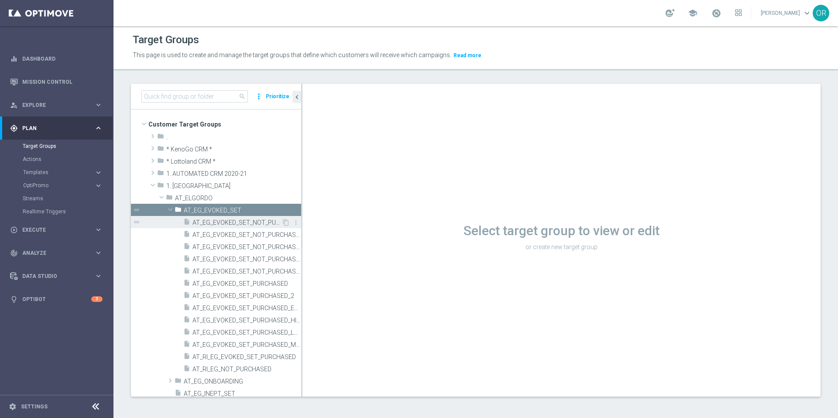
click at [258, 224] on span "AT_EG_EVOKED_SET_NOT_PURCHASED" at bounding box center [237, 222] width 89 height 7
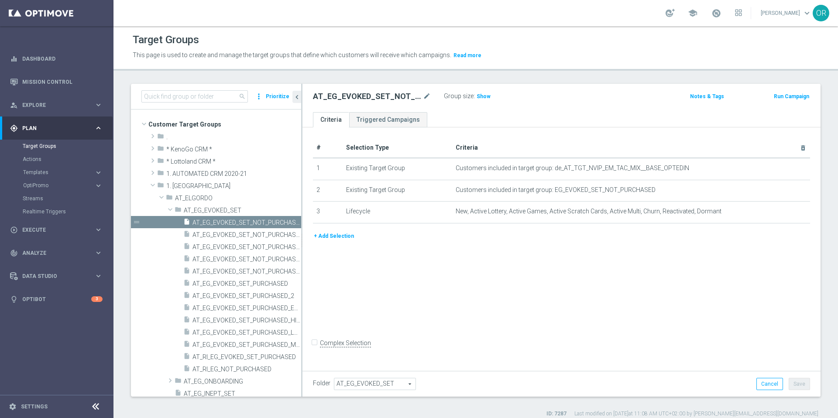
click at [640, 256] on div "# Selection Type Criteria delete_forever 1 Existing Target Group Customers incl…" at bounding box center [562, 247] width 518 height 241
click at [350, 237] on button "+ Add Selection" at bounding box center [334, 236] width 42 height 10
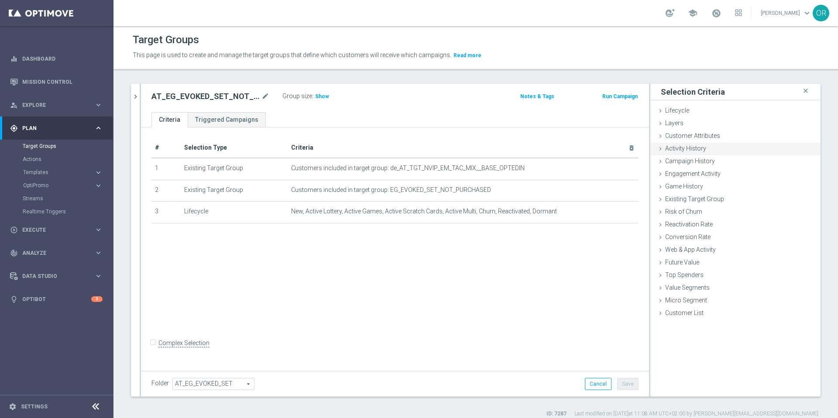
click at [682, 153] on div "Activity History done" at bounding box center [736, 149] width 170 height 13
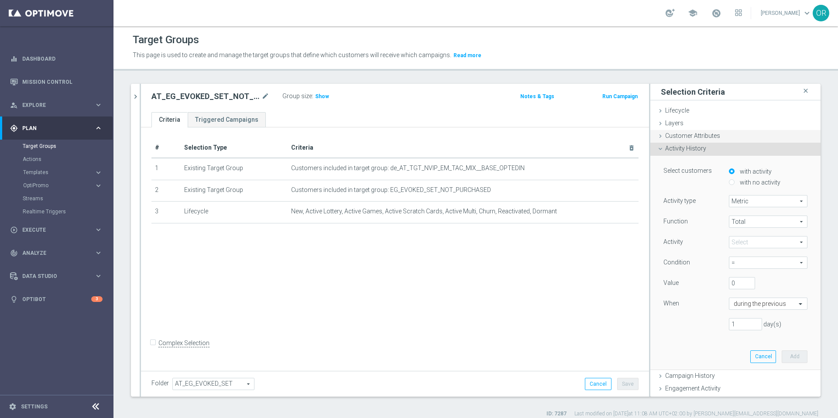
click at [675, 138] on span "Customer Attributes" at bounding box center [692, 135] width 55 height 7
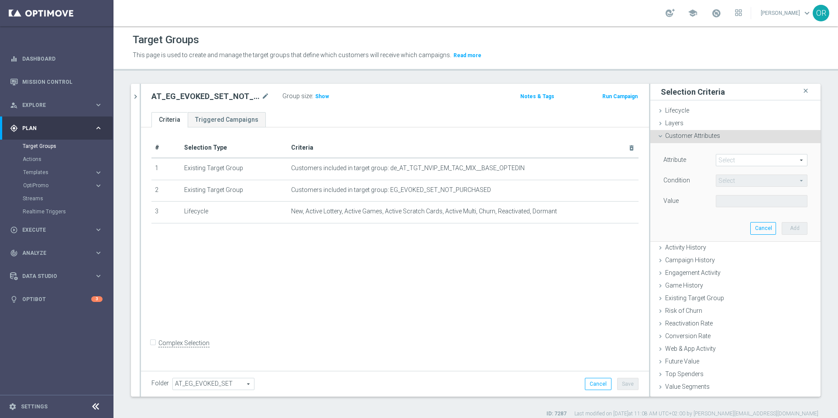
click at [720, 161] on span at bounding box center [761, 160] width 91 height 11
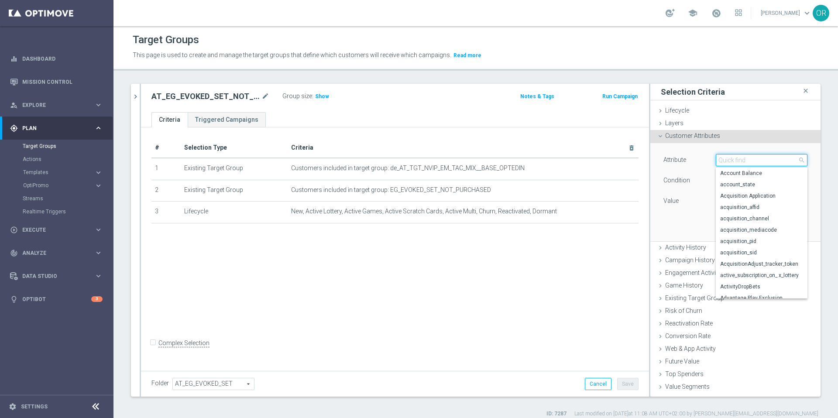
click at [720, 161] on input "search" at bounding box center [762, 160] width 92 height 12
type input "depos"
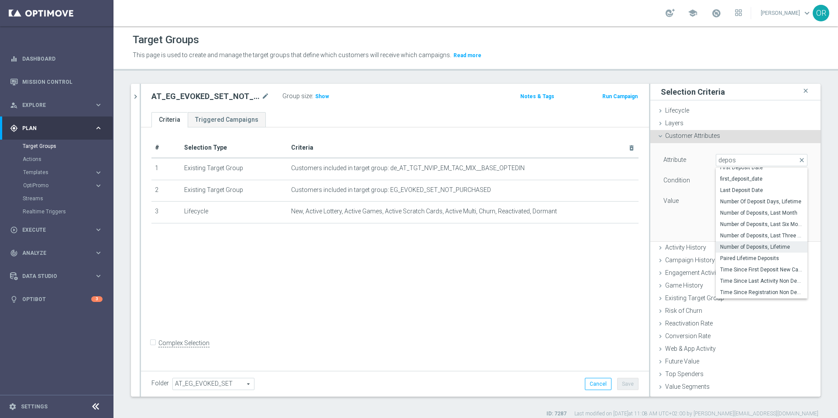
click at [747, 244] on span "Number of Deposits, Lifetime" at bounding box center [761, 247] width 83 height 7
type input "Number of Deposits, Lifetime"
type input "="
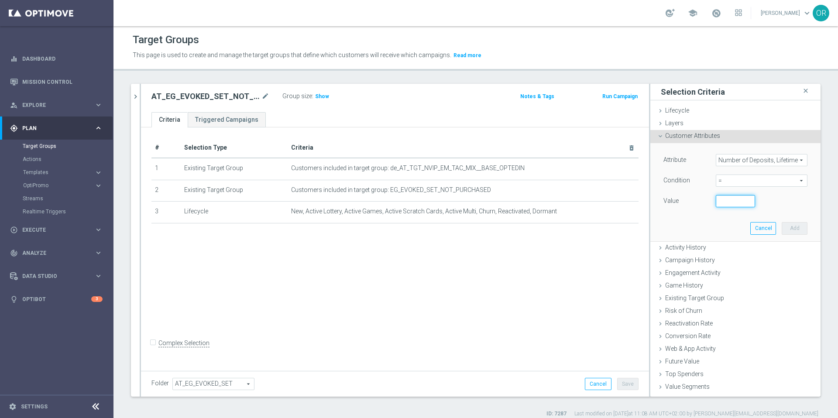
click at [722, 200] on input "number" at bounding box center [735, 201] width 39 height 12
type input "0"
click at [754, 229] on button "Cancel" at bounding box center [764, 228] width 26 height 12
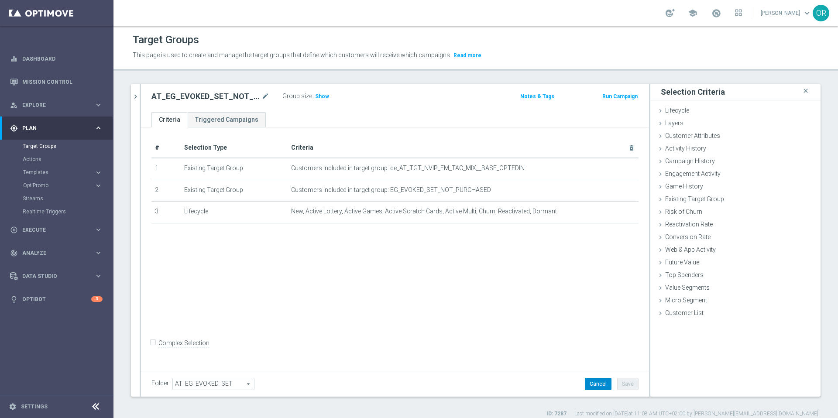
click at [595, 385] on button "Cancel" at bounding box center [598, 384] width 27 height 12
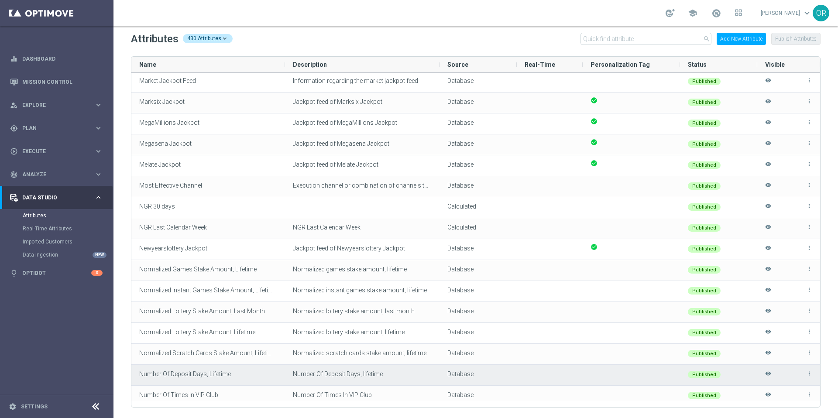
scroll to position [3228, 0]
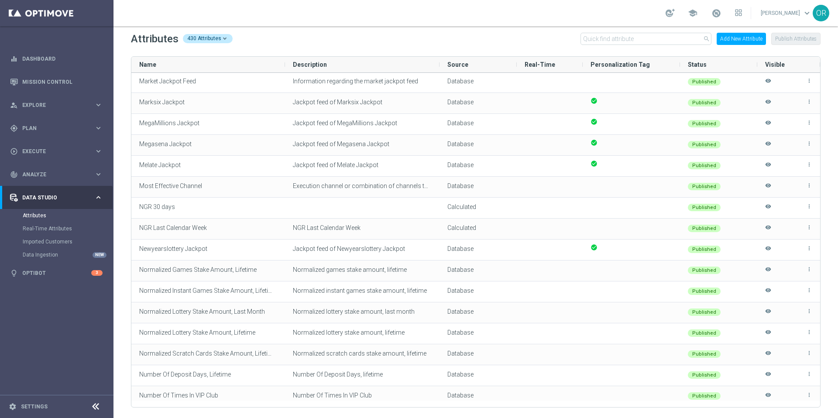
click at [829, 384] on div "Attributes 430 Attributes search Add New Attribute Publish Attributes Drag here…" at bounding box center [476, 222] width 725 height 392
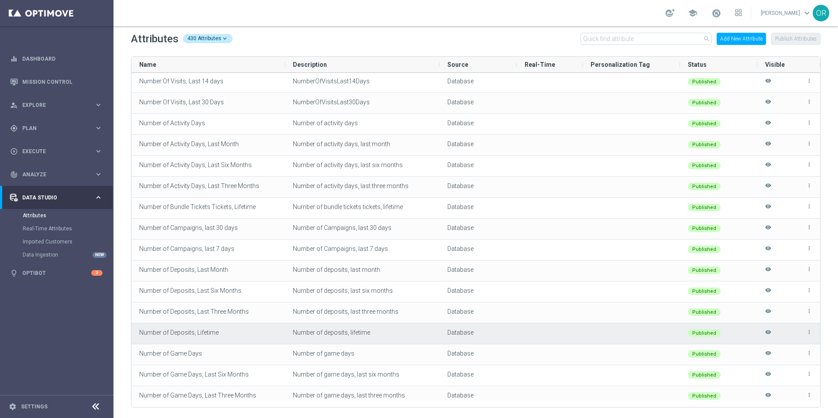
scroll to position [3565, 0]
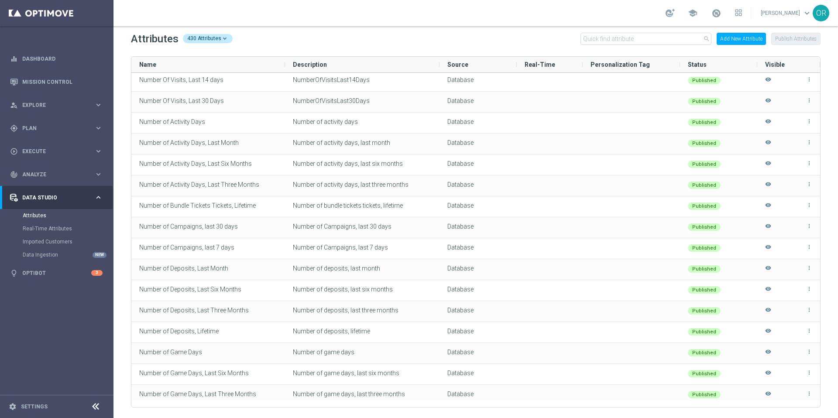
click at [829, 391] on div "Attributes 430 Attributes search Add New Attribute Publish Attributes Drag here…" at bounding box center [476, 222] width 725 height 392
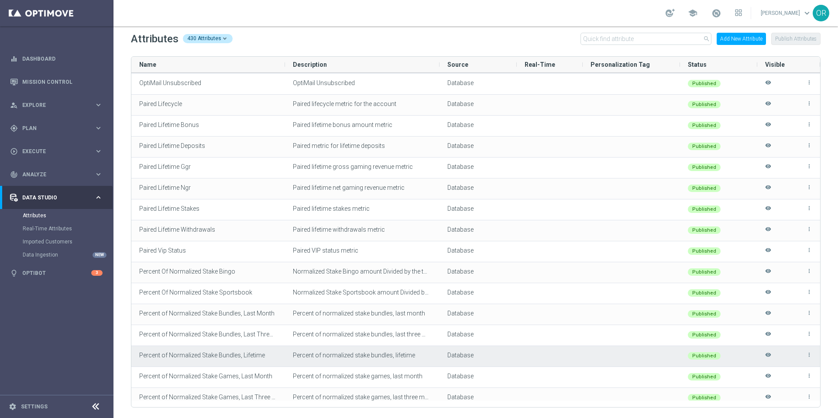
scroll to position [4231, 0]
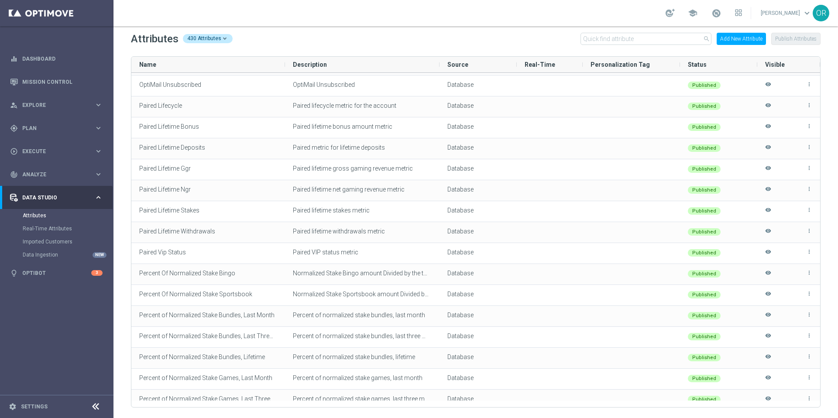
click at [828, 358] on div "Attributes 430 Attributes search Add New Attribute Publish Attributes Drag here…" at bounding box center [476, 222] width 725 height 392
click at [830, 358] on div "Attributes 430 Attributes search Add New Attribute Publish Attributes Drag here…" at bounding box center [476, 222] width 725 height 392
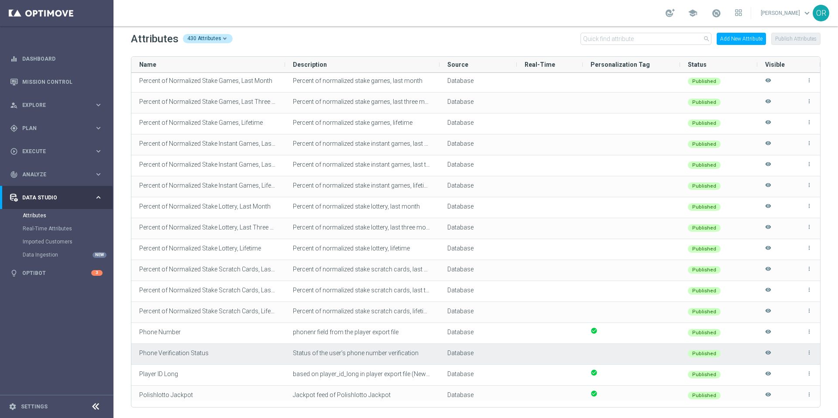
scroll to position [4534, 0]
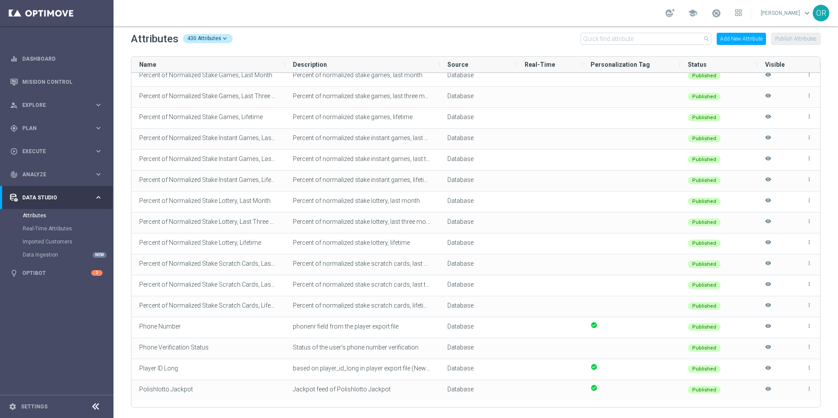
click at [826, 345] on div "Attributes 430 Attributes search Add New Attribute Publish Attributes Drag here…" at bounding box center [476, 222] width 725 height 392
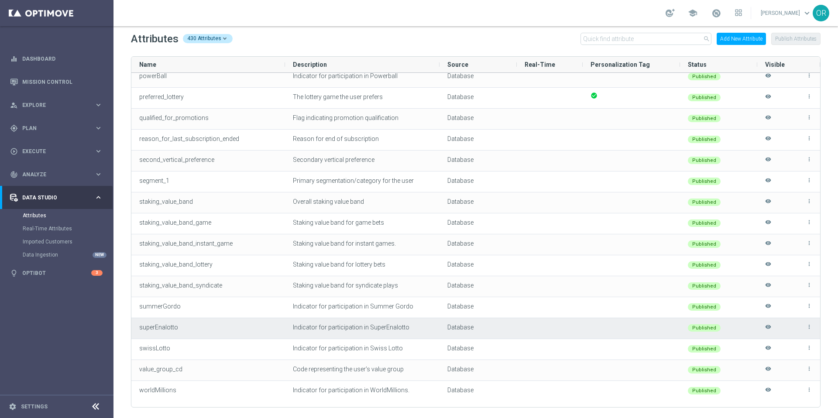
scroll to position [8621, 0]
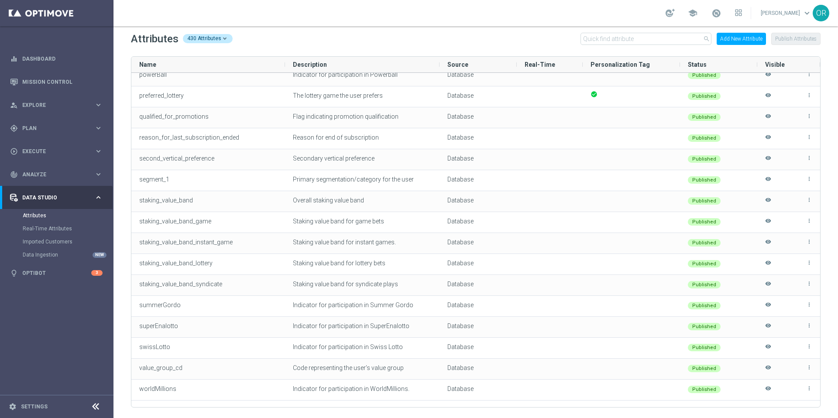
click at [831, 332] on div "Attributes 430 Attributes search Add New Attribute Publish Attributes Drag here…" at bounding box center [476, 222] width 725 height 392
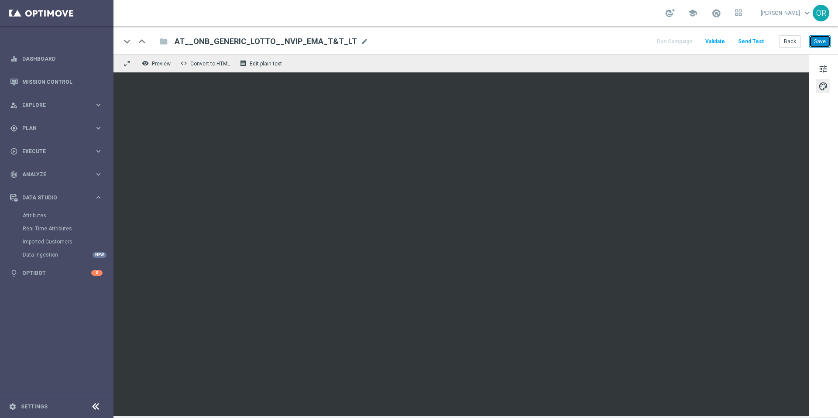
click at [826, 46] on button "Save" at bounding box center [819, 41] width 21 height 12
